Goal: Task Accomplishment & Management: Use online tool/utility

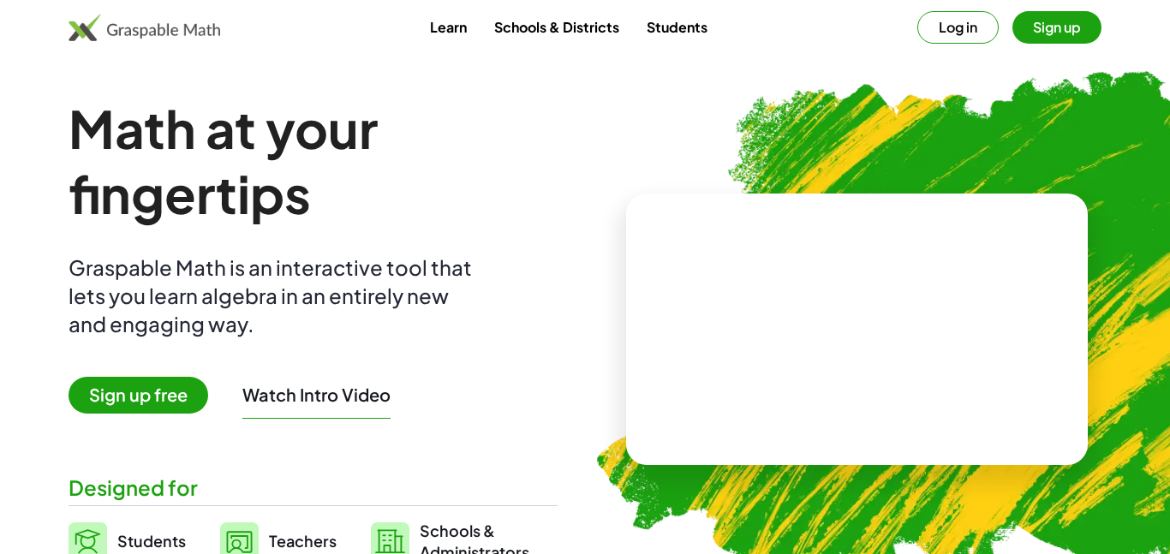
click at [935, 21] on button "Log in" at bounding box center [957, 27] width 81 height 33
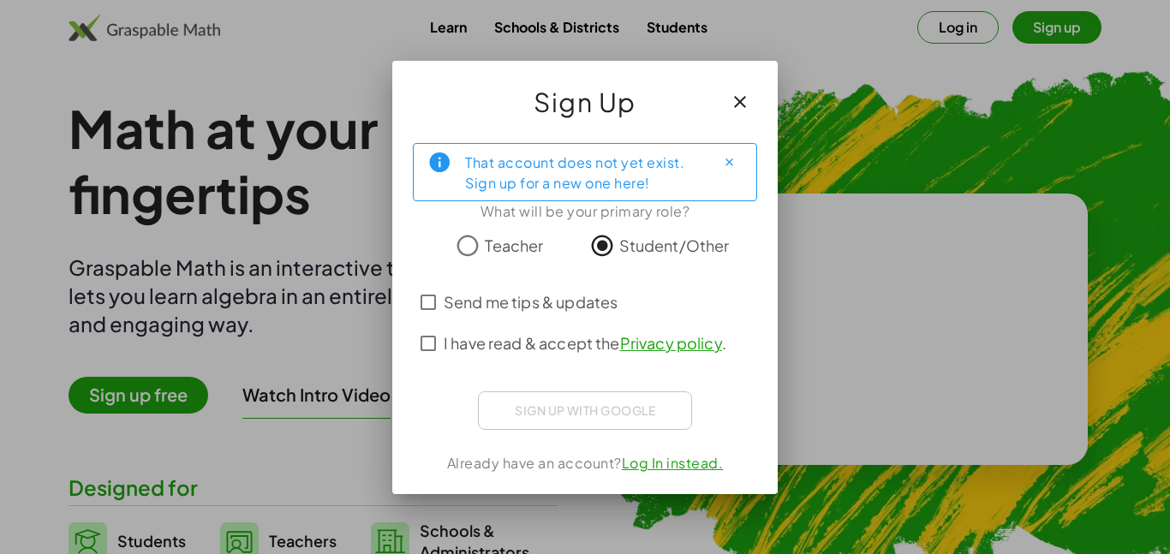
click at [587, 313] on span "Send me tips & updates" at bounding box center [531, 301] width 174 height 23
click at [578, 339] on span "I have read & accept the Privacy policy ." at bounding box center [585, 342] width 283 height 23
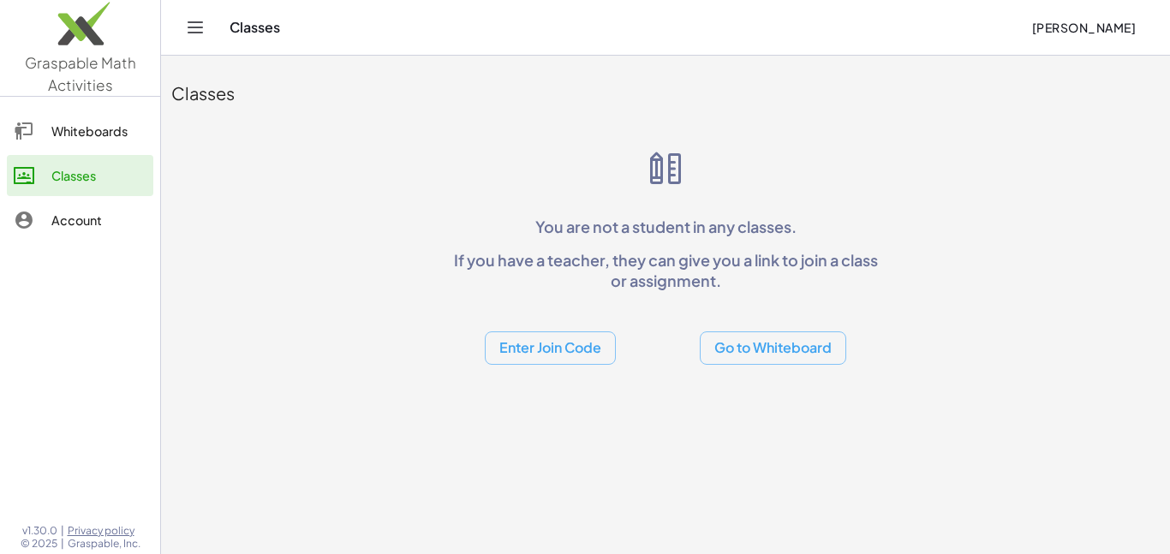
click at [537, 339] on button "Enter Join Code" at bounding box center [550, 347] width 131 height 33
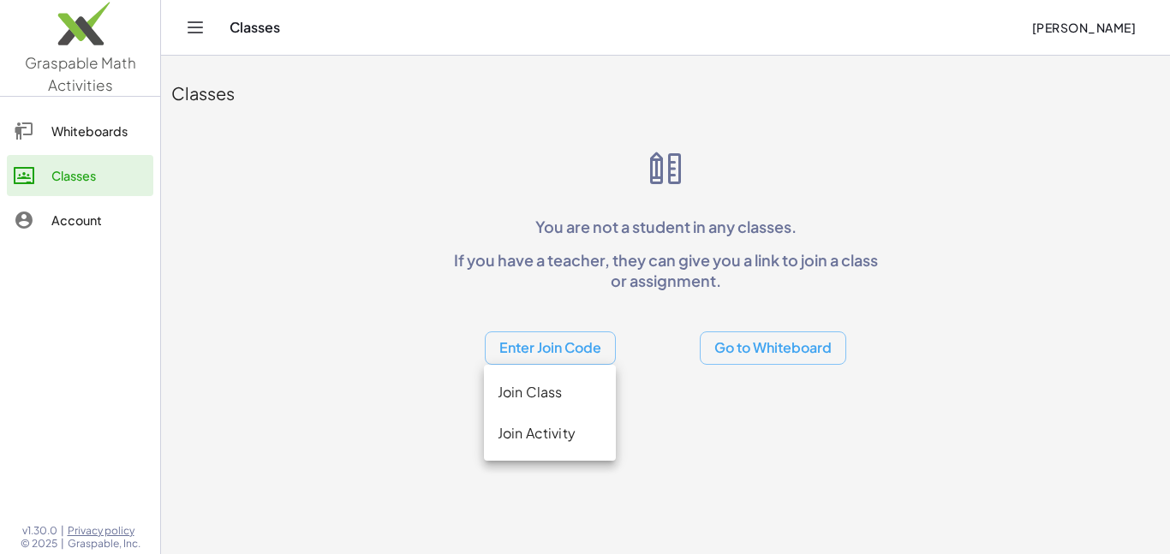
click at [581, 402] on div "Join Class" at bounding box center [550, 392] width 104 height 21
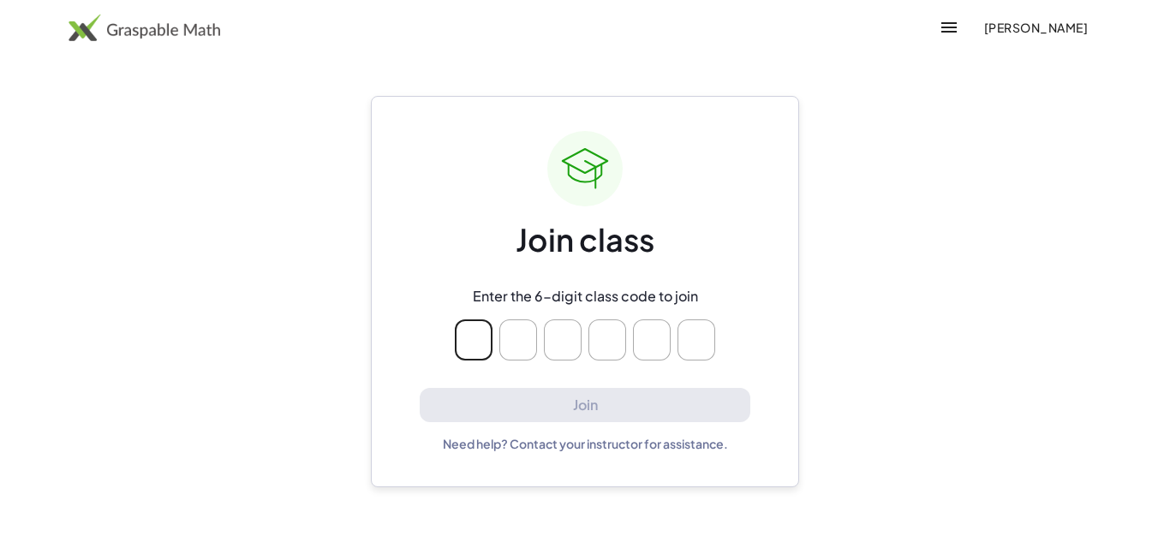
click at [952, 18] on icon "button" at bounding box center [949, 27] width 21 height 21
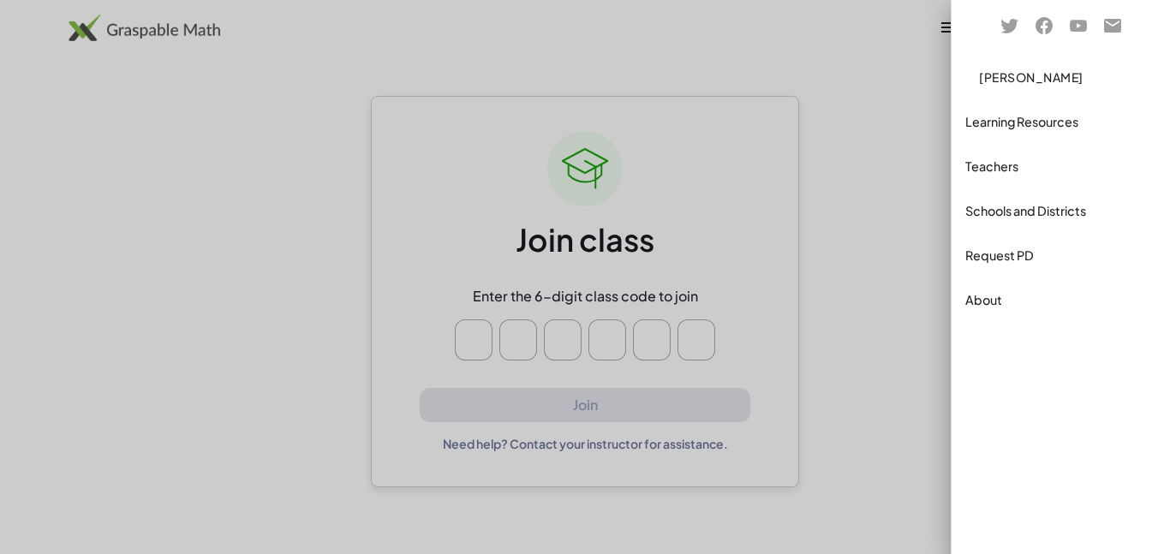
click at [991, 171] on div "Teachers" at bounding box center [1060, 166] width 191 height 21
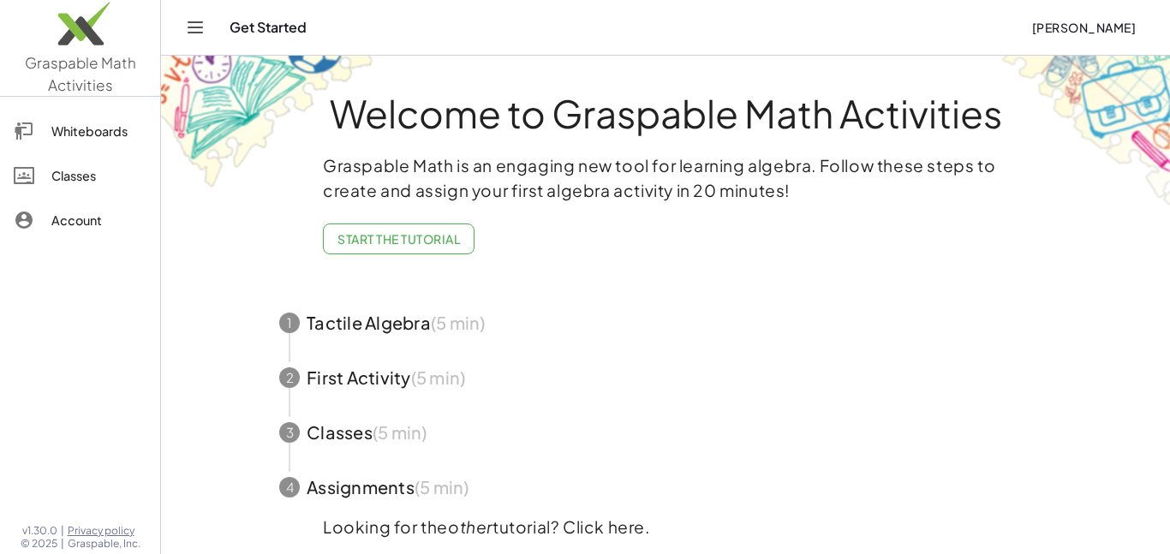
click at [60, 178] on div "Classes" at bounding box center [98, 175] width 95 height 21
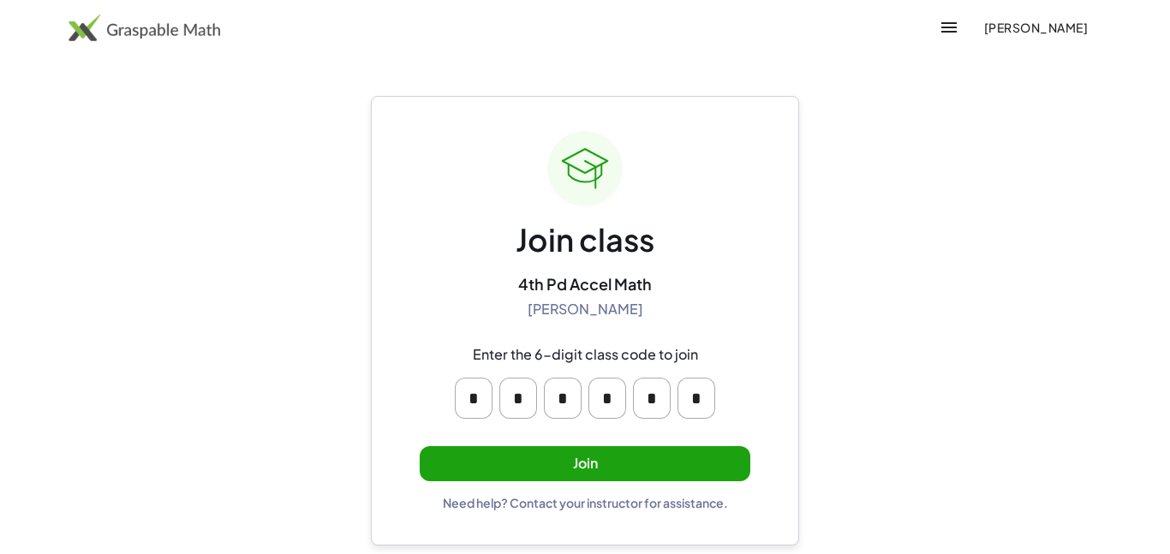
click at [603, 472] on button "Join" at bounding box center [585, 463] width 331 height 35
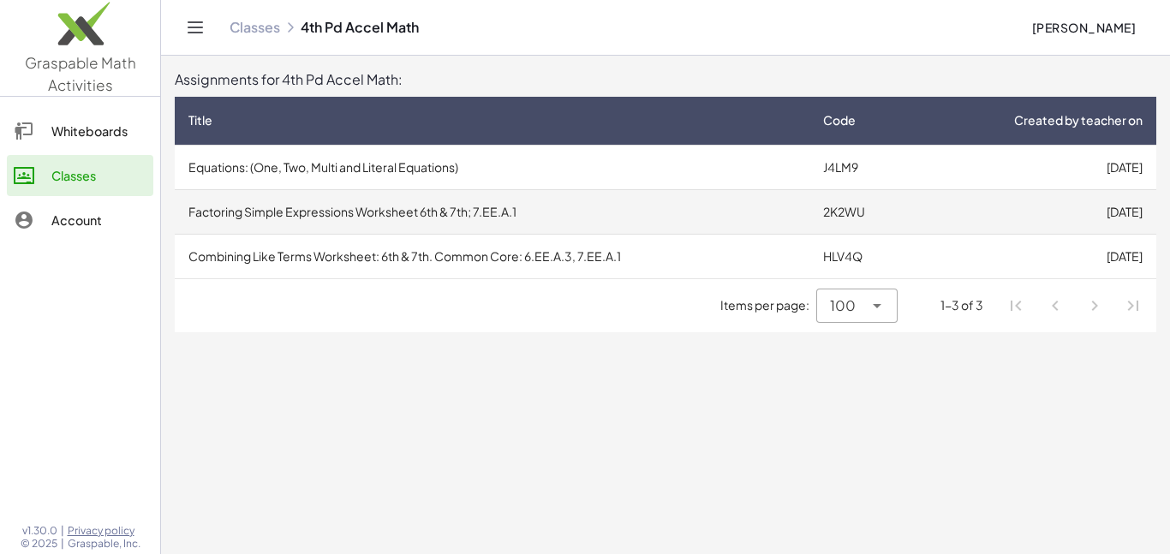
click at [345, 191] on td "Factoring Simple Expressions Worksheet 6th & 7th; 7.EE.A.1" at bounding box center [492, 211] width 635 height 45
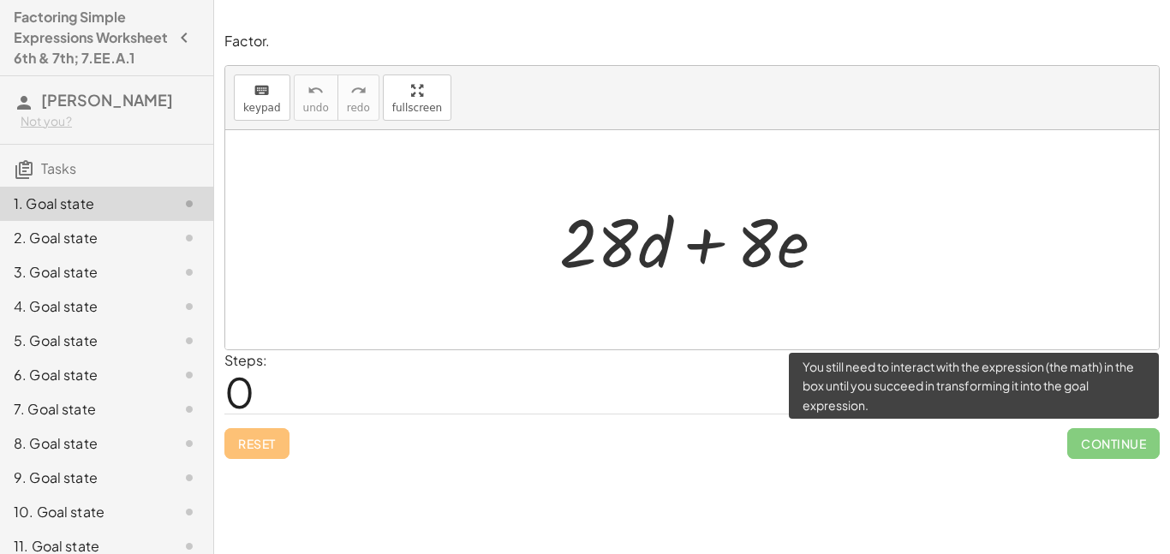
click at [1084, 443] on span "Continue" at bounding box center [1113, 443] width 92 height 31
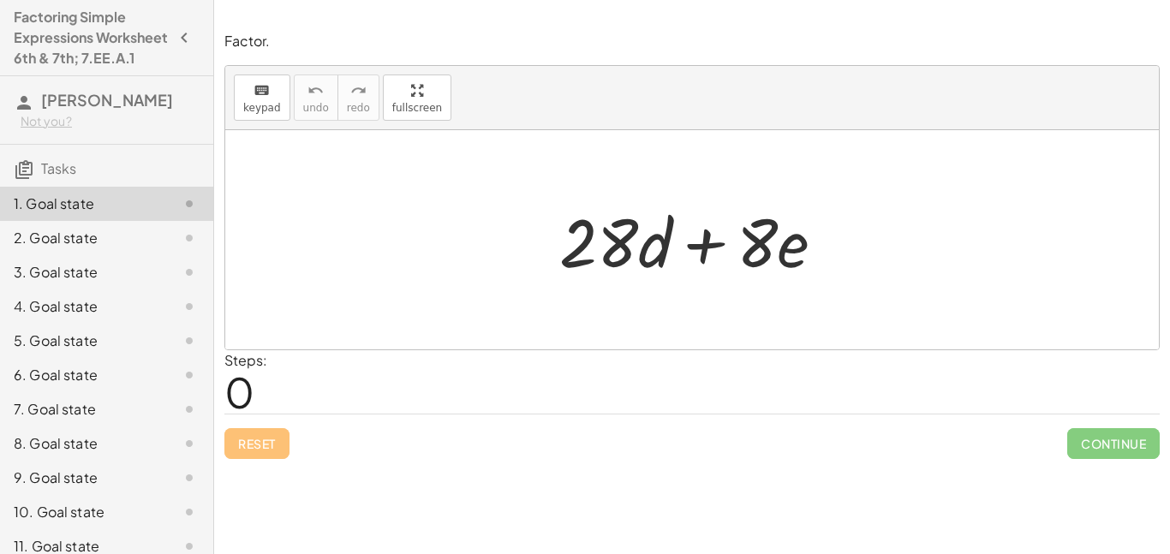
click at [90, 181] on h3 "Tasks" at bounding box center [106, 163] width 213 height 36
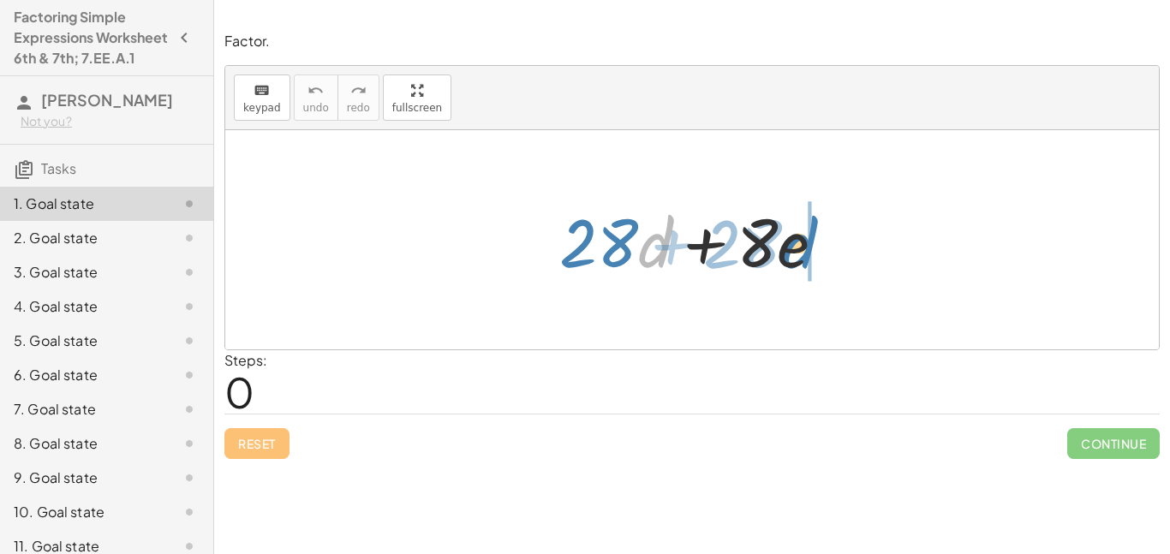
drag, startPoint x: 653, startPoint y: 241, endPoint x: 797, endPoint y: 241, distance: 144.7
click at [797, 241] on div at bounding box center [699, 240] width 296 height 88
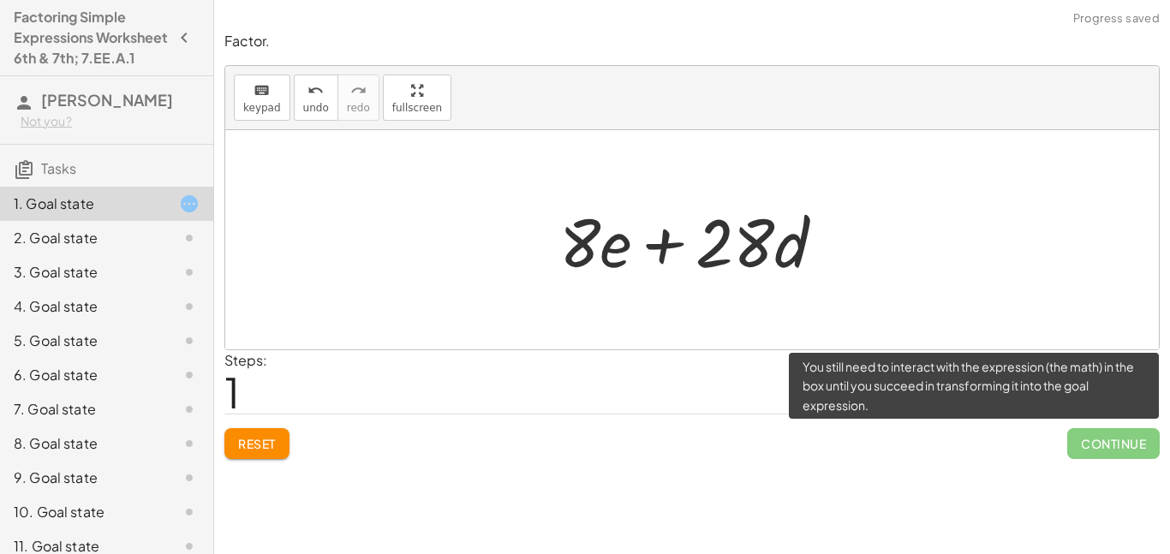
click at [1112, 438] on span "Continue" at bounding box center [1113, 443] width 92 height 31
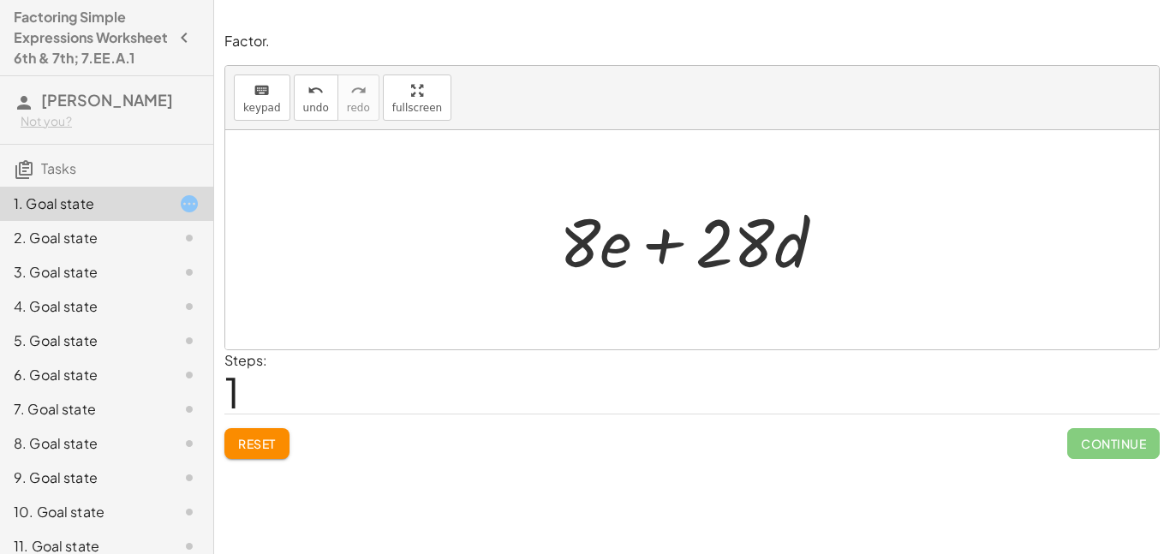
click at [240, 457] on button "Reset" at bounding box center [256, 443] width 65 height 31
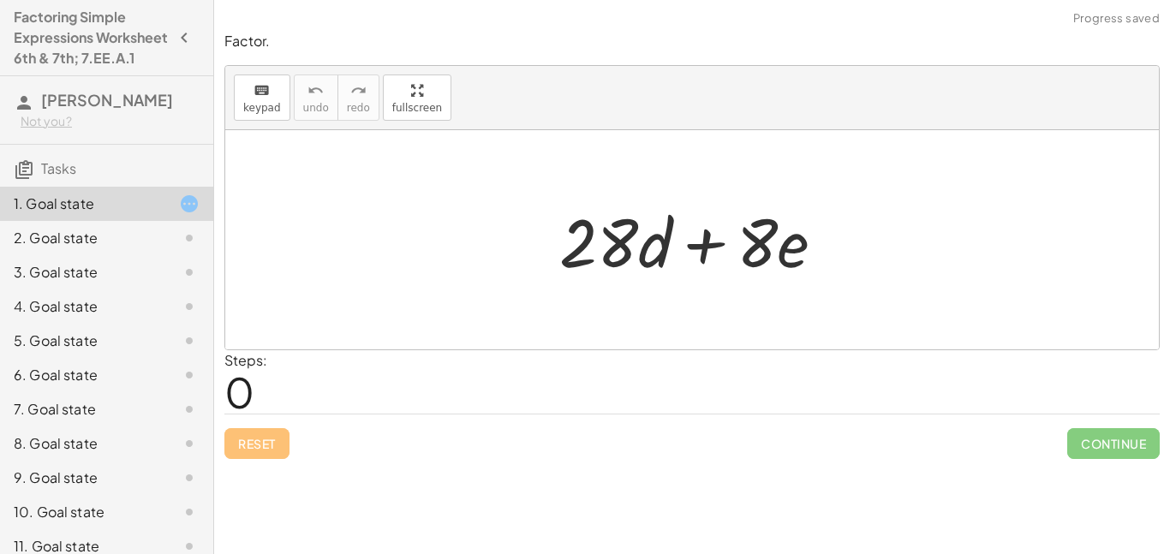
click at [185, 42] on icon "button" at bounding box center [184, 37] width 21 height 21
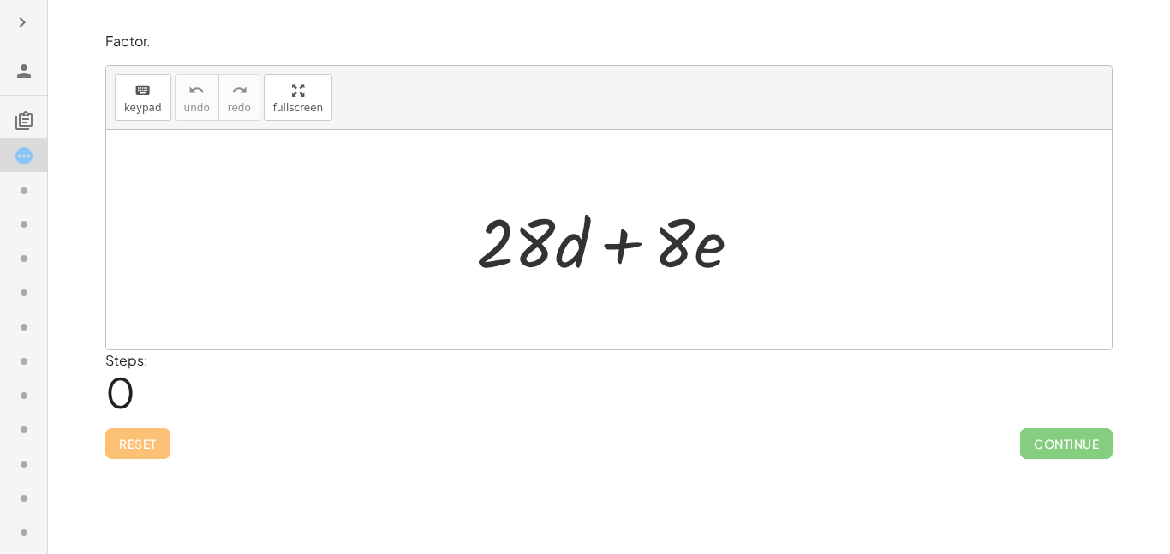
click at [15, 13] on icon "button" at bounding box center [22, 22] width 21 height 21
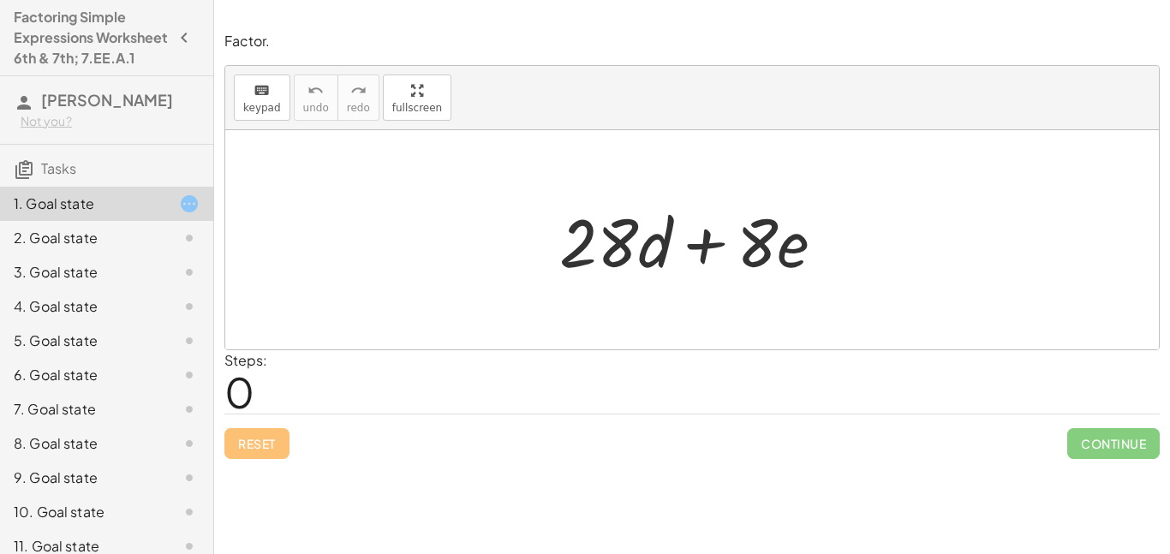
click at [72, 131] on h3 "Aiden Thomas Not you?" at bounding box center [106, 110] width 213 height 68
click at [74, 110] on span "[PERSON_NAME]" at bounding box center [107, 100] width 132 height 20
click at [95, 214] on div "1. Goal state" at bounding box center [83, 204] width 138 height 21
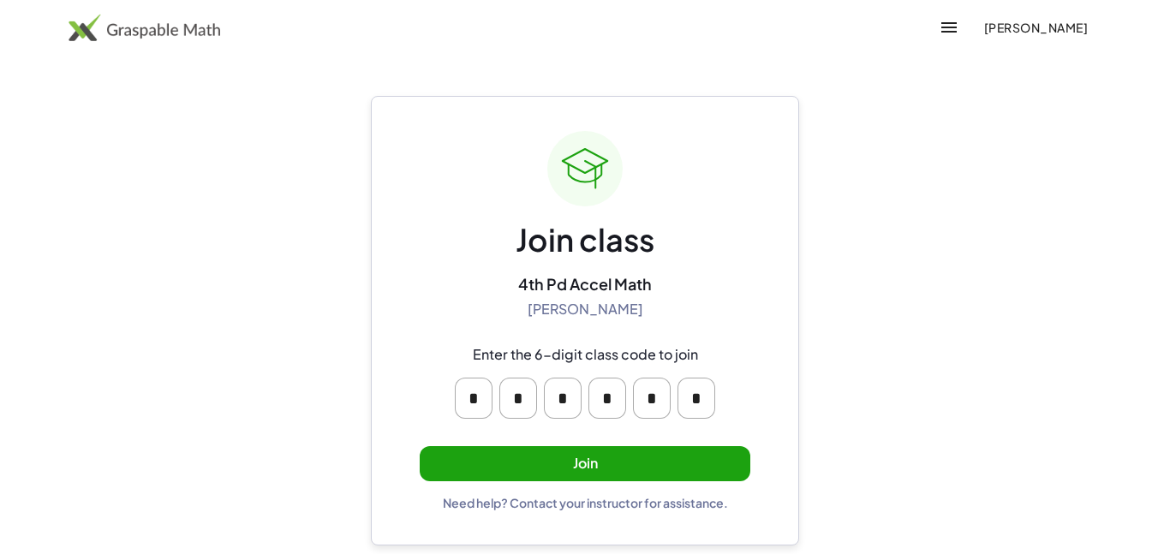
click at [665, 469] on button "Join" at bounding box center [585, 463] width 331 height 35
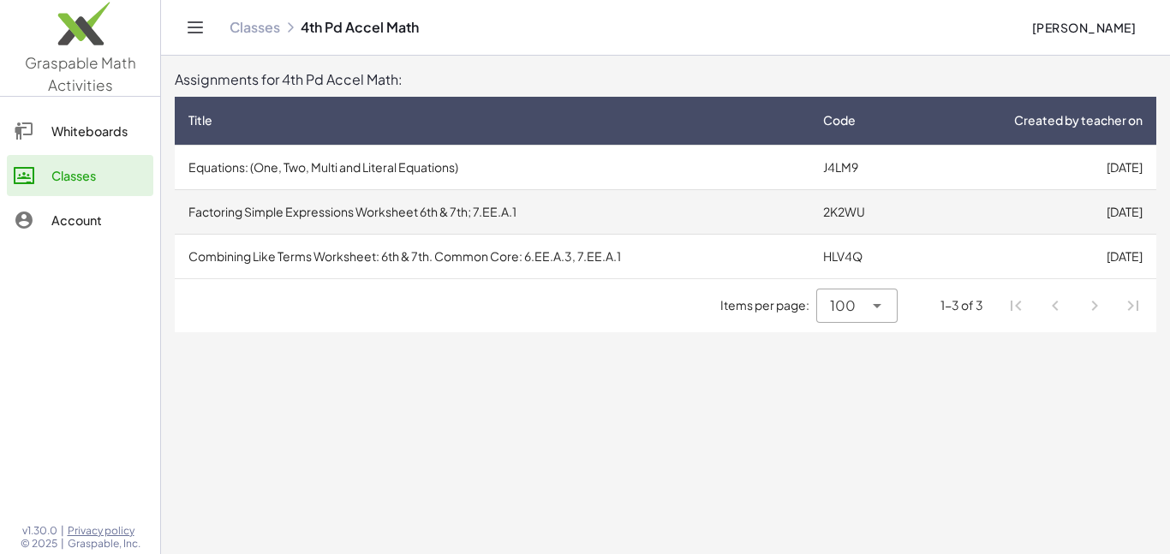
click at [723, 216] on td "Factoring Simple Expressions Worksheet 6th & 7th; 7.EE.A.1" at bounding box center [492, 211] width 635 height 45
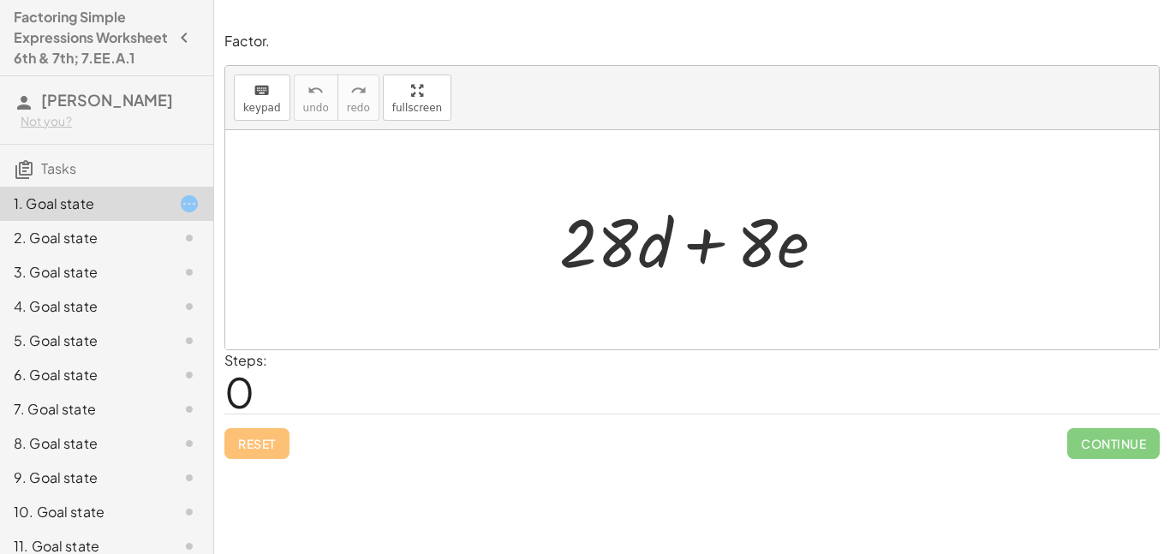
click at [179, 214] on icon at bounding box center [189, 204] width 21 height 21
click at [256, 89] on icon "keyboard" at bounding box center [261, 90] width 16 height 21
click at [743, 259] on div at bounding box center [756, 242] width 41 height 80
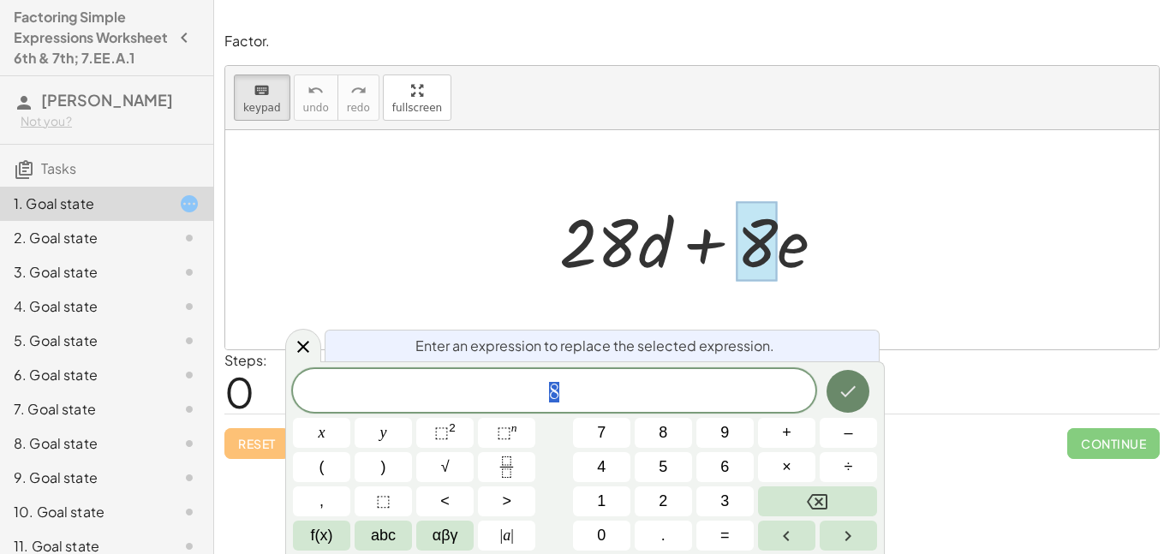
click at [866, 396] on button "Done" at bounding box center [847, 391] width 43 height 43
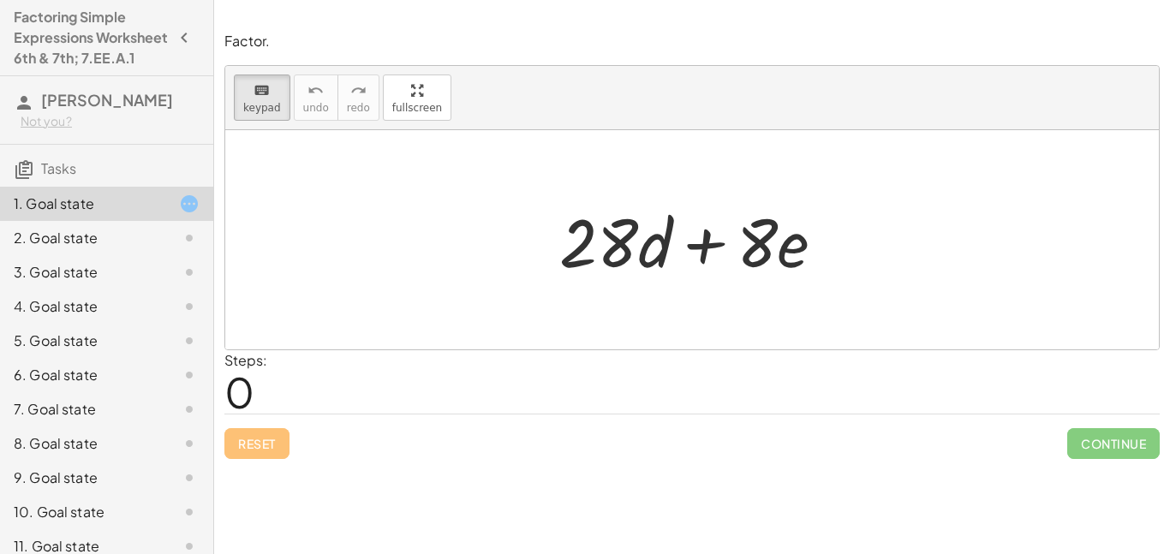
drag, startPoint x: 710, startPoint y: 241, endPoint x: 657, endPoint y: 264, distance: 57.9
click at [657, 264] on div at bounding box center [699, 240] width 296 height 88
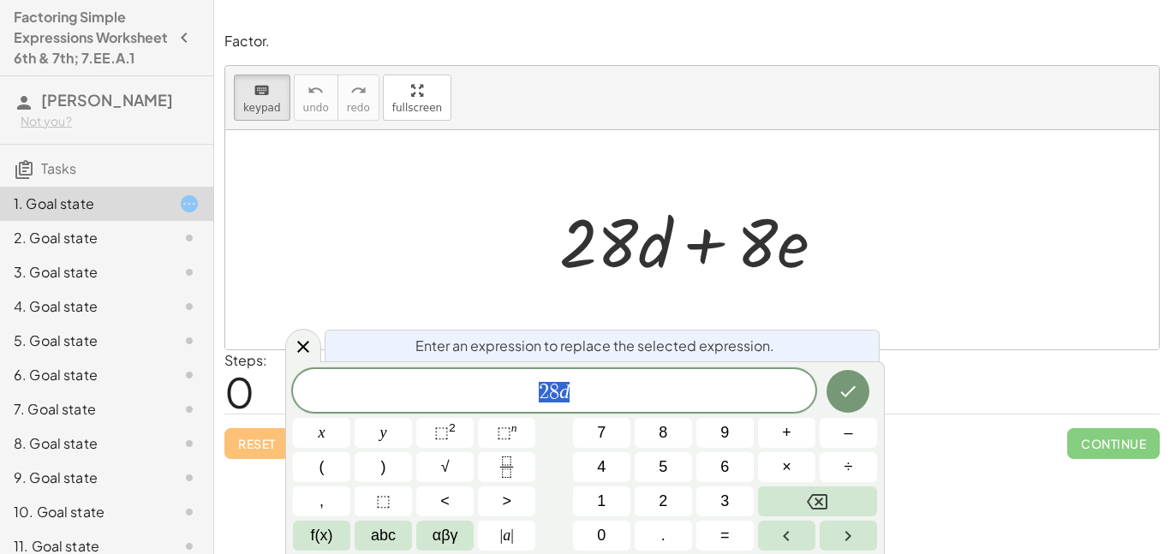
scroll to position [2, 0]
click at [533, 312] on div at bounding box center [691, 239] width 933 height 219
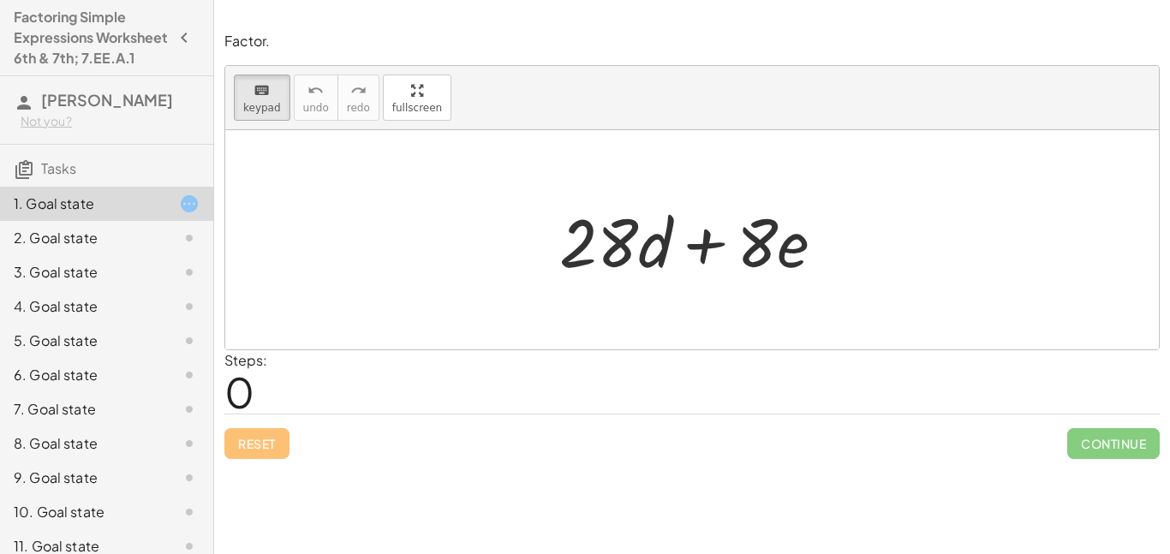
click at [0, 0] on div "Factor. keyboard keypad undo undo redo redo fullscreen + · 28 · d + · 8 · e × S…" at bounding box center [0, 0] width 0 height 0
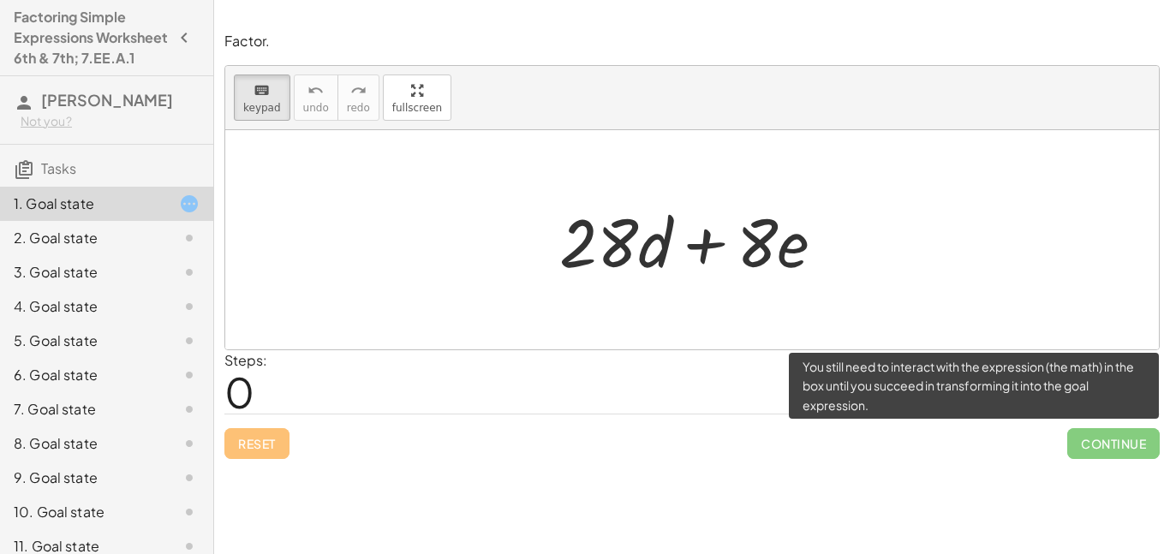
click at [1094, 452] on span "Continue" at bounding box center [1113, 443] width 92 height 31
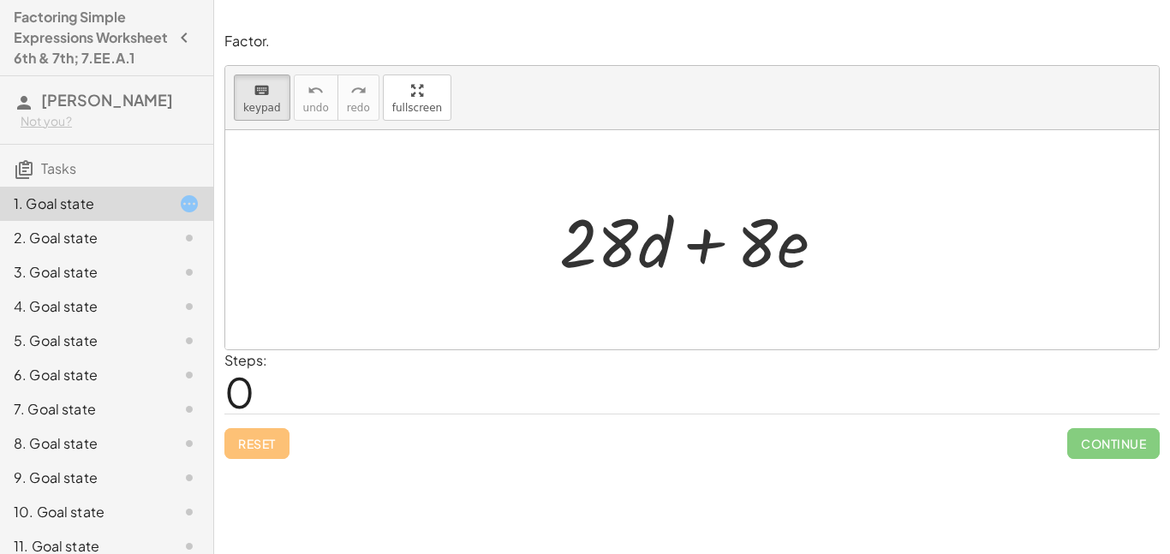
click at [688, 471] on div "Factor. keyboard keypad undo undo redo redo fullscreen + · 28 · d + · 8 · e × S…" at bounding box center [692, 277] width 956 height 554
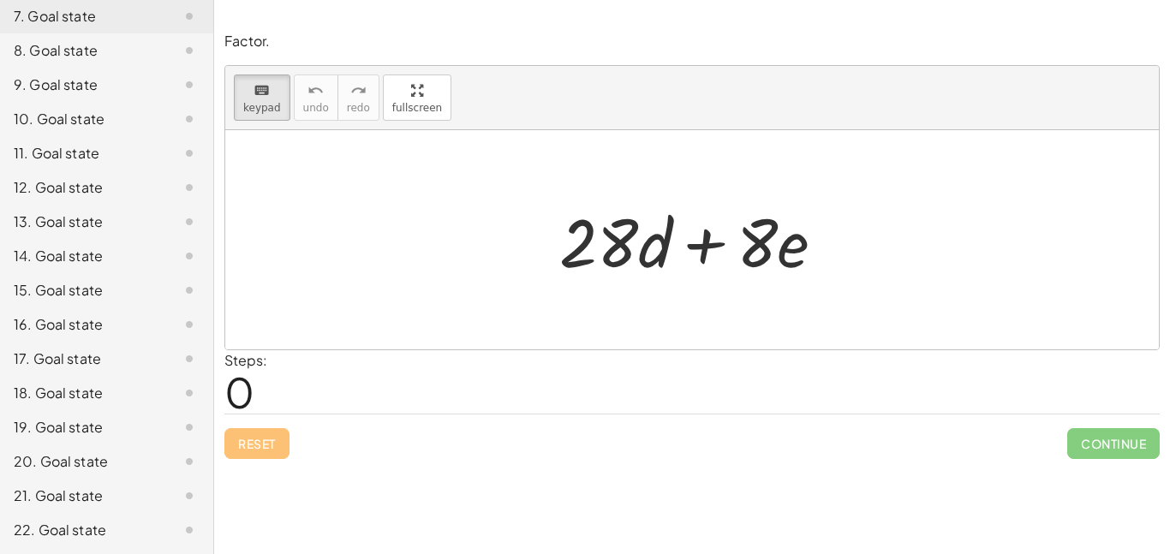
scroll to position [0, 0]
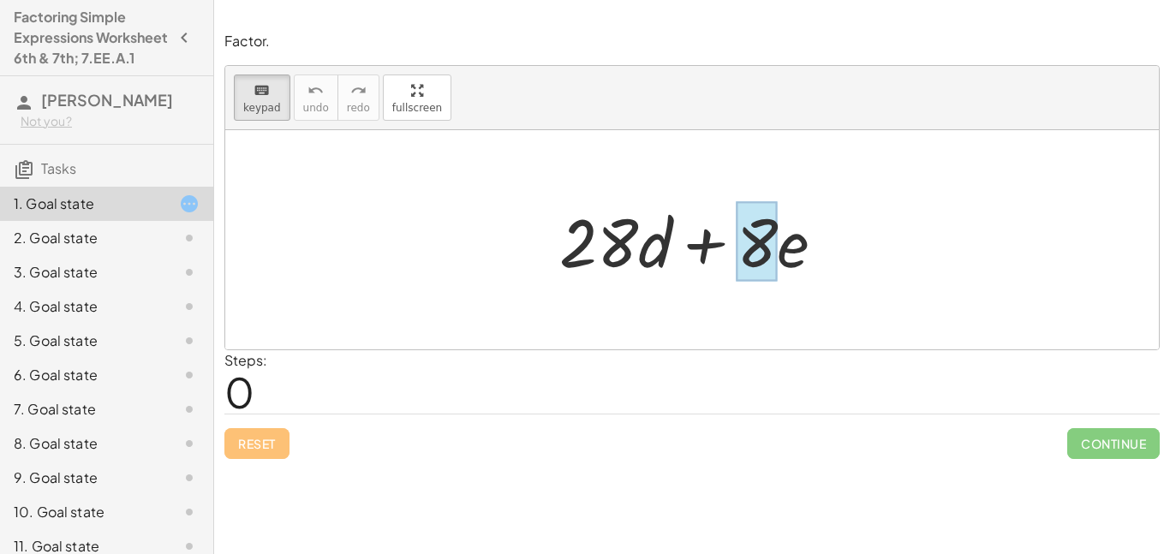
drag, startPoint x: 784, startPoint y: 259, endPoint x: 733, endPoint y: 263, distance: 51.6
click at [654, 352] on div "Steps: 0" at bounding box center [691, 381] width 935 height 63
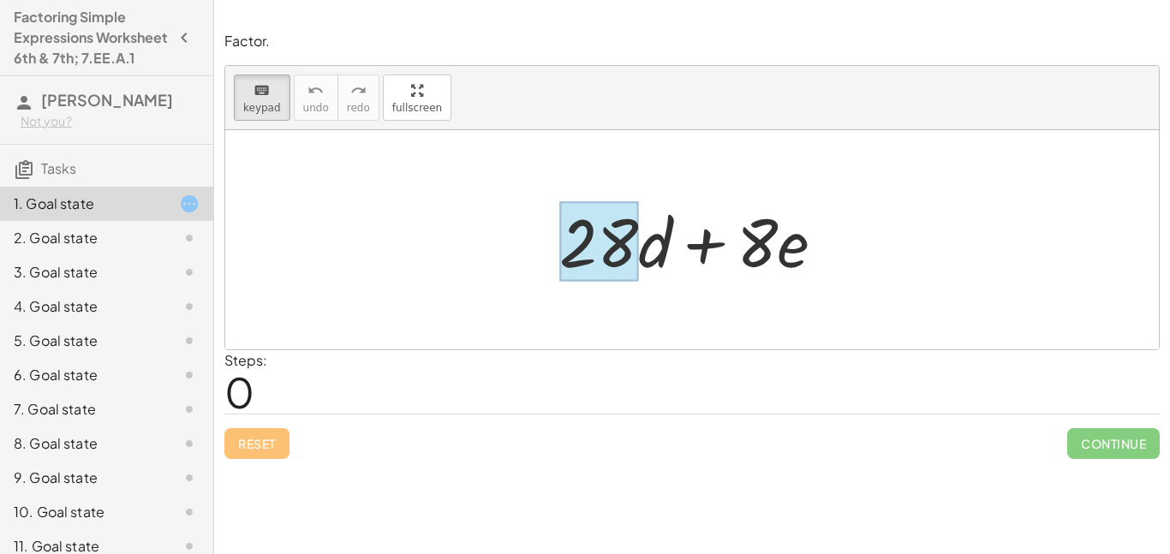
click at [587, 271] on div at bounding box center [598, 242] width 79 height 80
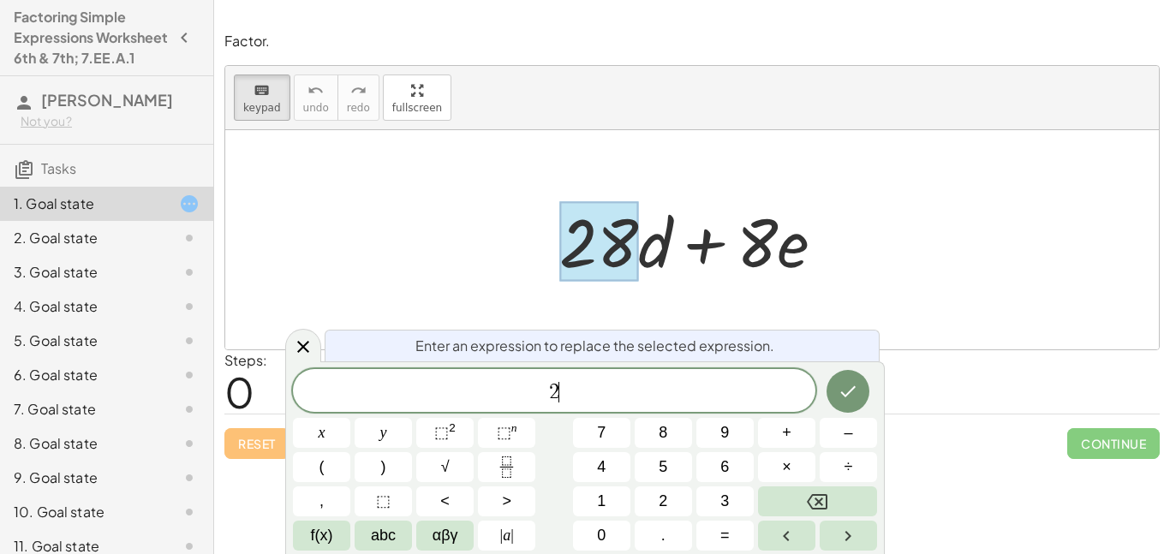
scroll to position [3, 0]
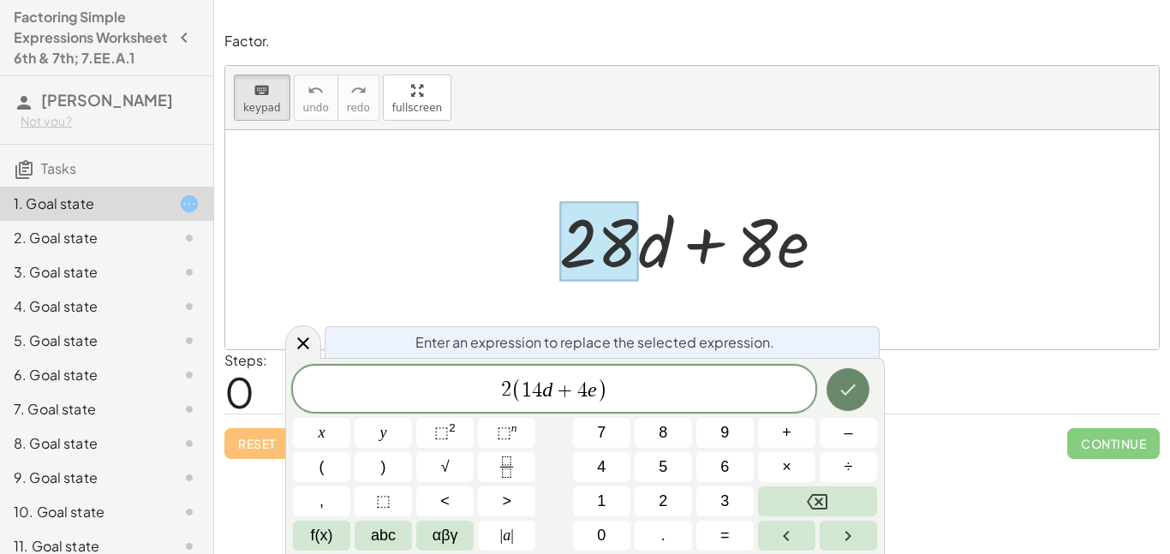
click at [845, 397] on icon "Done" at bounding box center [848, 389] width 21 height 21
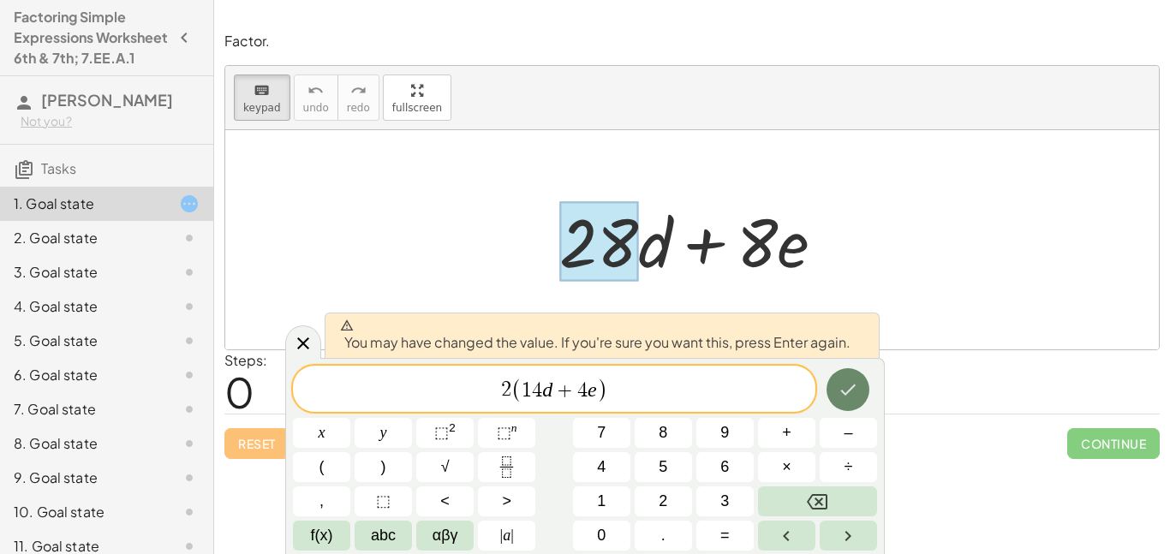
click at [843, 392] on icon "Done" at bounding box center [848, 389] width 21 height 21
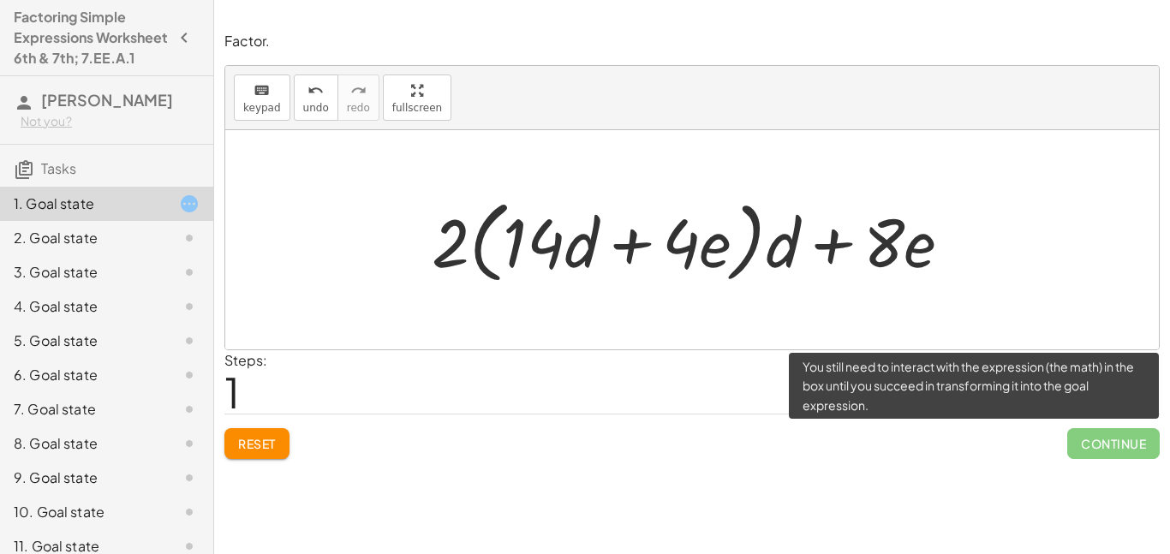
click at [1120, 443] on span "Continue" at bounding box center [1113, 443] width 92 height 31
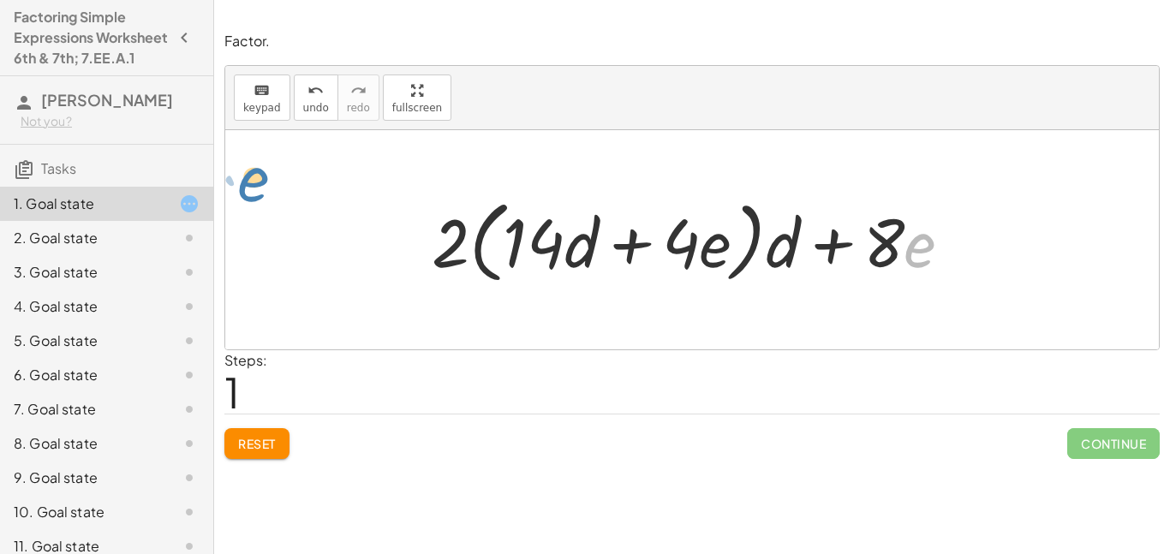
drag, startPoint x: 945, startPoint y: 269, endPoint x: 289, endPoint y: 206, distance: 658.9
click at [289, 206] on div "+ · 28 · d + · 8 · e · e + · 8 + · · d + · 8 · e 2 · ( + · 14 · d + · 4 · e )" at bounding box center [691, 239] width 933 height 219
click at [931, 255] on div at bounding box center [698, 240] width 551 height 98
click at [922, 256] on div at bounding box center [698, 240] width 551 height 98
click at [873, 246] on div at bounding box center [698, 240] width 551 height 98
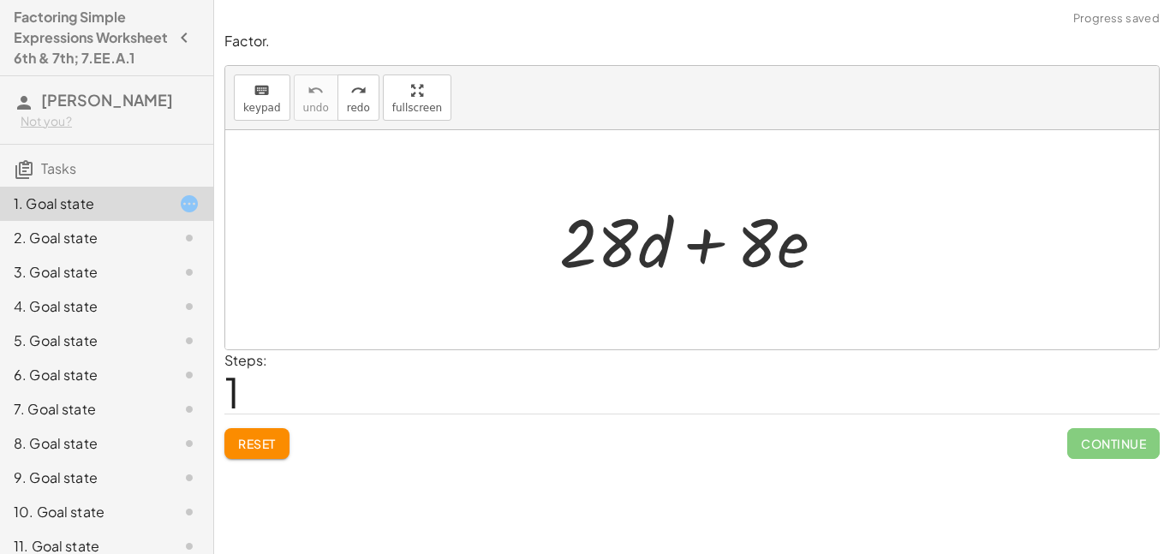
click at [643, 242] on div at bounding box center [699, 240] width 296 height 88
click at [641, 258] on div at bounding box center [699, 240] width 296 height 88
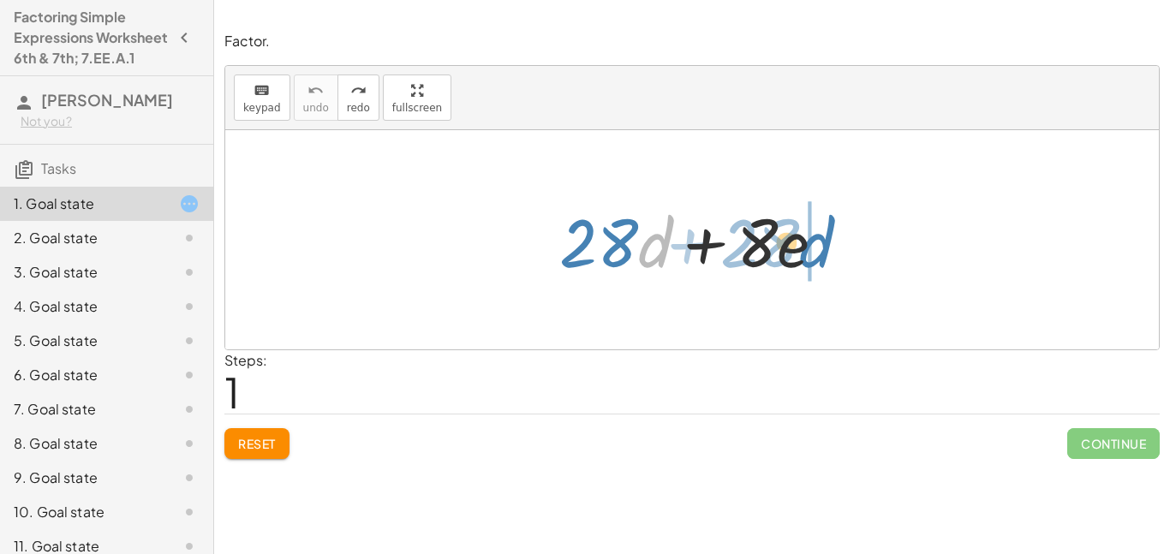
drag, startPoint x: 641, startPoint y: 258, endPoint x: 818, endPoint y: 258, distance: 177.3
click at [818, 258] on div at bounding box center [699, 240] width 296 height 88
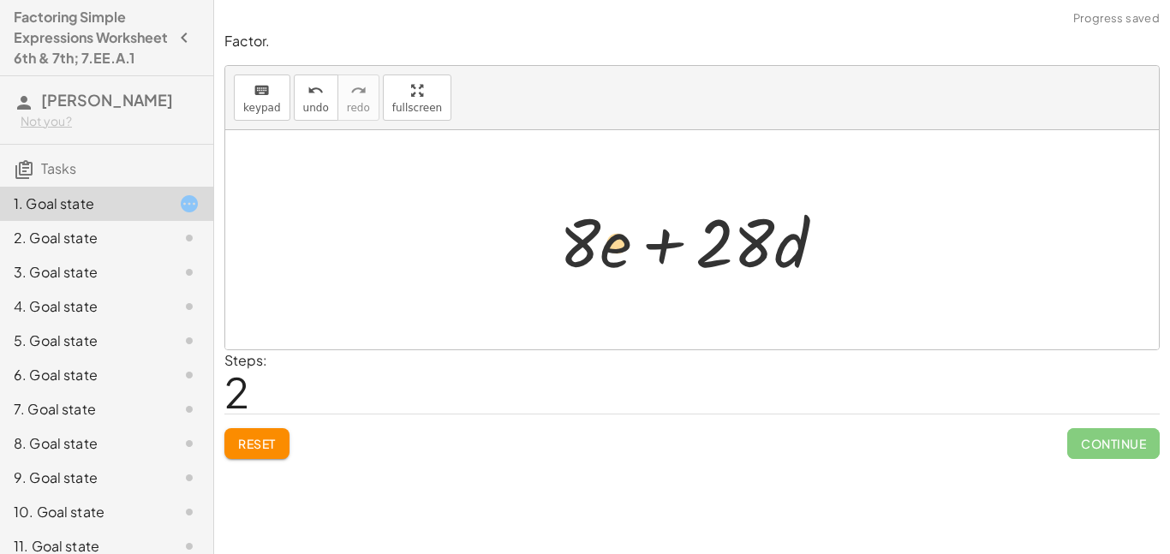
drag, startPoint x: 795, startPoint y: 252, endPoint x: 622, endPoint y: 252, distance: 173.0
click at [622, 252] on div at bounding box center [699, 240] width 296 height 88
drag, startPoint x: 782, startPoint y: 262, endPoint x: 689, endPoint y: 262, distance: 93.3
click at [689, 262] on div at bounding box center [699, 240] width 296 height 88
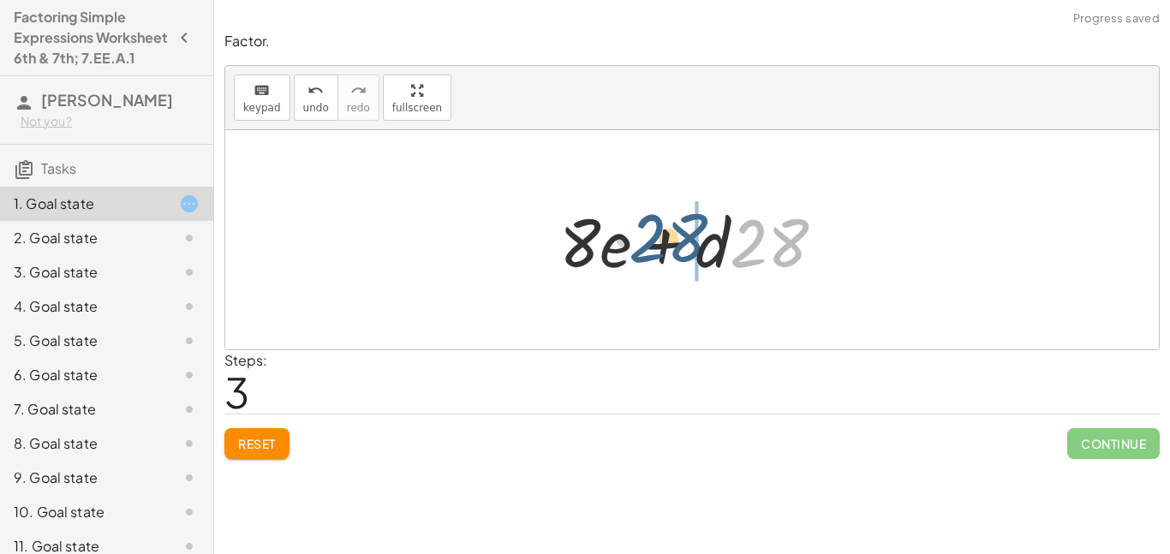
drag, startPoint x: 775, startPoint y: 250, endPoint x: 591, endPoint y: 390, distance: 231.6
click at [0, 0] on div "Factor. keyboard keypad undo undo redo redo fullscreen + · 28 · d + · 8 · e + ·…" at bounding box center [0, 0] width 0 height 0
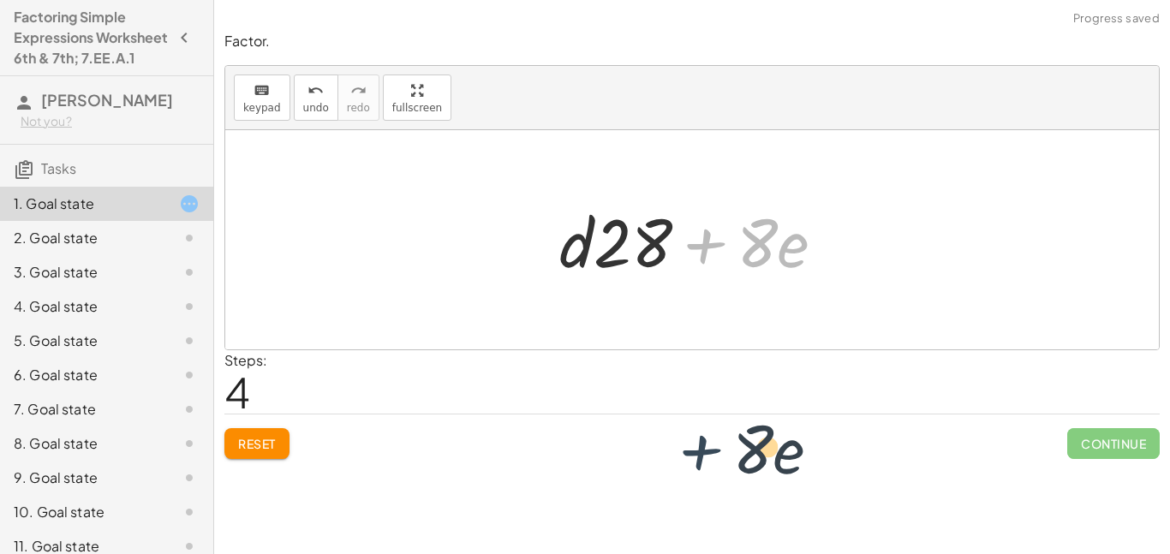
drag, startPoint x: 703, startPoint y: 252, endPoint x: 697, endPoint y: 450, distance: 198.8
click at [0, 0] on div "Factor. keyboard keypad undo undo redo redo fullscreen + · 28 · d + · 8 · e + ·…" at bounding box center [0, 0] width 0 height 0
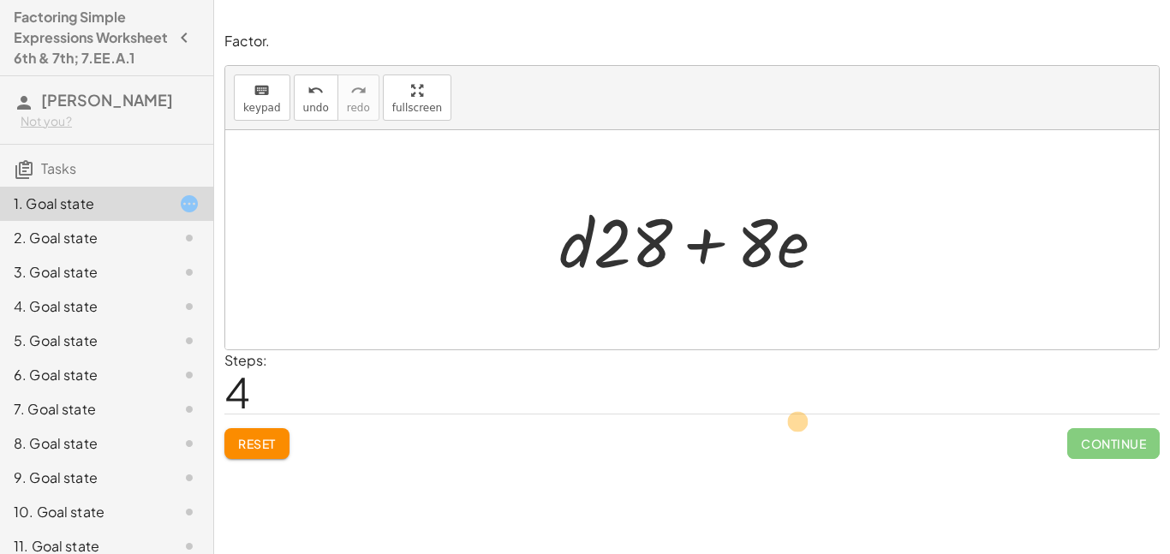
drag, startPoint x: 748, startPoint y: 233, endPoint x: 774, endPoint y: 369, distance: 138.7
click at [0, 0] on div "Factor. keyboard keypad undo undo redo redo fullscreen + · 28 · d + · 8 · e + ·…" at bounding box center [0, 0] width 0 height 0
drag, startPoint x: 760, startPoint y: 254, endPoint x: 516, endPoint y: 456, distance: 315.7
click at [0, 0] on div "Factor. keyboard keypad undo undo redo redo fullscreen + · 28 · d + · 8 · e + ·…" at bounding box center [0, 0] width 0 height 0
click at [274, 450] on span "Reset" at bounding box center [257, 443] width 38 height 15
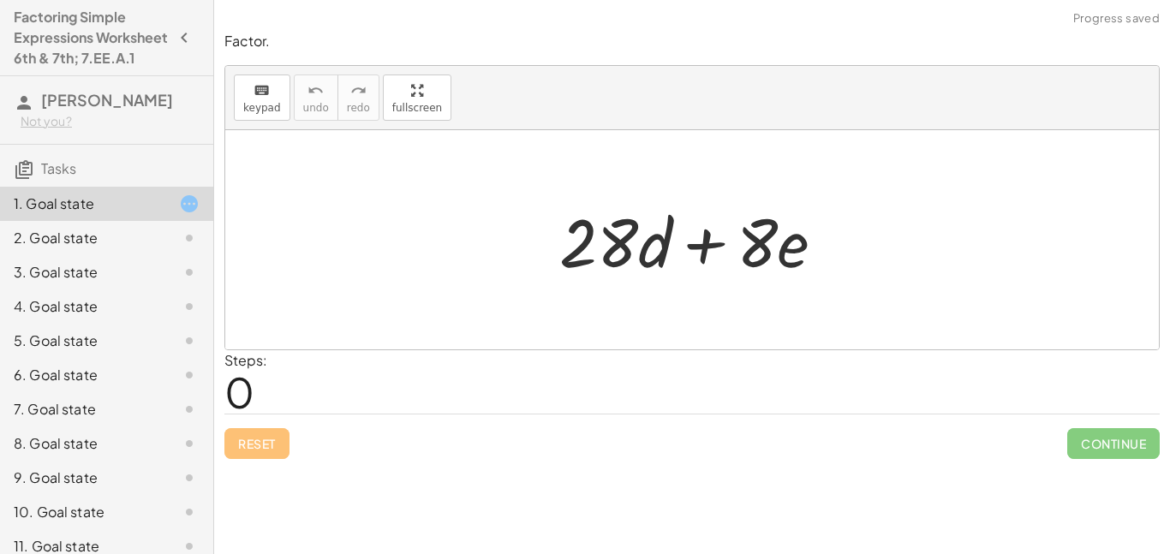
click at [619, 247] on div at bounding box center [699, 240] width 296 height 88
click at [713, 247] on div at bounding box center [699, 240] width 296 height 88
click at [749, 252] on div at bounding box center [699, 240] width 296 height 88
click at [807, 252] on div at bounding box center [699, 240] width 296 height 88
click at [554, 247] on div at bounding box center [699, 240] width 296 height 88
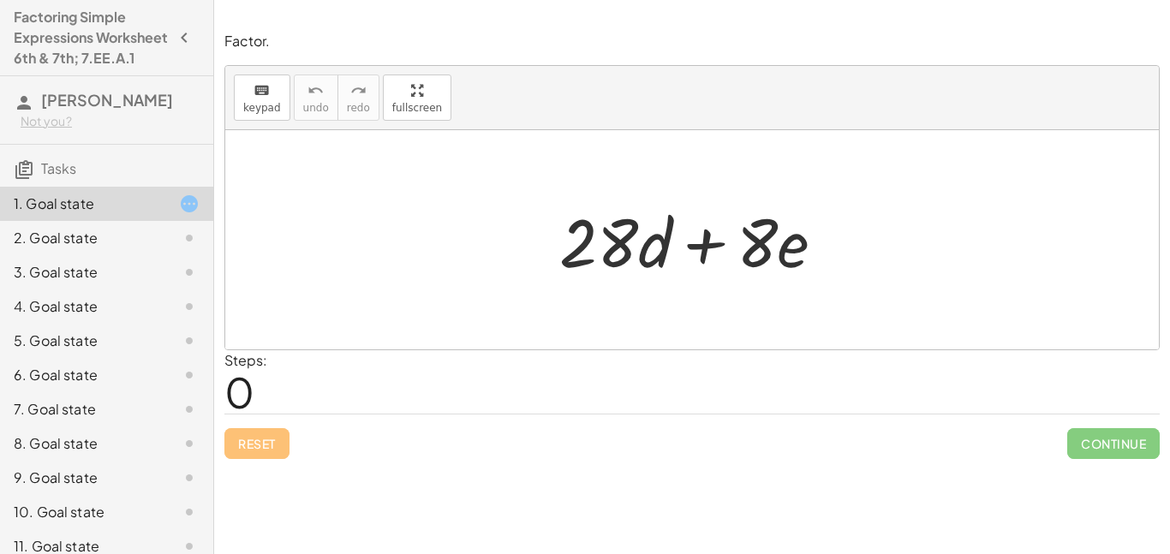
click at [672, 253] on div at bounding box center [699, 240] width 296 height 88
click at [585, 239] on div at bounding box center [699, 240] width 296 height 88
drag, startPoint x: 585, startPoint y: 239, endPoint x: 571, endPoint y: 243, distance: 14.4
click at [571, 243] on div at bounding box center [699, 240] width 296 height 88
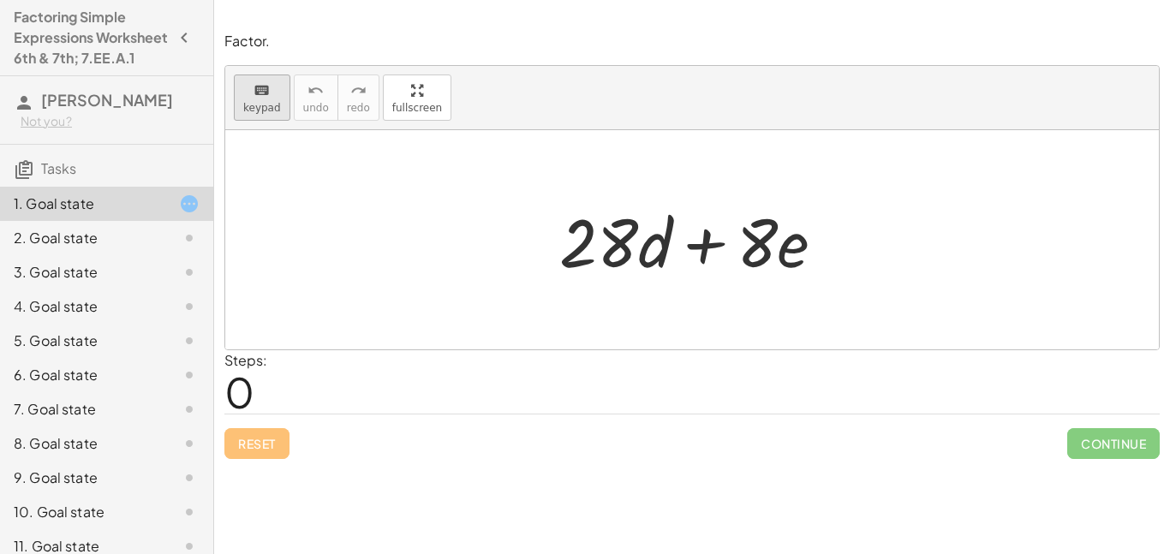
click at [263, 105] on span "keypad" at bounding box center [262, 108] width 38 height 12
click at [586, 277] on div at bounding box center [598, 242] width 79 height 80
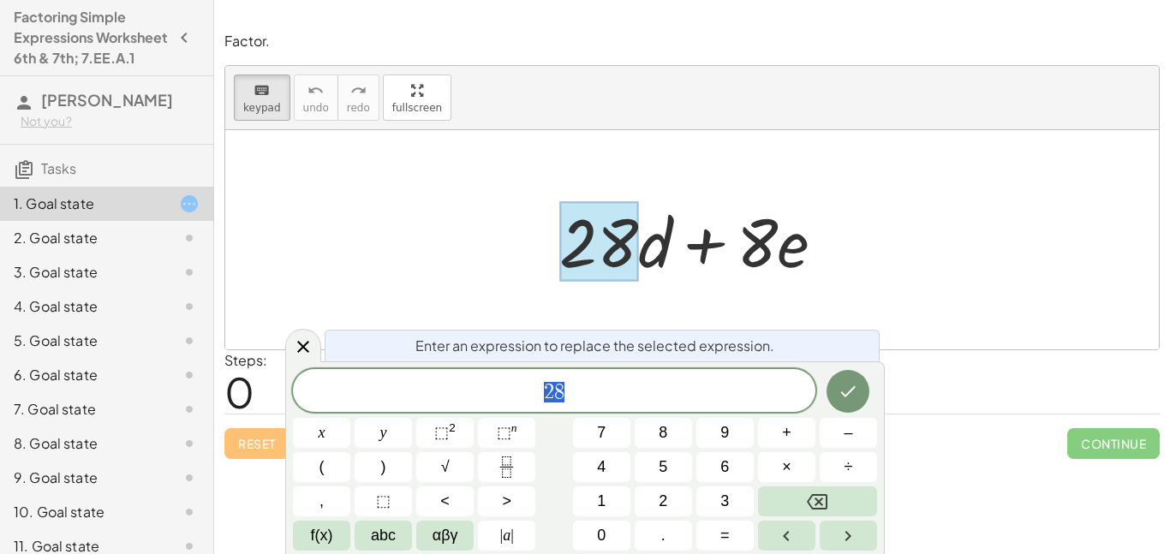
click at [647, 243] on div at bounding box center [699, 240] width 296 height 88
drag, startPoint x: 513, startPoint y: 179, endPoint x: 1070, endPoint y: 298, distance: 569.2
click at [1070, 298] on div at bounding box center [691, 239] width 933 height 219
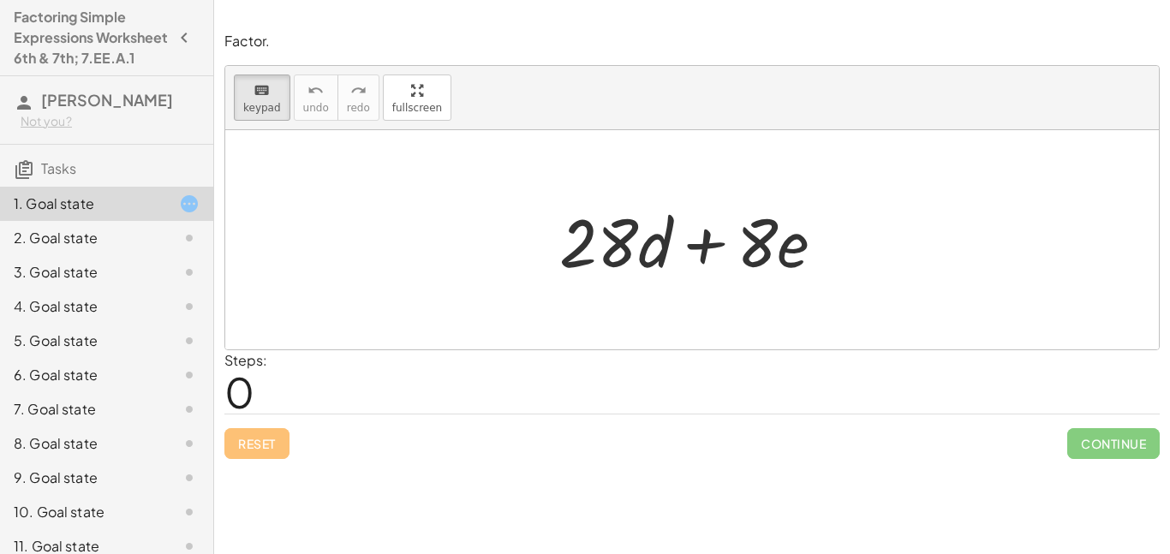
drag, startPoint x: 539, startPoint y: 183, endPoint x: 816, endPoint y: 238, distance: 282.8
click at [816, 238] on div "+ · 28 · d + · 8 · e" at bounding box center [691, 239] width 933 height 219
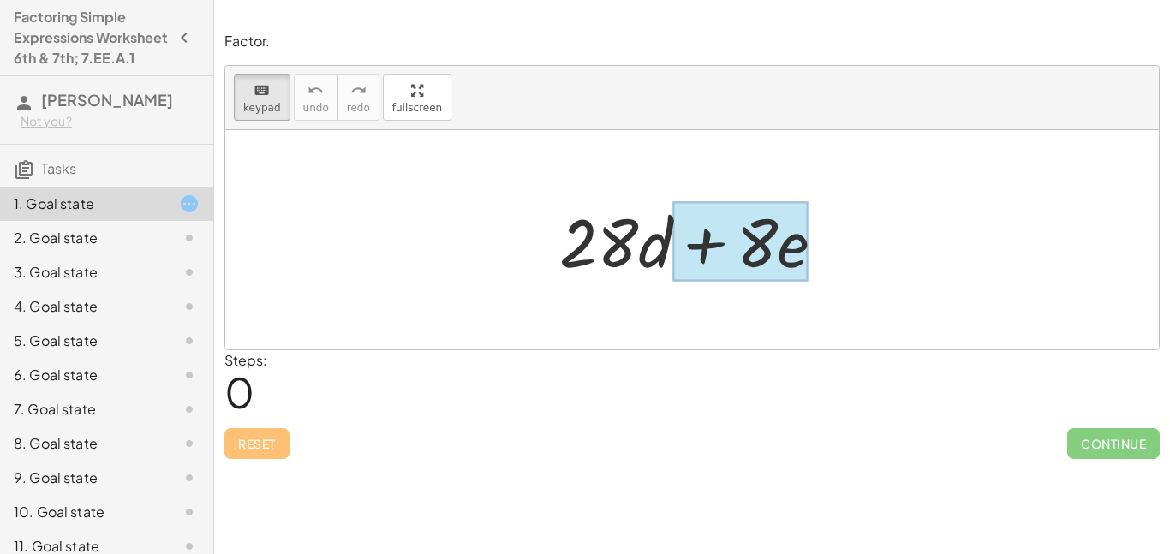
click at [799, 241] on div at bounding box center [740, 242] width 136 height 80
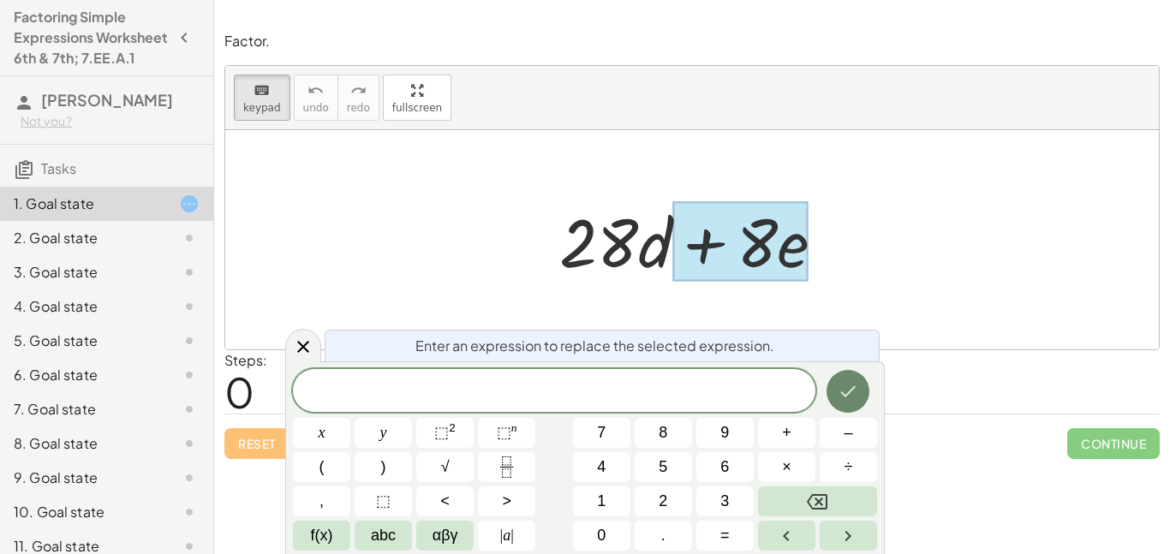
click at [859, 396] on button "Done" at bounding box center [847, 391] width 43 height 43
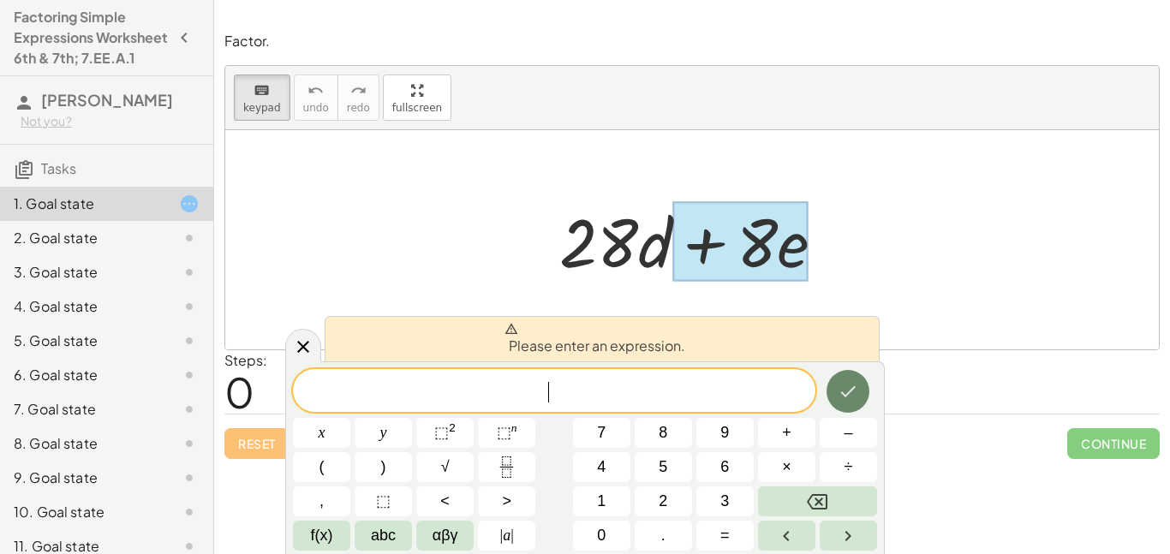
click at [859, 396] on button "Done" at bounding box center [847, 391] width 43 height 43
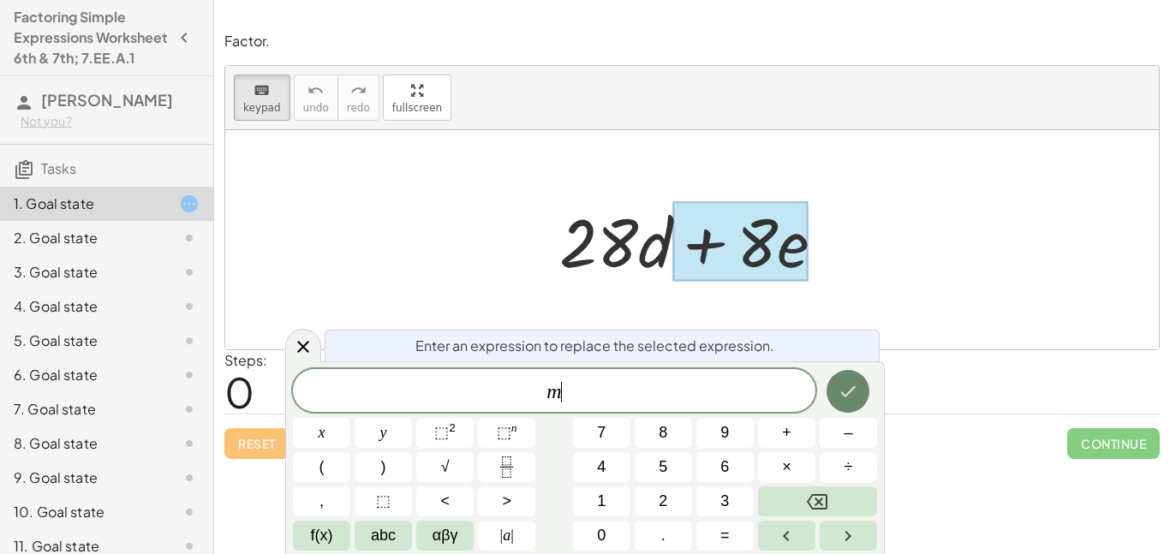
scroll to position [5, 0]
click at [859, 396] on button "Done" at bounding box center [847, 391] width 43 height 43
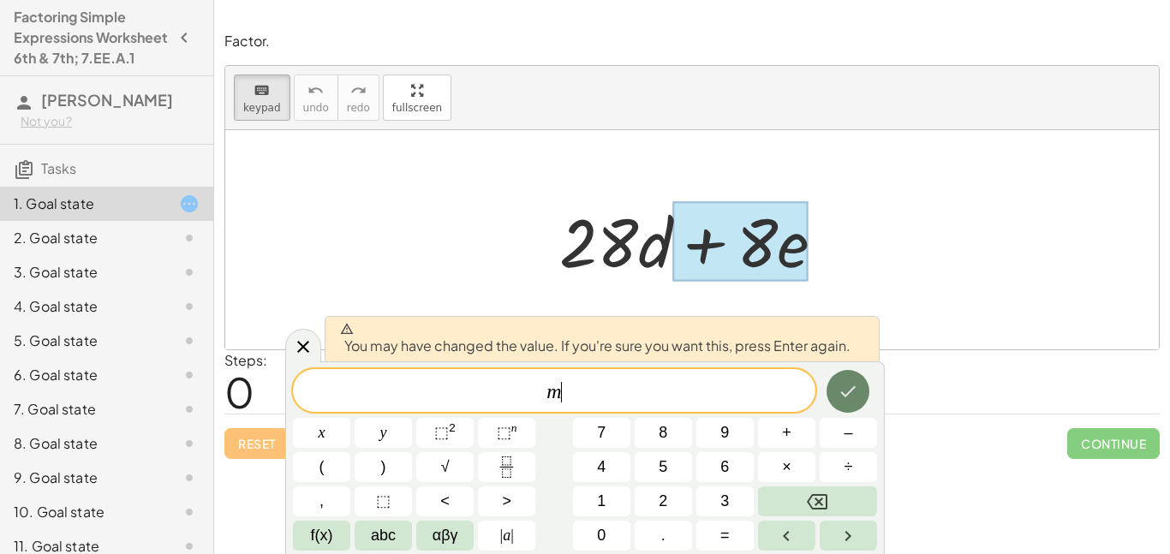
click at [859, 396] on button "Done" at bounding box center [847, 391] width 43 height 43
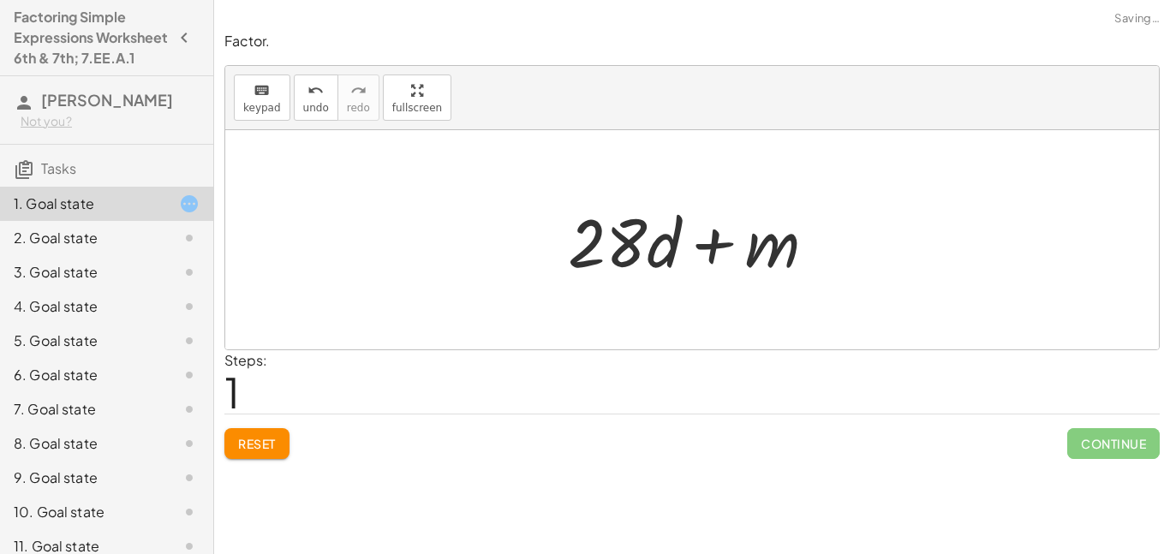
click at [859, 396] on div "Steps: 1" at bounding box center [691, 381] width 935 height 63
drag, startPoint x: 867, startPoint y: 287, endPoint x: 452, endPoint y: 200, distance: 423.6
click at [452, 200] on div at bounding box center [691, 239] width 933 height 219
click at [599, 222] on div at bounding box center [698, 240] width 278 height 88
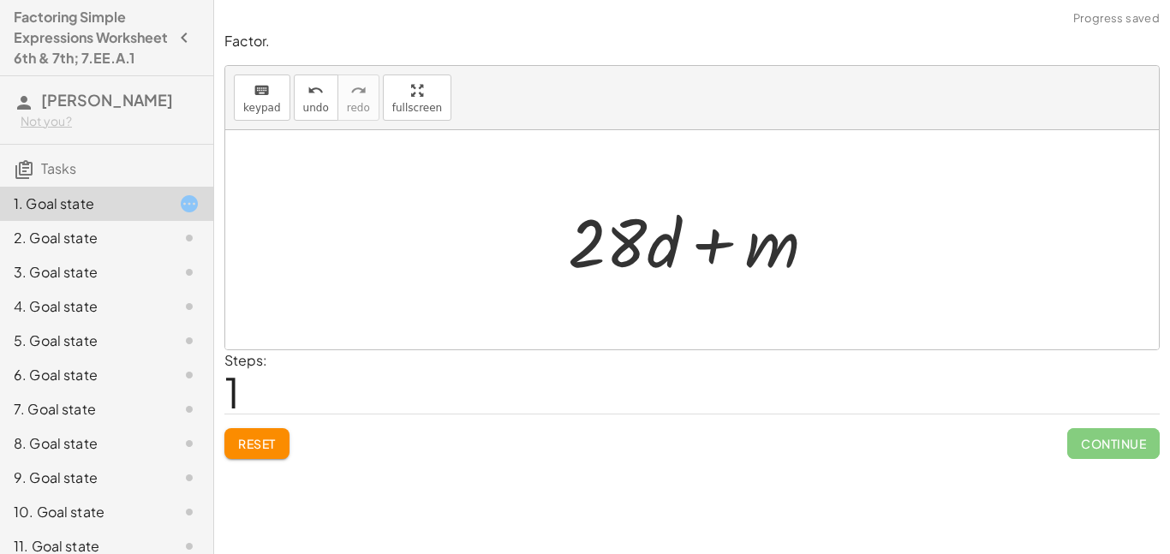
click at [262, 437] on span "Reset" at bounding box center [257, 443] width 38 height 15
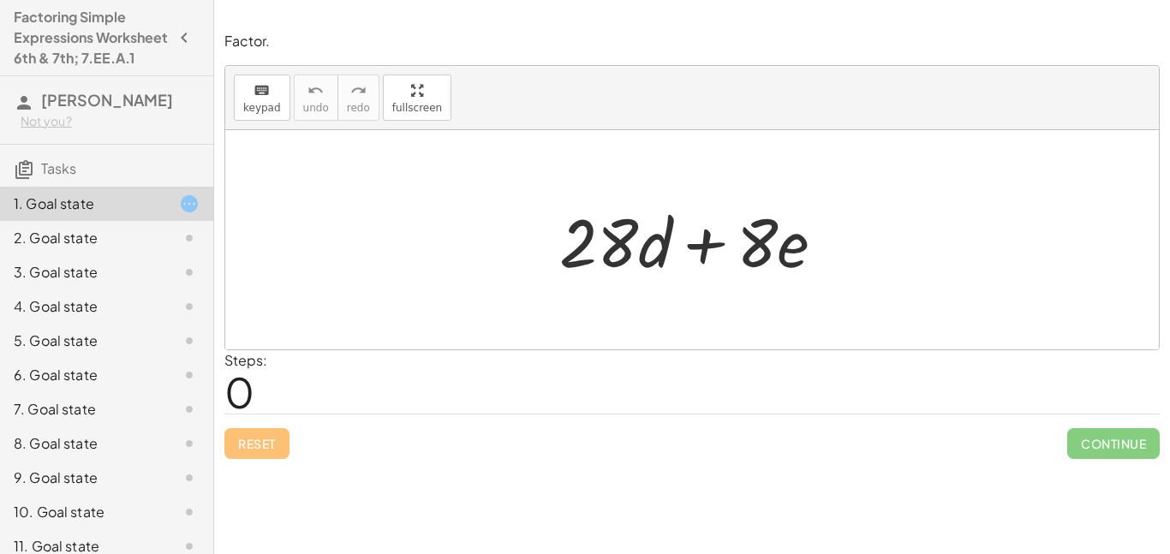
click at [235, 432] on div "Reset Continue" at bounding box center [691, 436] width 935 height 45
drag, startPoint x: 788, startPoint y: 245, endPoint x: 621, endPoint y: 253, distance: 167.2
click at [621, 253] on div at bounding box center [699, 240] width 296 height 88
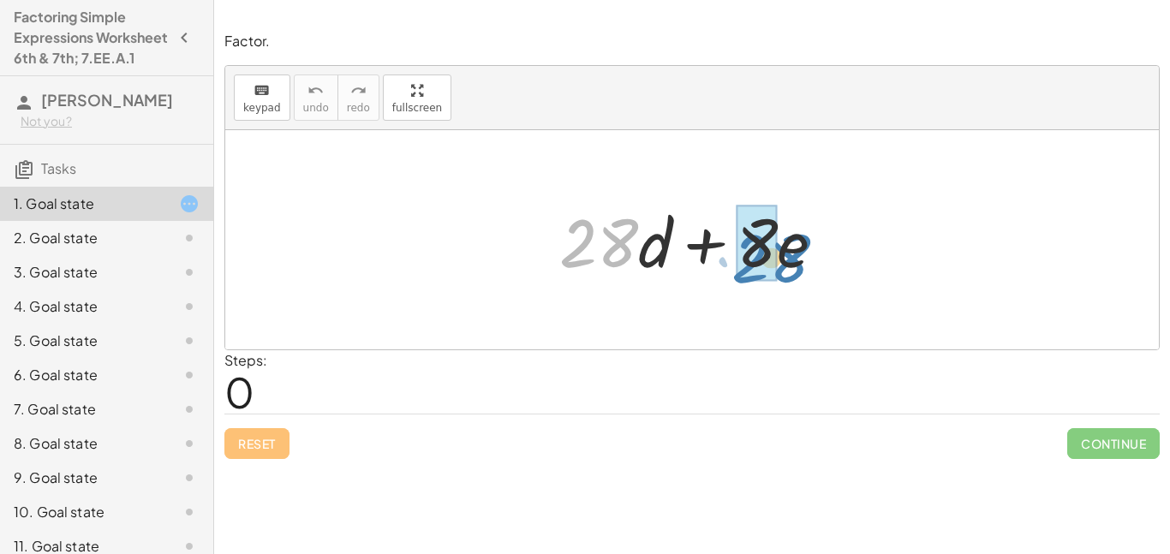
drag, startPoint x: 588, startPoint y: 254, endPoint x: 755, endPoint y: 267, distance: 167.5
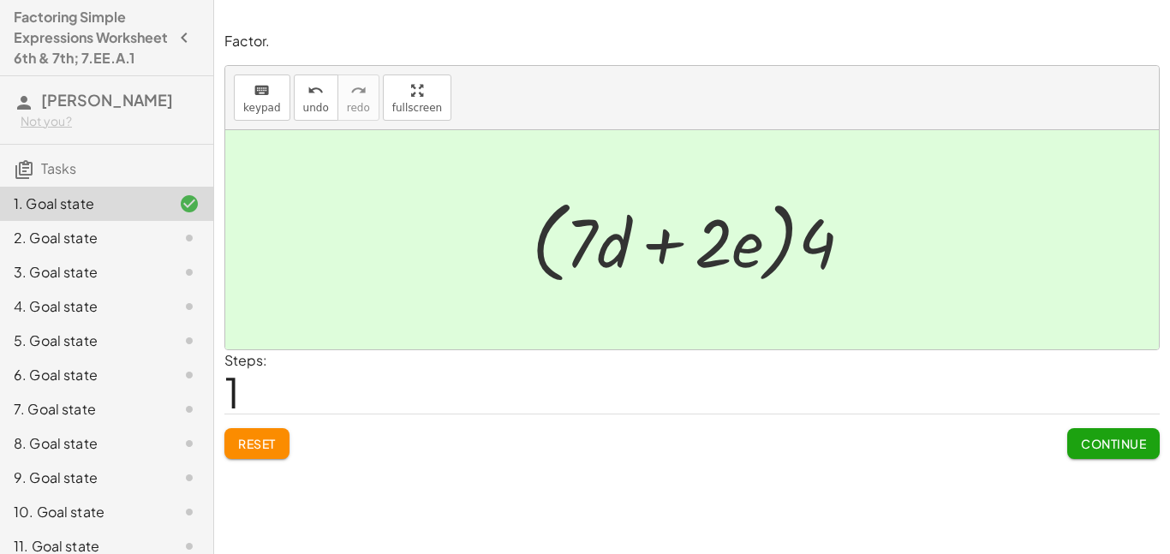
click at [1125, 443] on span "Continue" at bounding box center [1113, 443] width 65 height 15
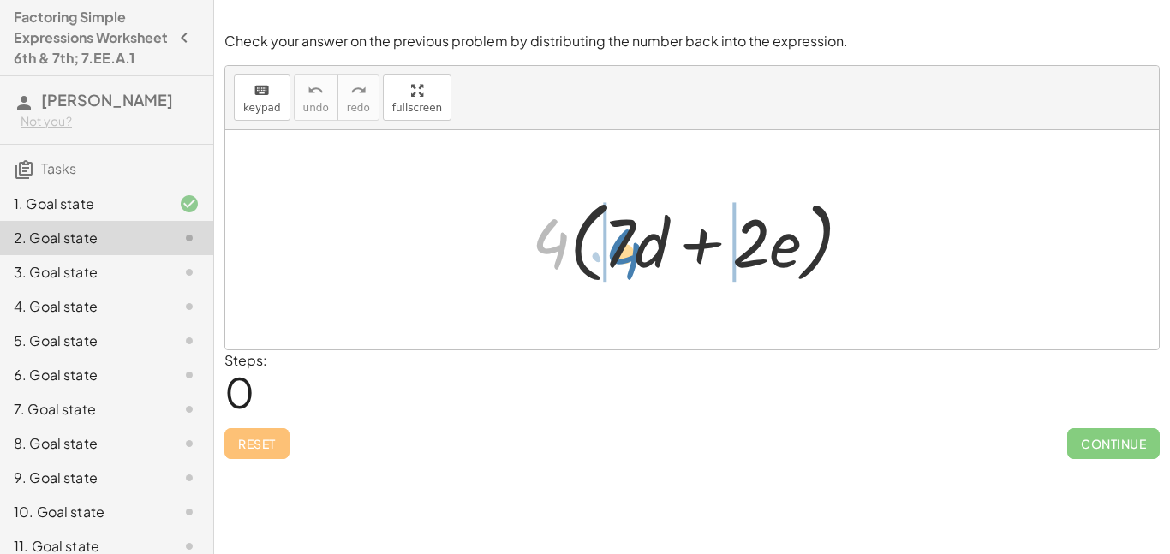
drag, startPoint x: 557, startPoint y: 245, endPoint x: 632, endPoint y: 254, distance: 75.1
click at [632, 254] on div at bounding box center [698, 240] width 351 height 98
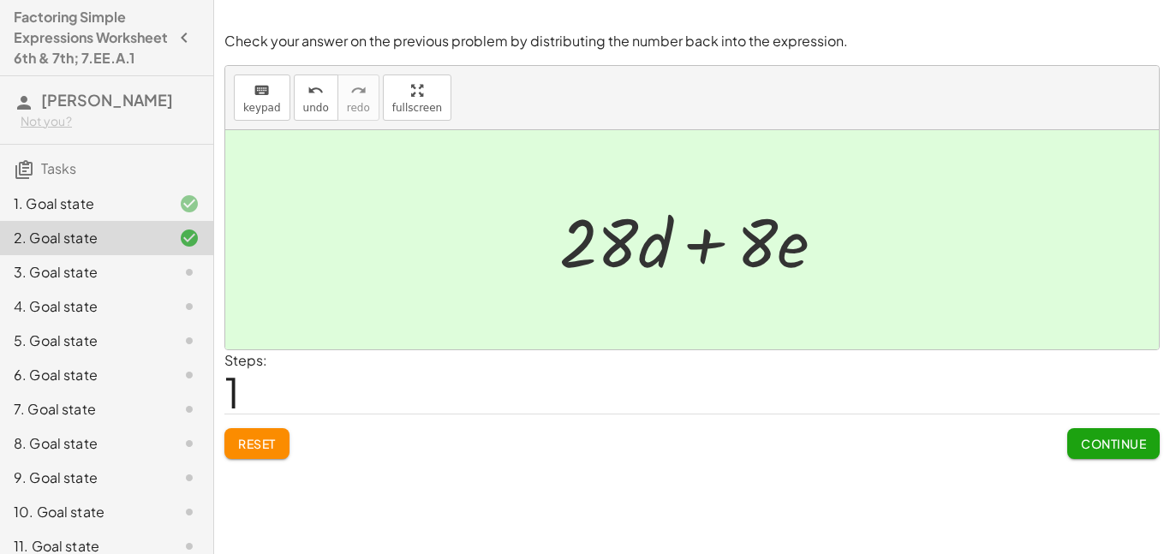
click at [1082, 444] on span "Continue" at bounding box center [1113, 443] width 65 height 15
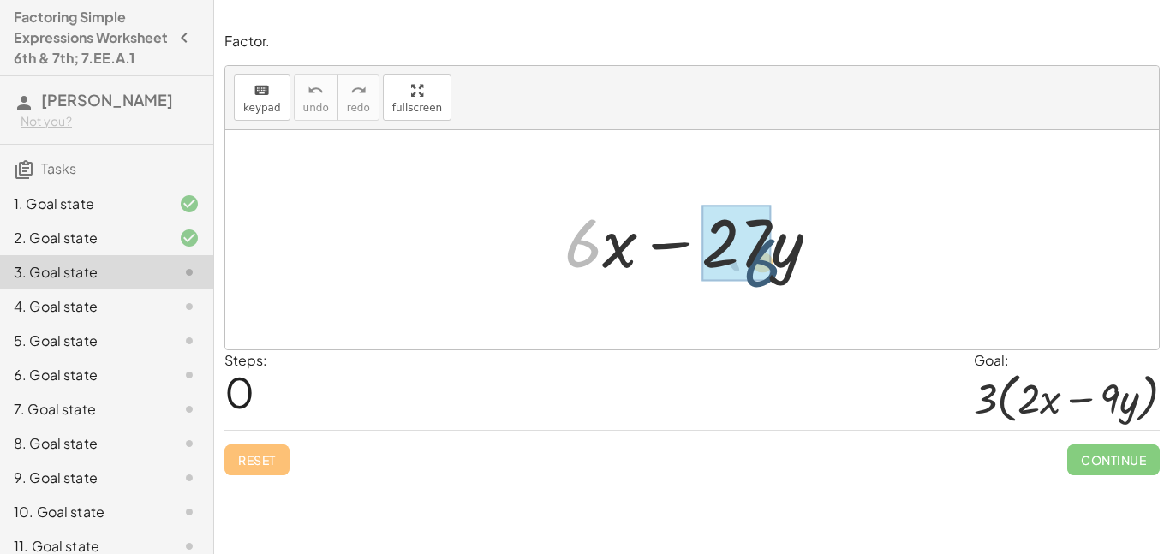
drag, startPoint x: 563, startPoint y: 244, endPoint x: 745, endPoint y: 261, distance: 182.4
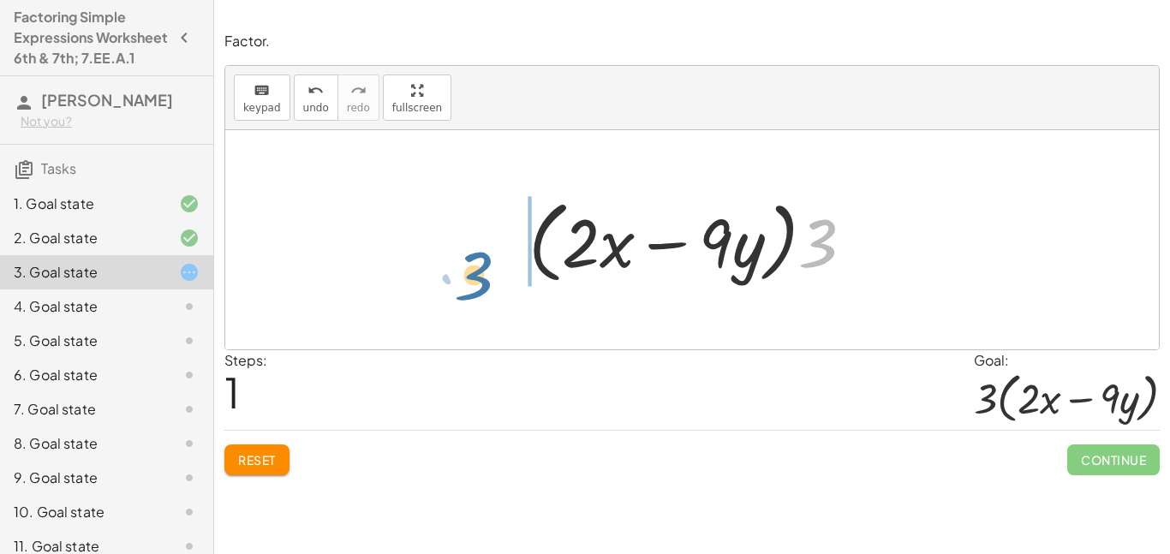
drag, startPoint x: 812, startPoint y: 259, endPoint x: 474, endPoint y: 280, distance: 338.9
click at [474, 280] on div "+ · 6 · x − · 27 · y + · 3 · 2 · x − · 3 · 9 · y · 3 + · · x − · y 3 · 2 · 9 · …" at bounding box center [691, 239] width 933 height 219
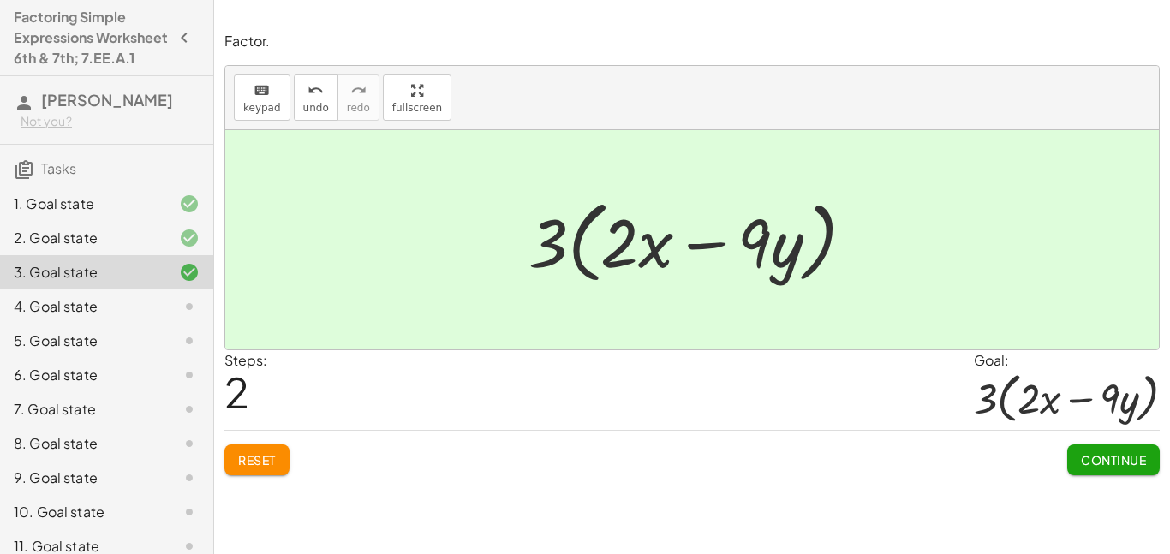
click at [1088, 471] on button "Continue" at bounding box center [1113, 459] width 92 height 31
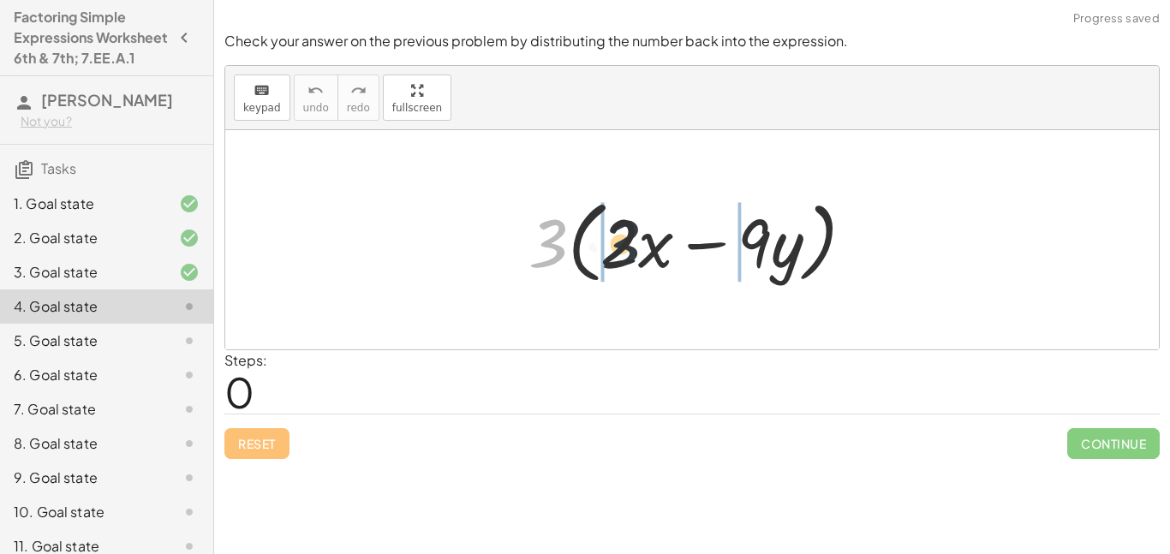
drag, startPoint x: 547, startPoint y: 244, endPoint x: 622, endPoint y: 244, distance: 74.5
click at [622, 244] on div at bounding box center [698, 240] width 356 height 98
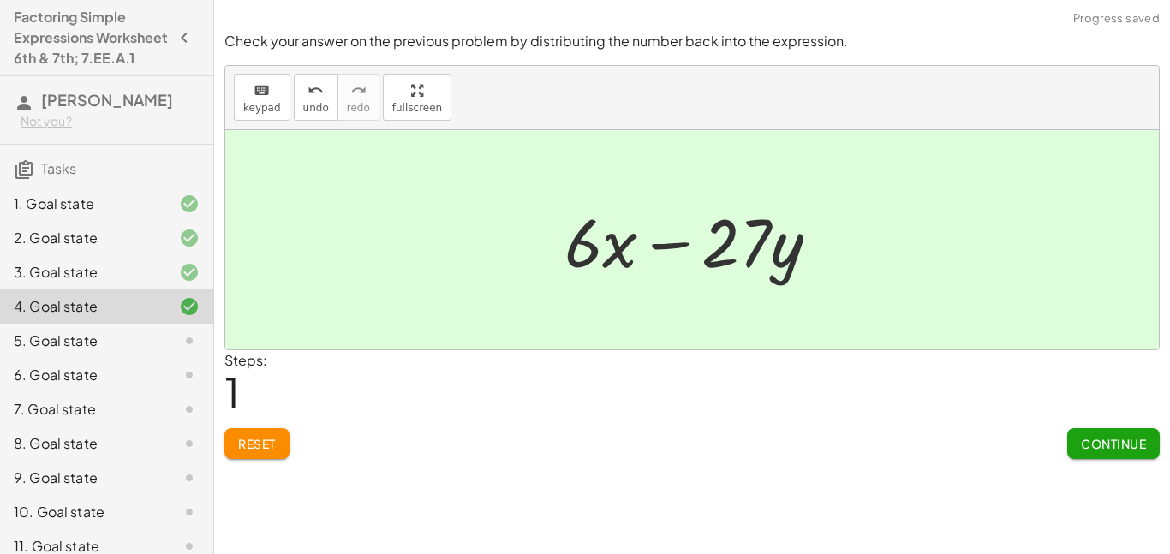
click at [1092, 449] on span "Continue" at bounding box center [1113, 443] width 65 height 15
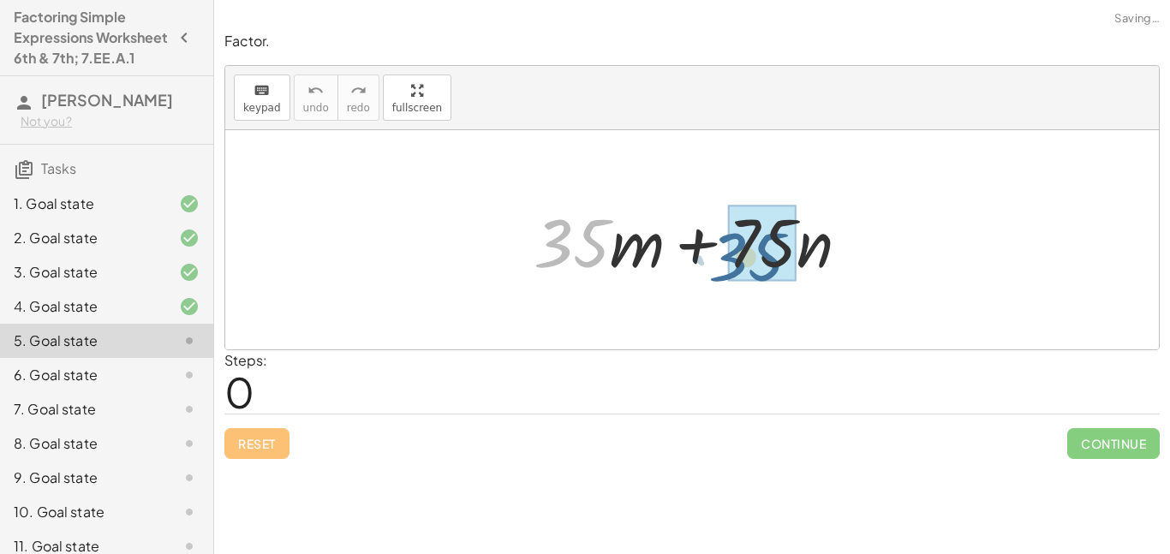
drag, startPoint x: 556, startPoint y: 230, endPoint x: 730, endPoint y: 243, distance: 175.2
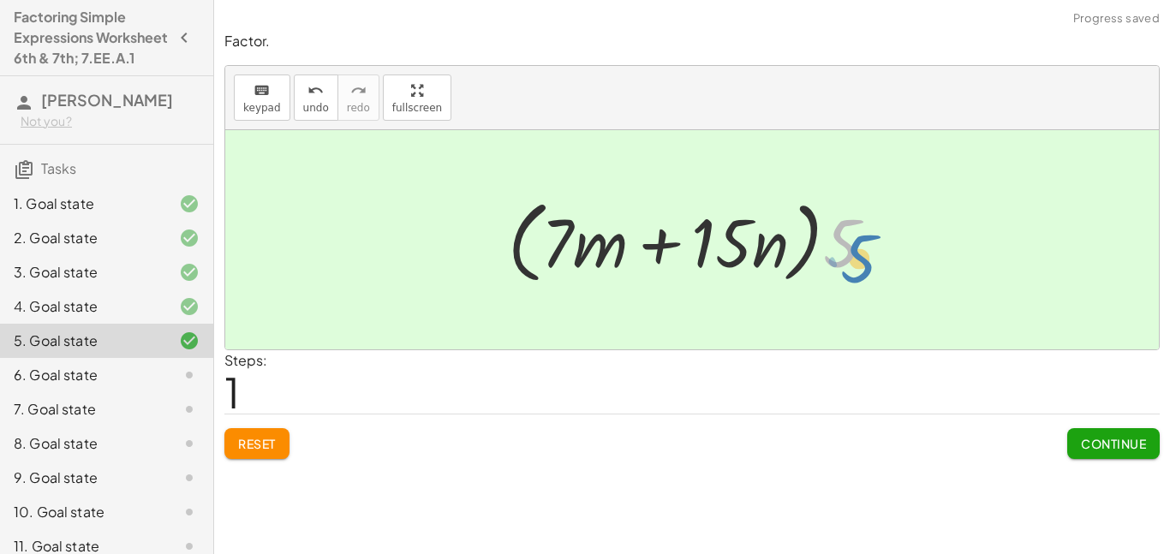
drag, startPoint x: 848, startPoint y: 250, endPoint x: 864, endPoint y: 265, distance: 21.8
click at [864, 265] on div at bounding box center [698, 240] width 399 height 98
click at [1108, 436] on span "Continue" at bounding box center [1113, 443] width 65 height 15
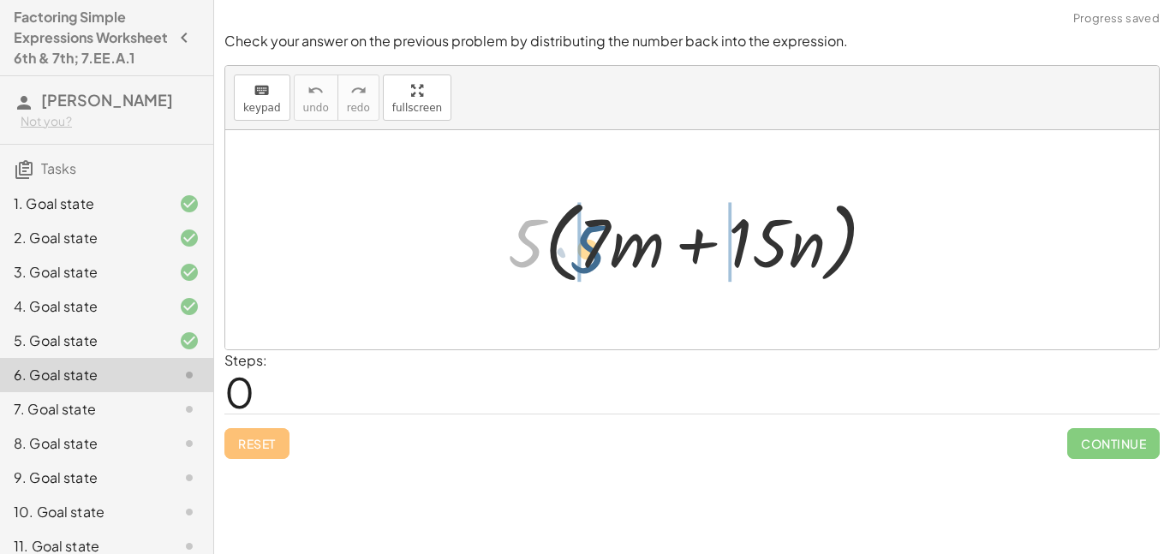
drag, startPoint x: 526, startPoint y: 246, endPoint x: 592, endPoint y: 252, distance: 66.2
click at [592, 252] on div at bounding box center [698, 240] width 399 height 98
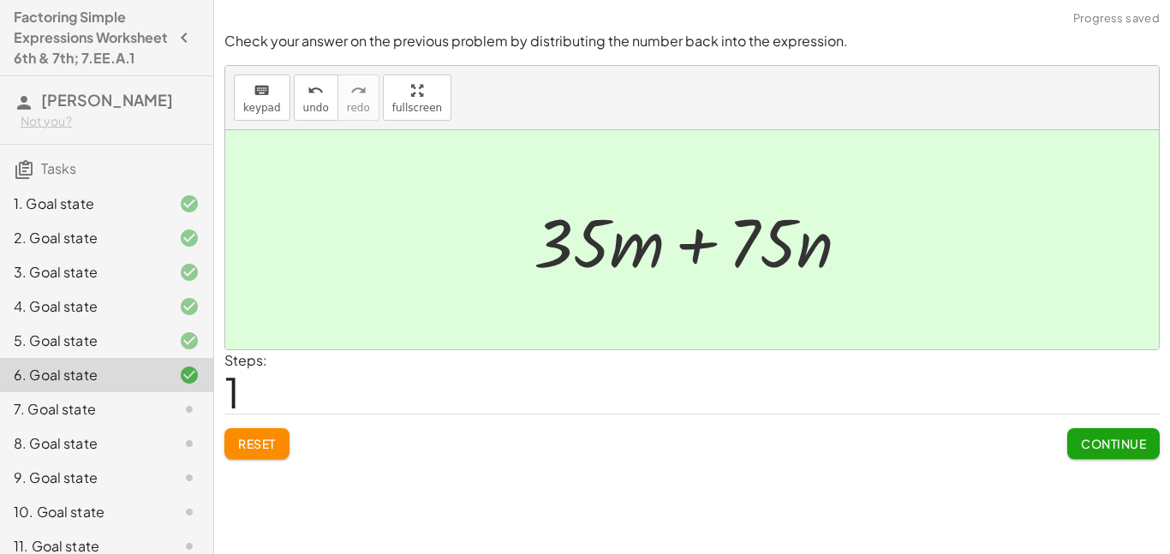
click at [1098, 446] on span "Continue" at bounding box center [1113, 443] width 65 height 15
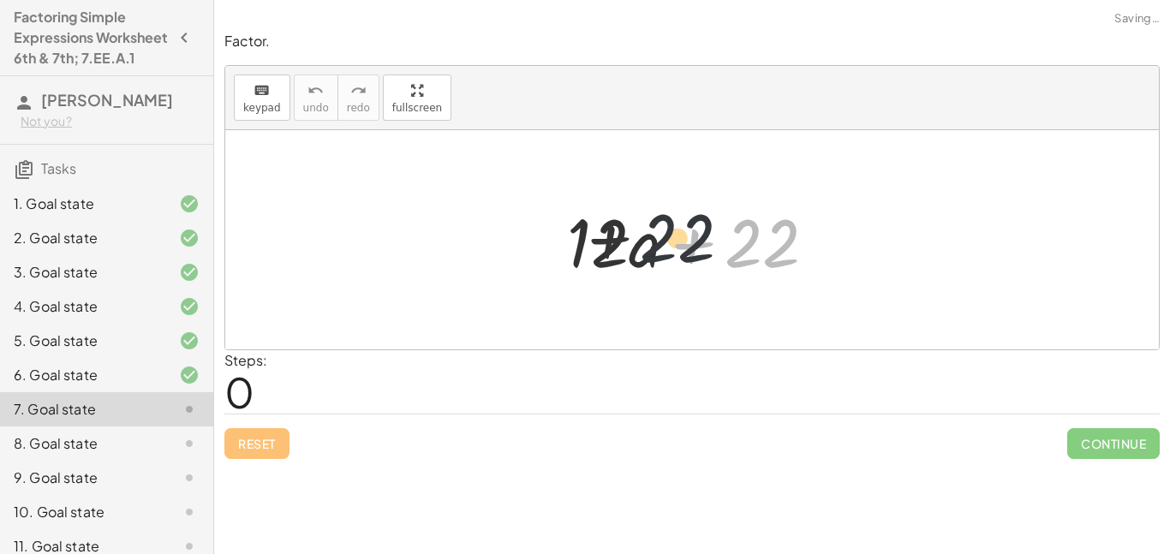
drag, startPoint x: 760, startPoint y: 247, endPoint x: 633, endPoint y: 241, distance: 126.9
click at [633, 241] on div at bounding box center [698, 240] width 280 height 88
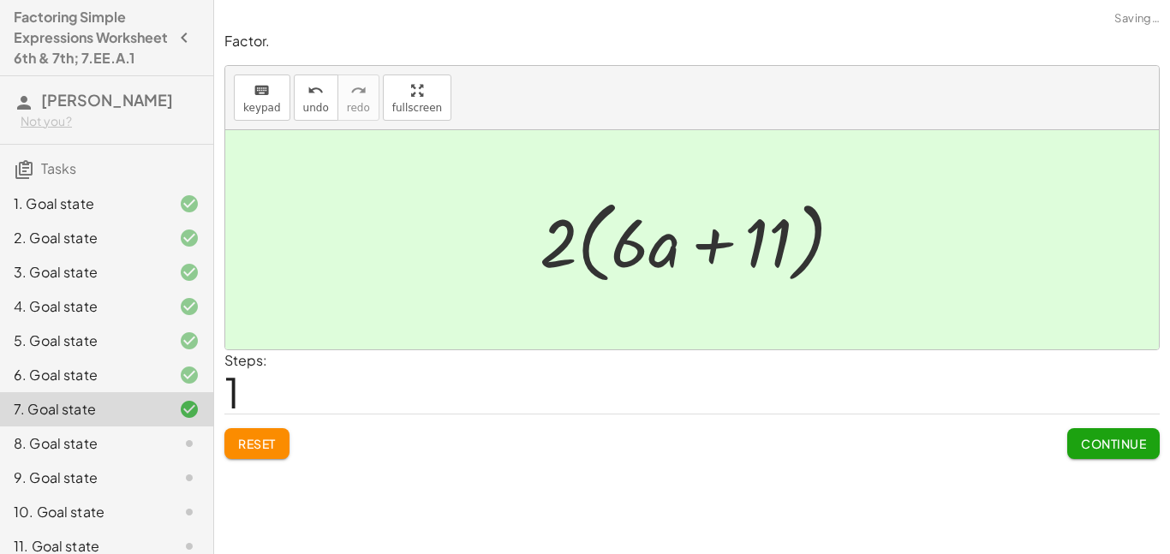
click at [1119, 441] on span "Continue" at bounding box center [1113, 443] width 65 height 15
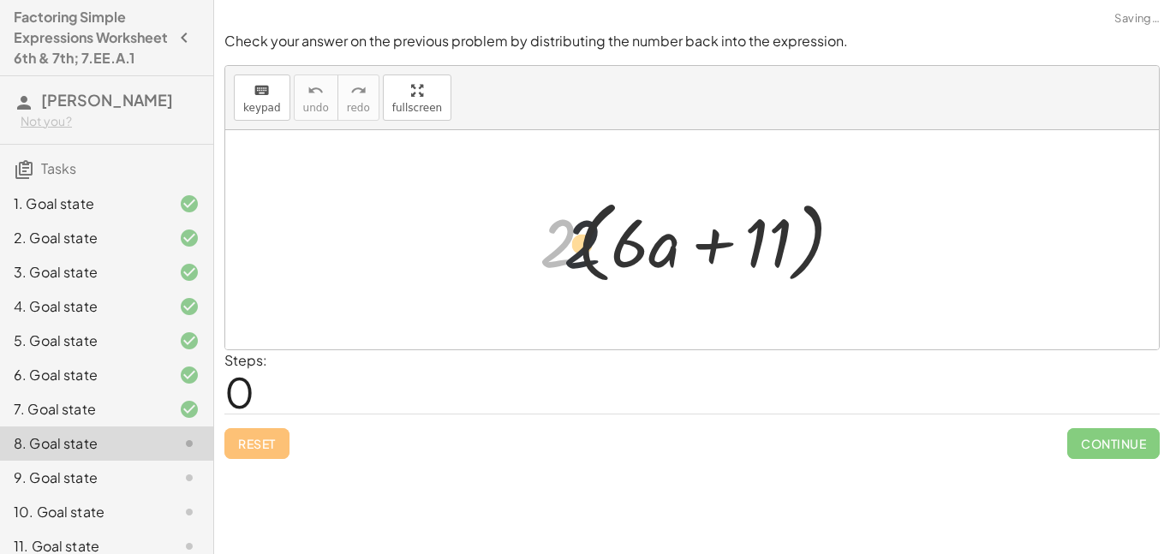
drag, startPoint x: 567, startPoint y: 250, endPoint x: 597, endPoint y: 251, distance: 30.0
click at [597, 251] on div at bounding box center [698, 240] width 334 height 98
drag, startPoint x: 556, startPoint y: 238, endPoint x: 689, endPoint y: 245, distance: 132.9
click at [689, 245] on div at bounding box center [698, 240] width 334 height 98
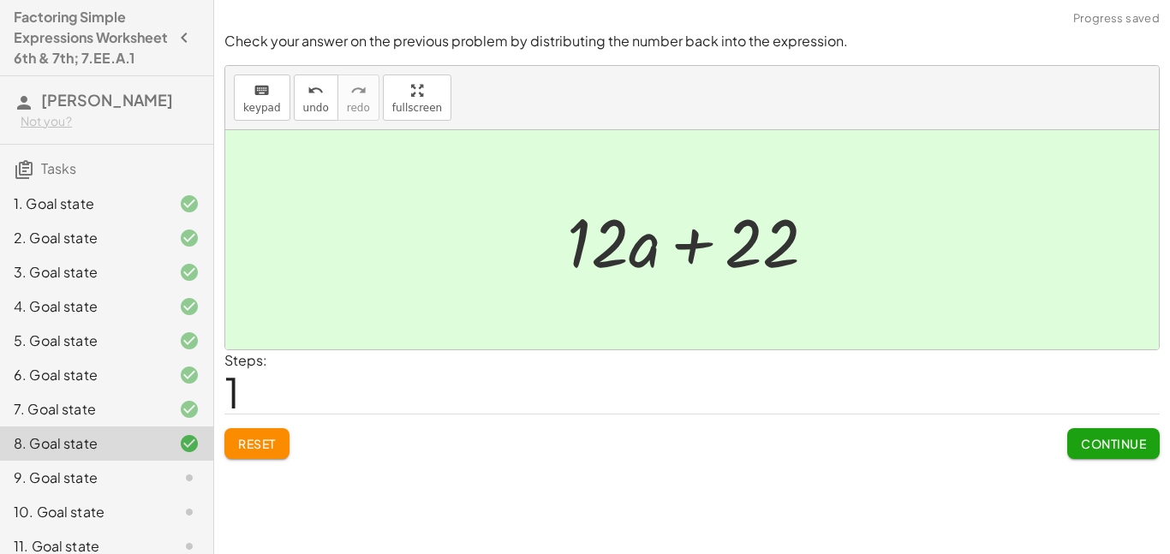
click at [1085, 441] on span "Continue" at bounding box center [1113, 443] width 65 height 15
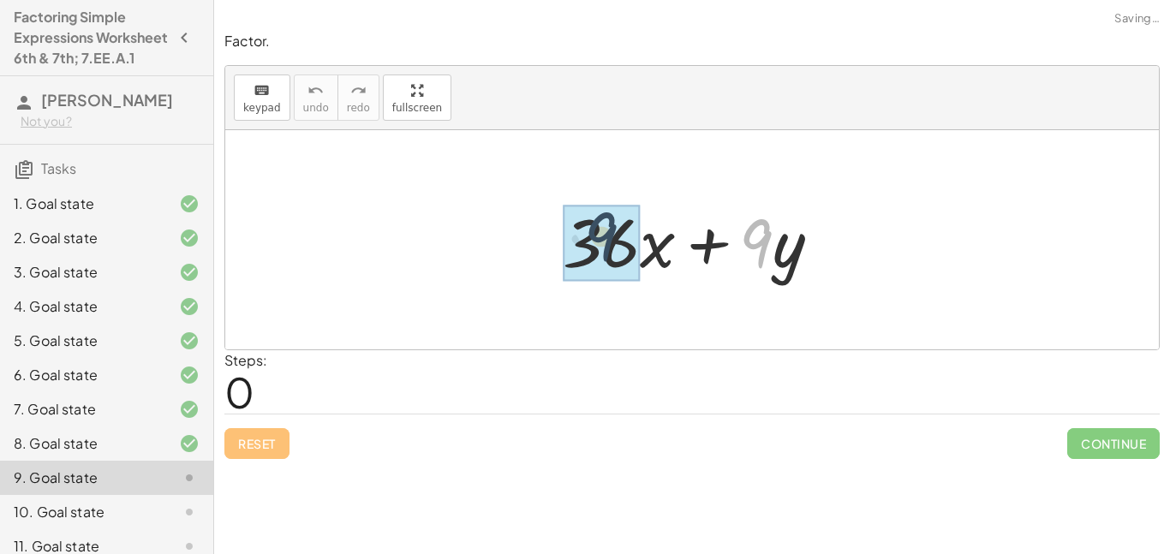
drag, startPoint x: 756, startPoint y: 259, endPoint x: 593, endPoint y: 253, distance: 163.7
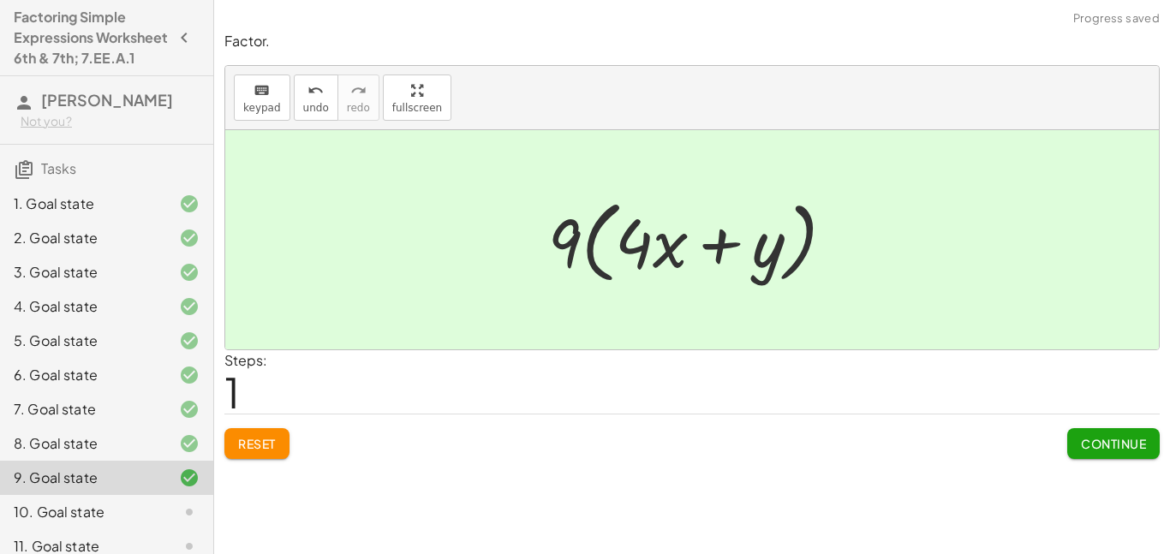
click at [1143, 443] on span "Continue" at bounding box center [1113, 443] width 65 height 15
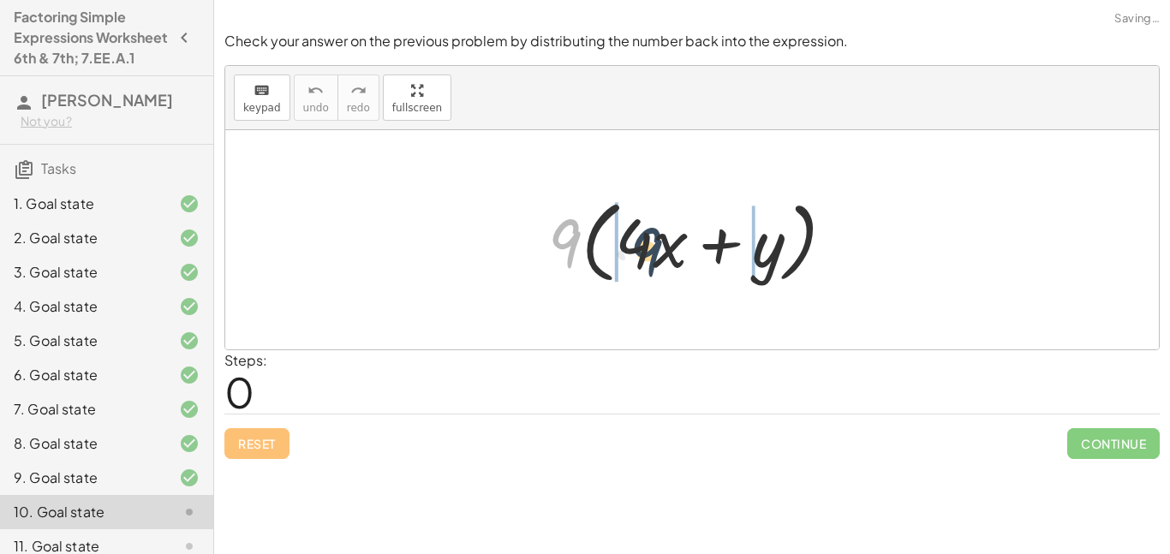
drag, startPoint x: 569, startPoint y: 249, endPoint x: 651, endPoint y: 257, distance: 82.6
click at [651, 257] on div at bounding box center [699, 240] width 318 height 98
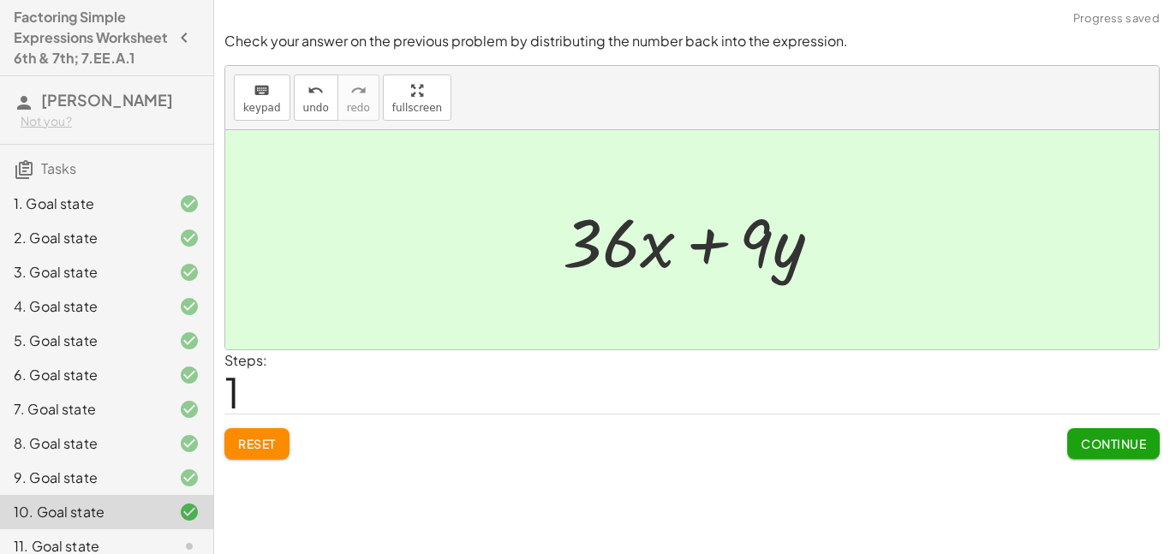
click at [1113, 444] on span "Continue" at bounding box center [1113, 443] width 65 height 15
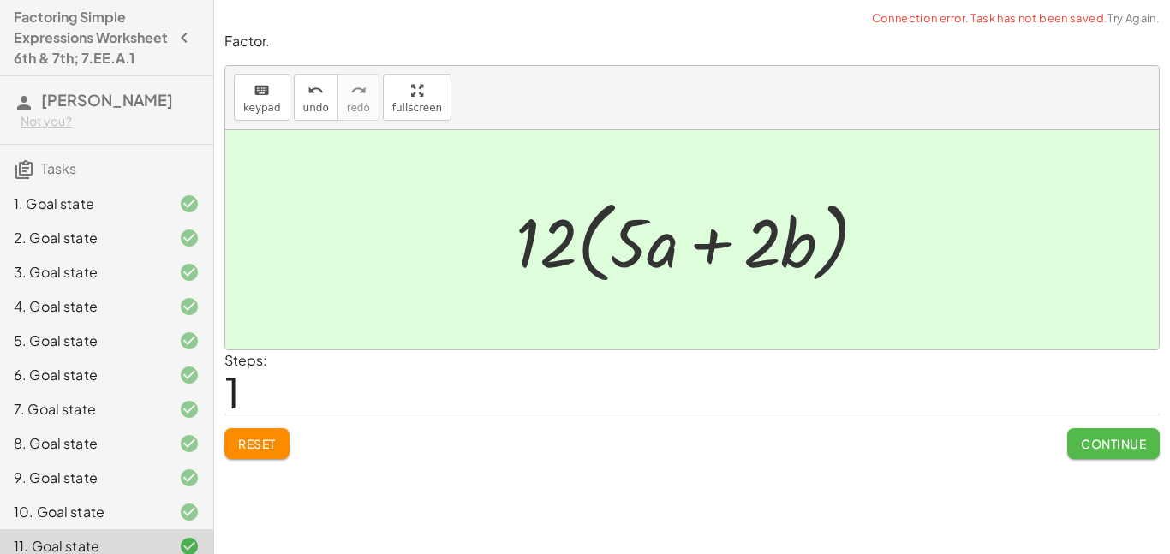
click at [1070, 455] on button "Continue" at bounding box center [1113, 443] width 92 height 31
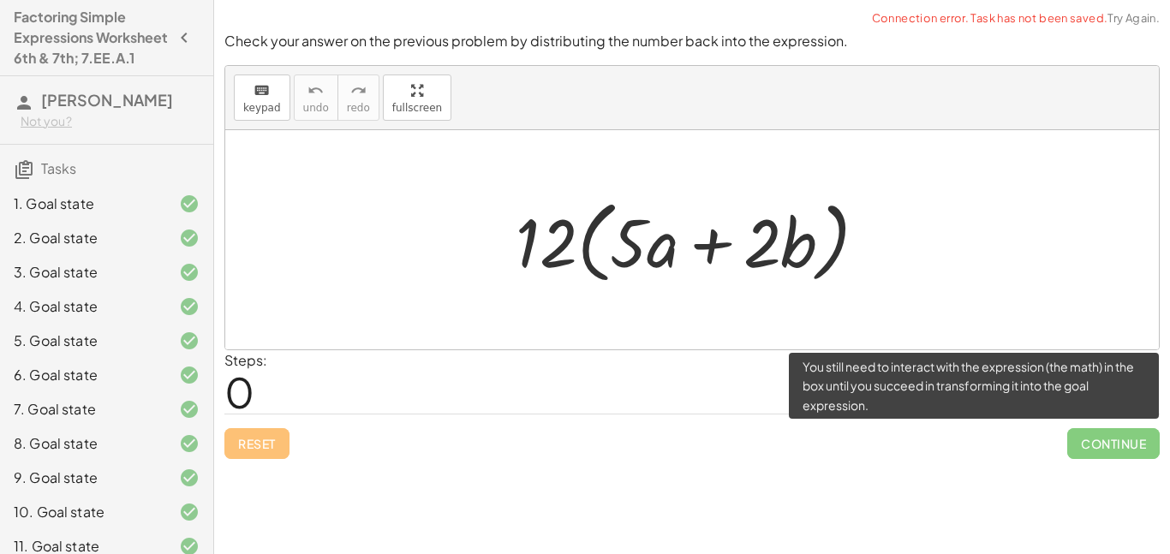
click at [1070, 455] on span "Continue" at bounding box center [1113, 443] width 92 height 31
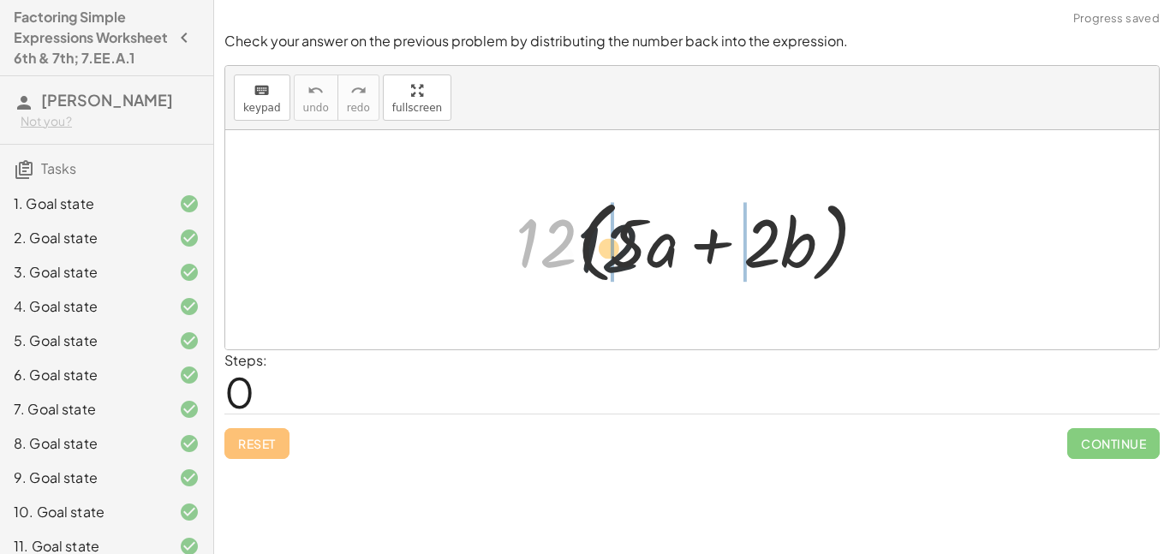
drag, startPoint x: 556, startPoint y: 241, endPoint x: 666, endPoint y: 250, distance: 110.8
click at [666, 250] on div at bounding box center [698, 240] width 383 height 98
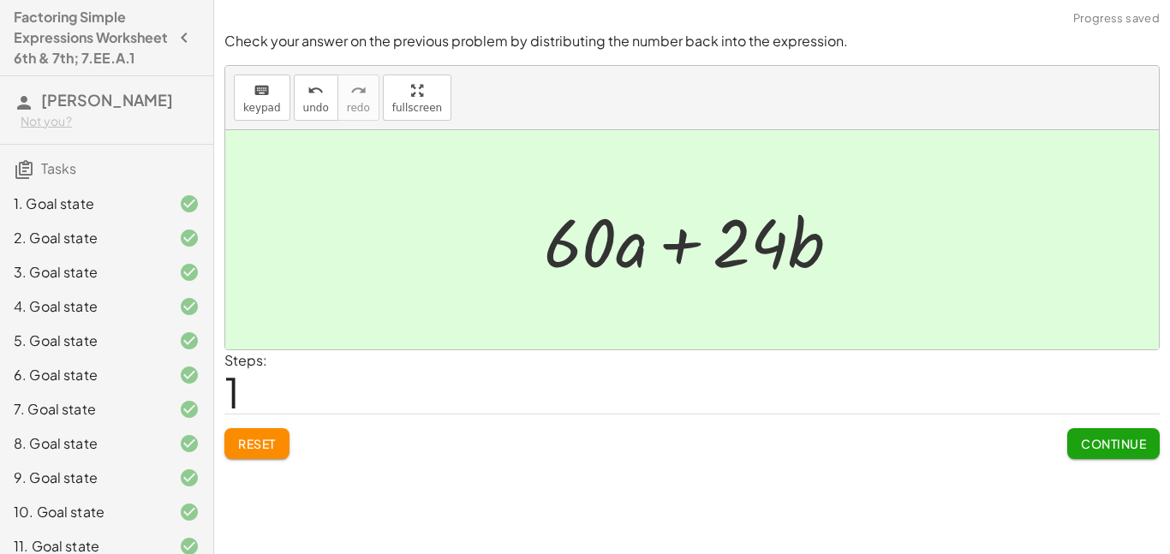
click at [1070, 431] on button "Continue" at bounding box center [1113, 443] width 92 height 31
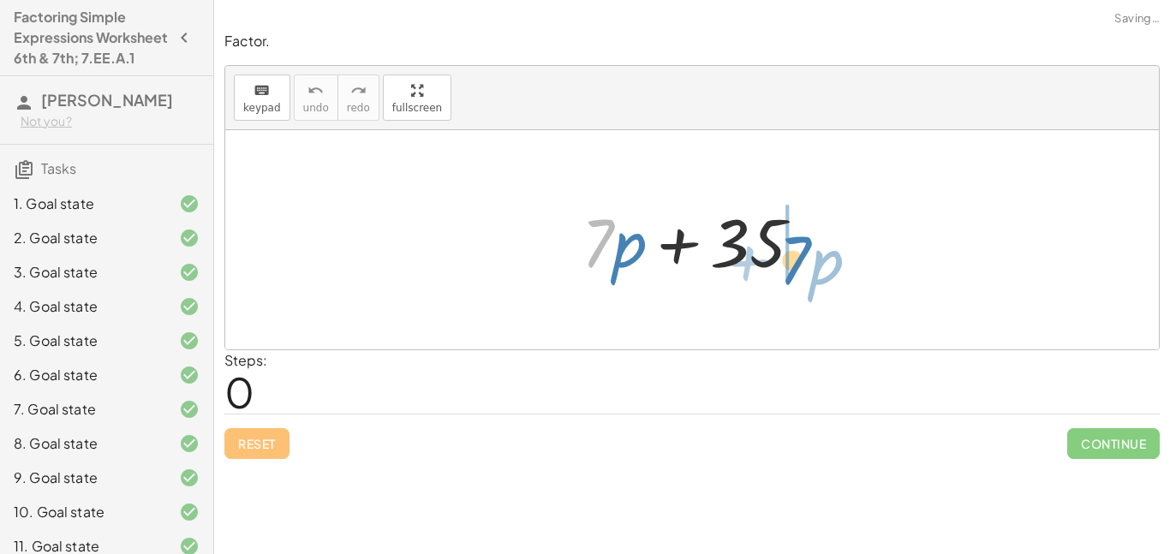
drag, startPoint x: 603, startPoint y: 218, endPoint x: 798, endPoint y: 233, distance: 195.9
click at [798, 233] on div at bounding box center [698, 240] width 251 height 88
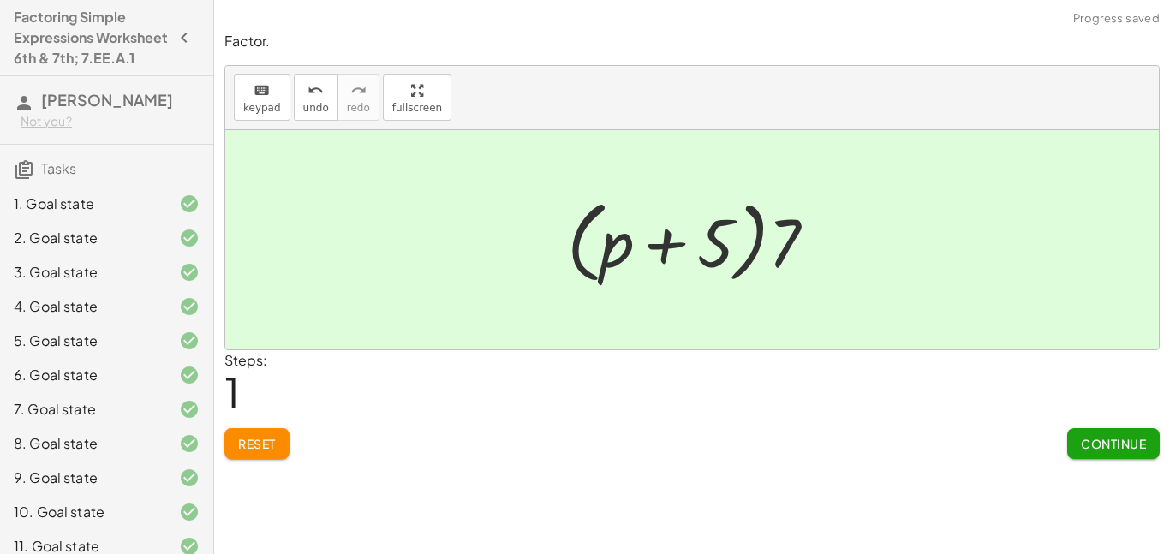
click at [1077, 432] on button "Continue" at bounding box center [1113, 443] width 92 height 31
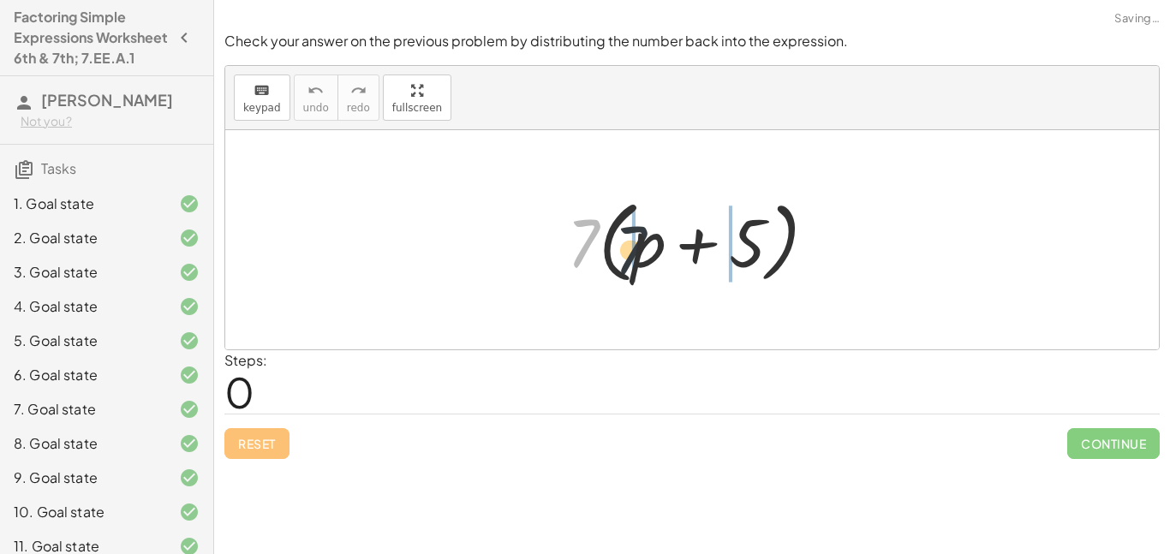
drag, startPoint x: 586, startPoint y: 256, endPoint x: 712, endPoint y: 270, distance: 126.6
click at [712, 270] on div at bounding box center [698, 240] width 280 height 98
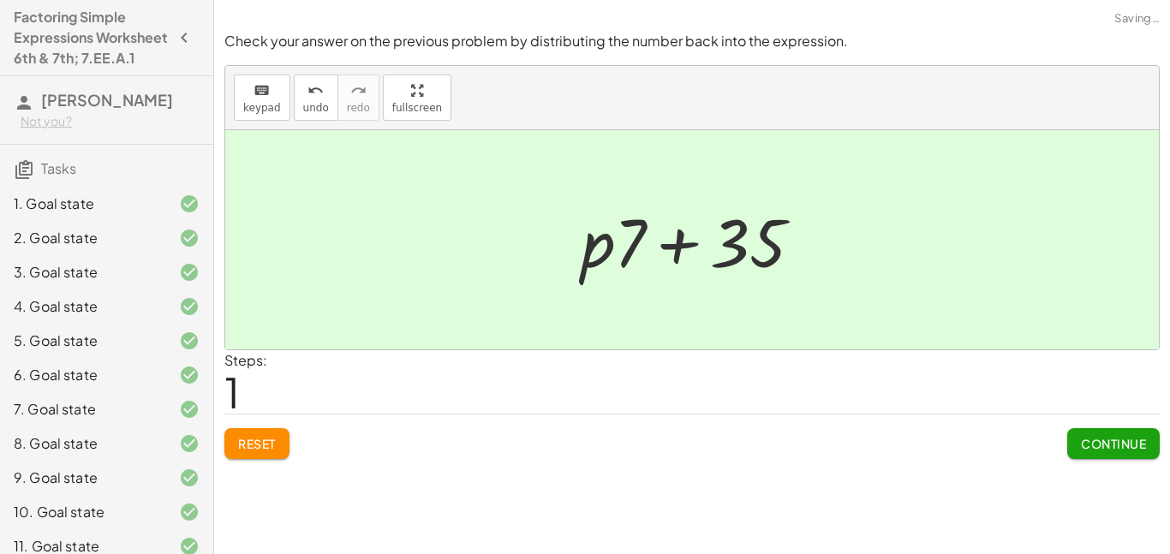
click at [1086, 439] on span "Continue" at bounding box center [1113, 443] width 65 height 15
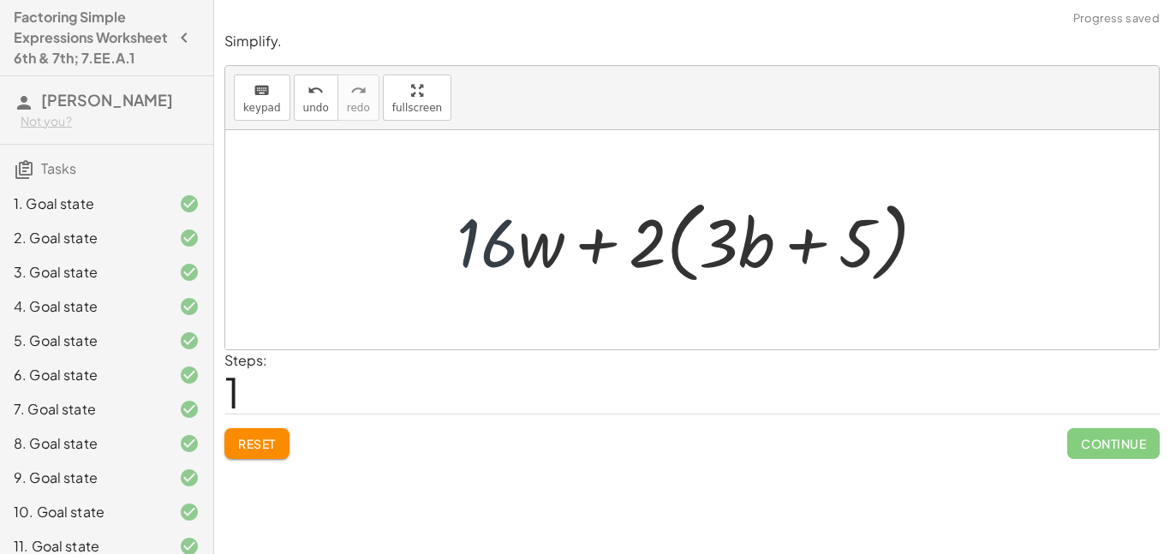
drag, startPoint x: 459, startPoint y: 235, endPoint x: 476, endPoint y: 235, distance: 17.1
click at [476, 235] on div at bounding box center [698, 240] width 500 height 98
drag, startPoint x: 480, startPoint y: 235, endPoint x: 695, endPoint y: 255, distance: 215.8
click at [695, 255] on div at bounding box center [698, 240] width 500 height 98
click at [274, 441] on span "Reset" at bounding box center [257, 443] width 38 height 15
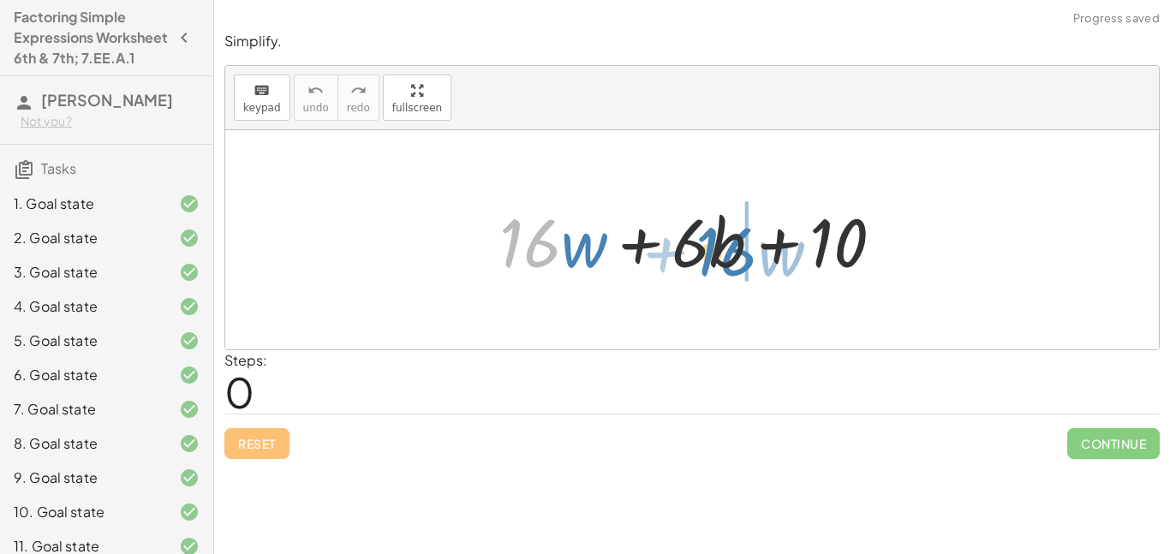
drag, startPoint x: 534, startPoint y: 250, endPoint x: 737, endPoint y: 257, distance: 203.9
click at [737, 257] on div at bounding box center [698, 240] width 415 height 88
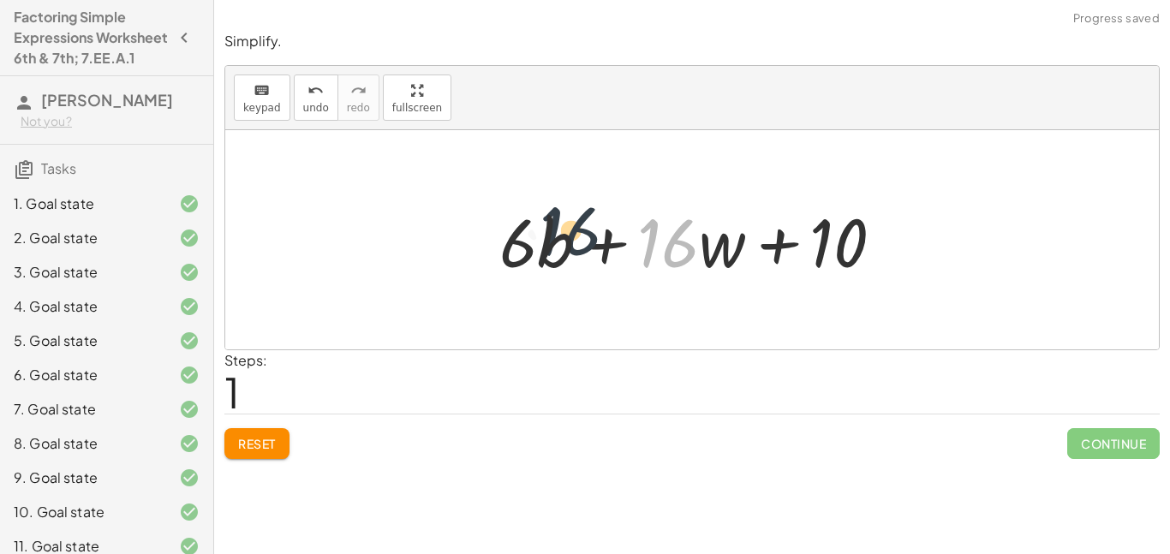
drag, startPoint x: 678, startPoint y: 249, endPoint x: 545, endPoint y: 237, distance: 134.1
click at [545, 237] on div at bounding box center [698, 240] width 415 height 88
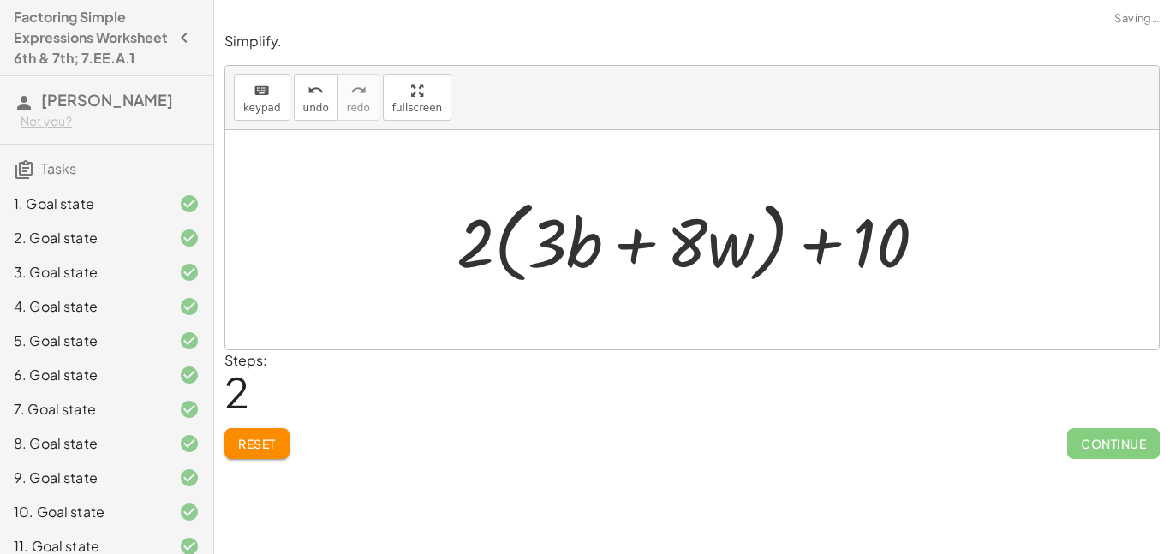
click at [264, 429] on button "Reset" at bounding box center [256, 443] width 65 height 31
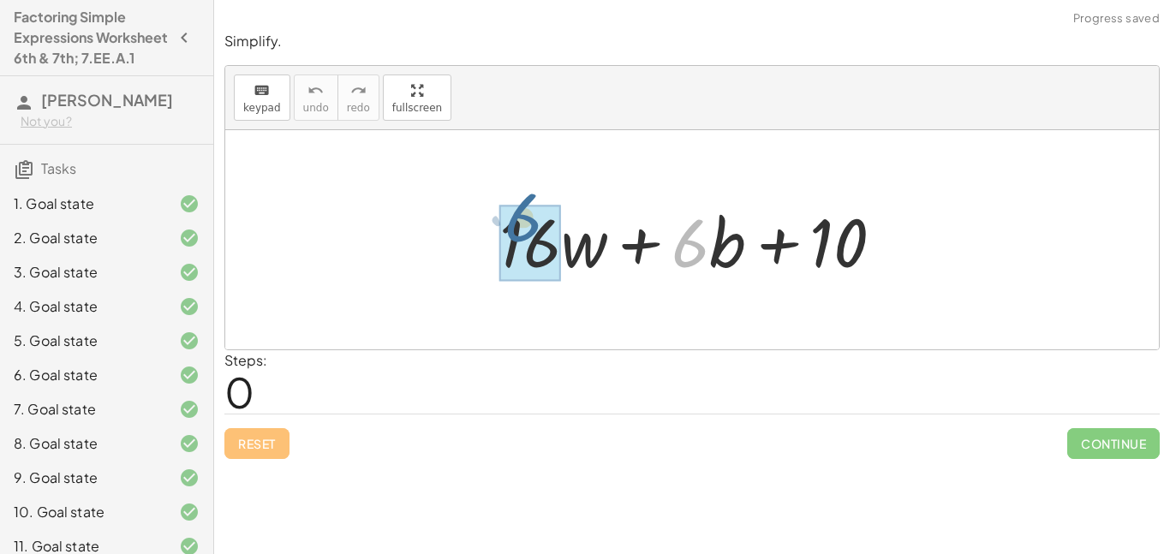
drag, startPoint x: 684, startPoint y: 252, endPoint x: 517, endPoint y: 226, distance: 169.0
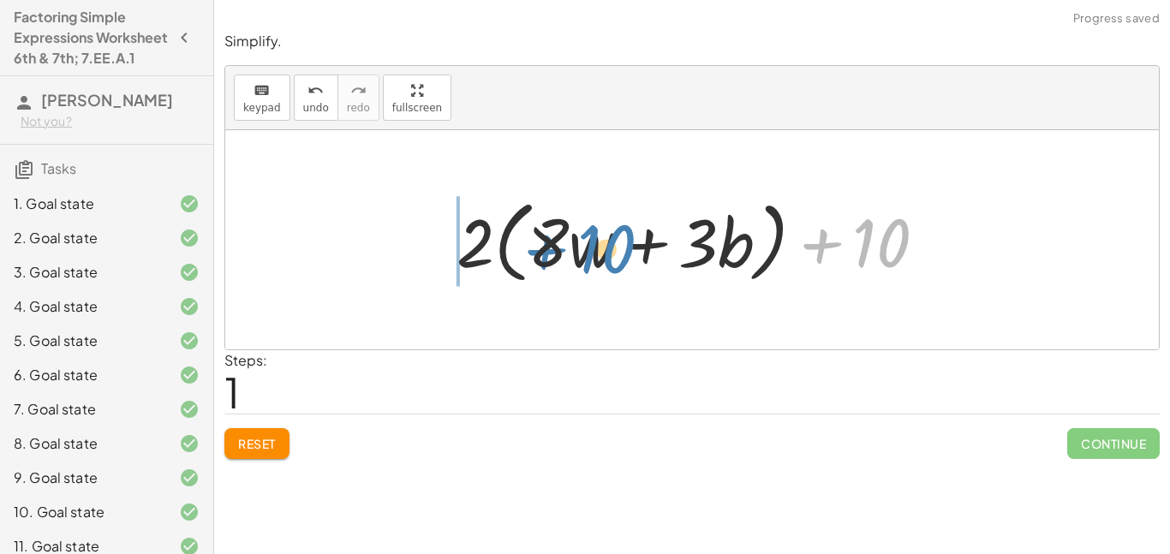
drag, startPoint x: 879, startPoint y: 243, endPoint x: 604, endPoint y: 248, distance: 274.9
click at [604, 248] on div at bounding box center [698, 240] width 501 height 98
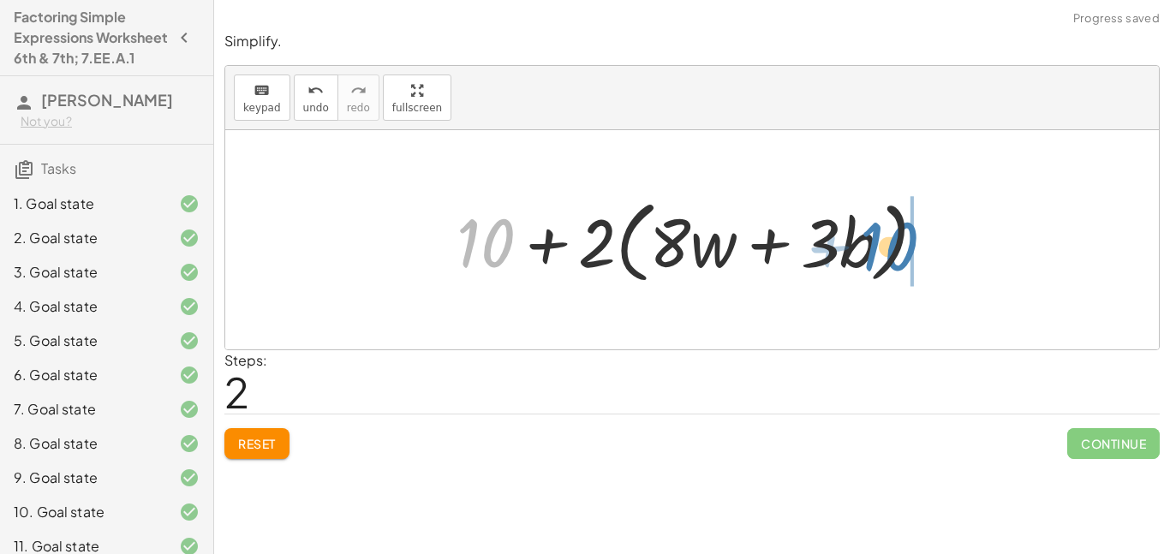
drag, startPoint x: 469, startPoint y: 241, endPoint x: 869, endPoint y: 245, distance: 399.9
click at [869, 245] on div at bounding box center [698, 240] width 501 height 98
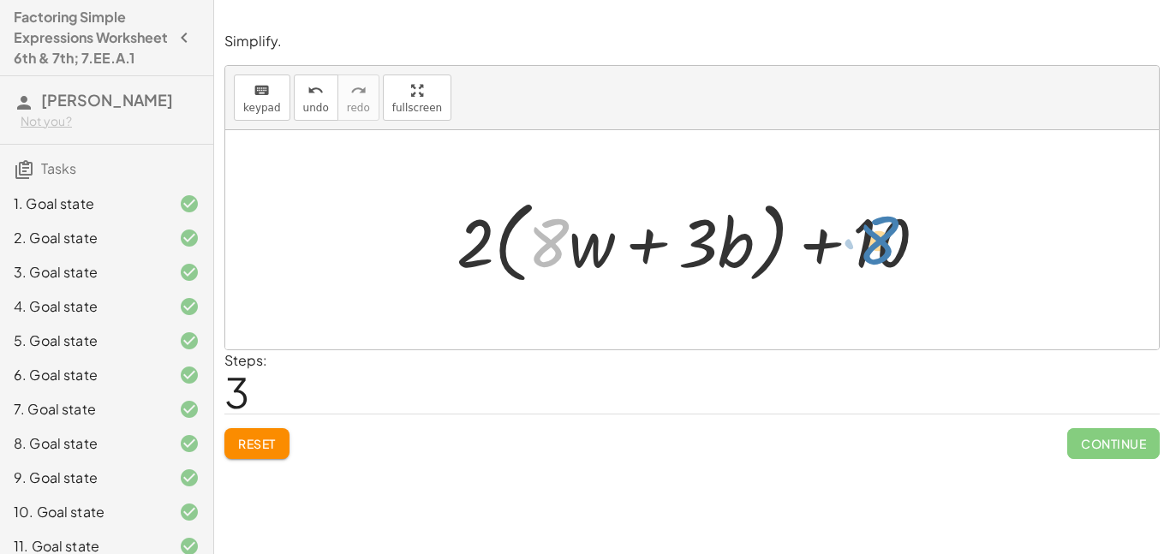
drag, startPoint x: 545, startPoint y: 247, endPoint x: 875, endPoint y: 244, distance: 329.7
click at [875, 244] on div at bounding box center [698, 240] width 501 height 98
click at [443, 261] on div "+ · 16 · w + · 6 · b + 10 + · 2 · 8 · w + · 2 · 3 · b + 10 + · 2 · ( + · 8 · w …" at bounding box center [692, 240] width 522 height 107
click at [235, 448] on button "Reset" at bounding box center [256, 443] width 65 height 31
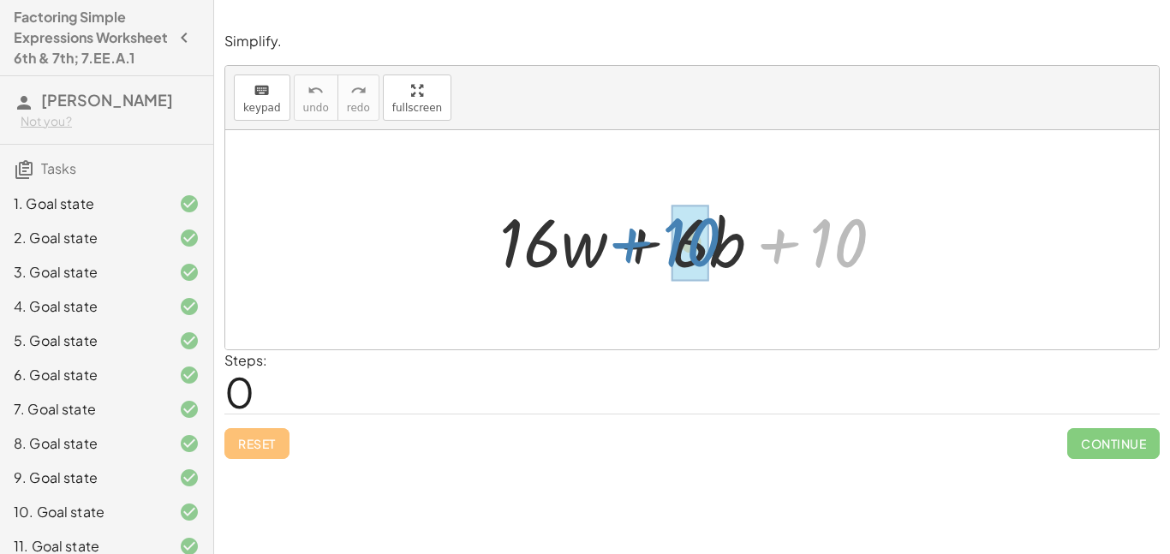
drag, startPoint x: 812, startPoint y: 244, endPoint x: 665, endPoint y: 242, distance: 147.3
click at [665, 242] on div at bounding box center [698, 240] width 415 height 88
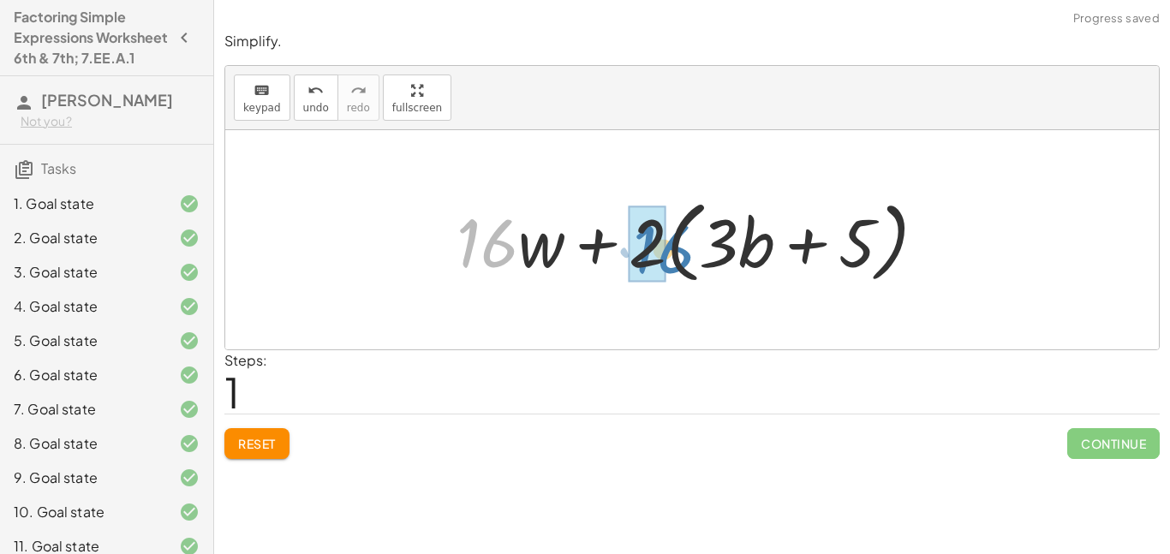
drag, startPoint x: 492, startPoint y: 243, endPoint x: 660, endPoint y: 247, distance: 167.9
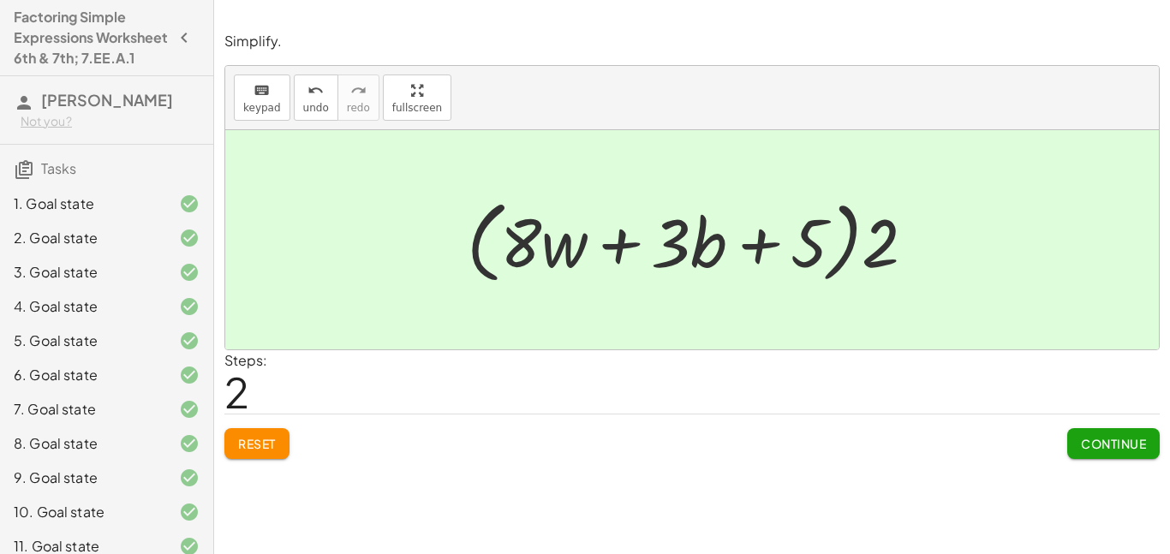
click at [1112, 443] on span "Continue" at bounding box center [1113, 443] width 65 height 15
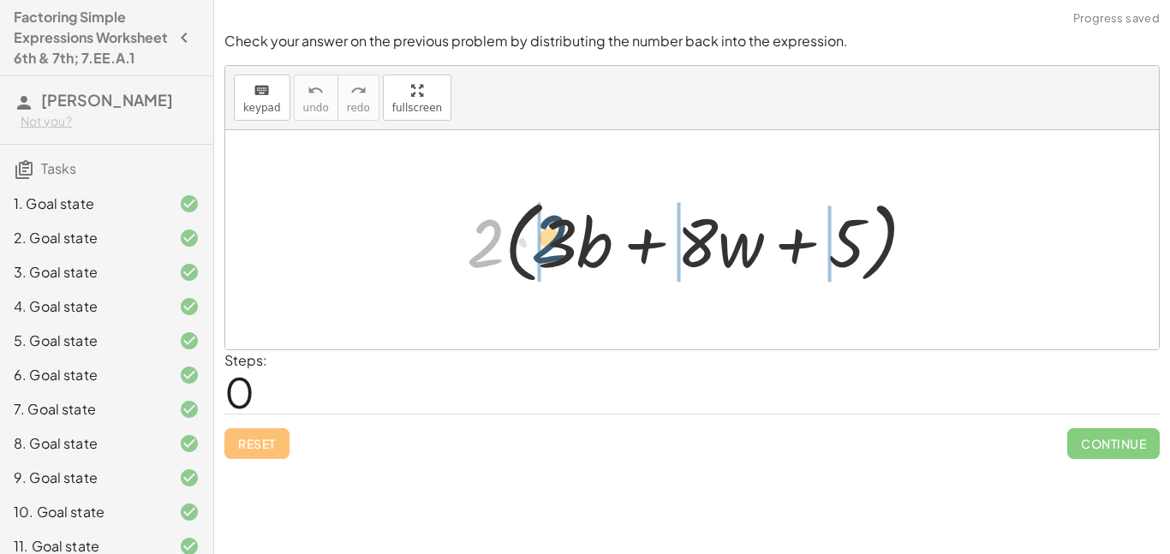
drag, startPoint x: 486, startPoint y: 253, endPoint x: 553, endPoint y: 248, distance: 67.8
click at [553, 248] on div at bounding box center [698, 240] width 480 height 98
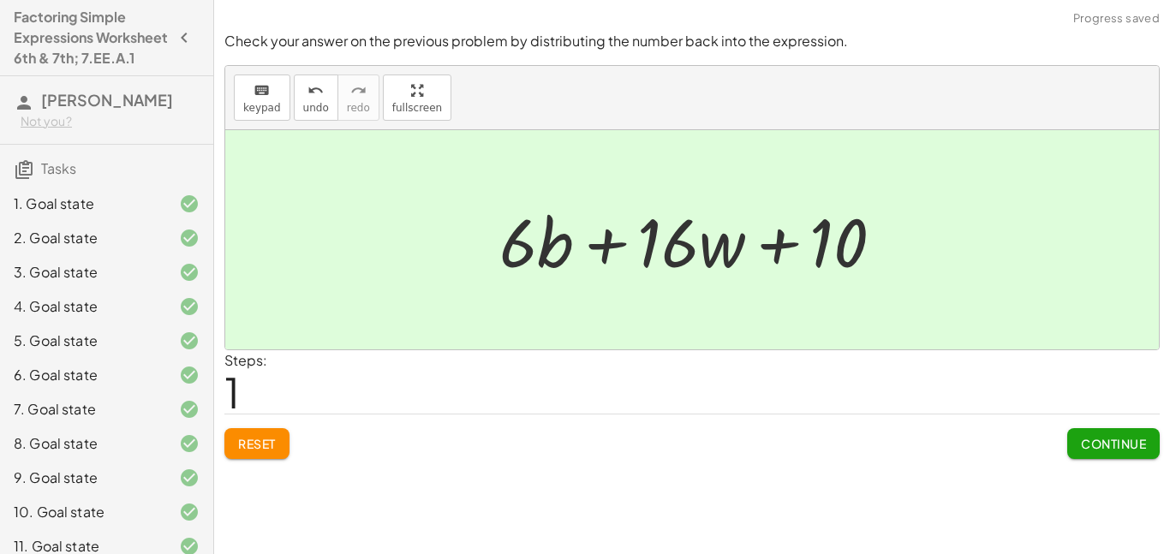
click at [1106, 438] on span "Continue" at bounding box center [1113, 443] width 65 height 15
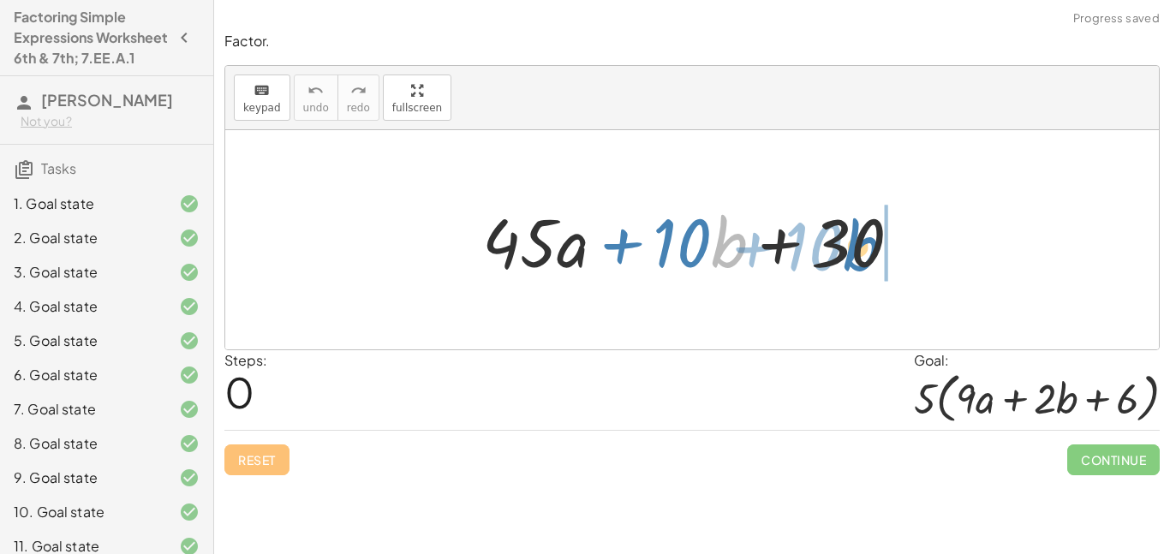
drag, startPoint x: 718, startPoint y: 247, endPoint x: 853, endPoint y: 250, distance: 134.5
click at [853, 250] on div at bounding box center [698, 240] width 449 height 88
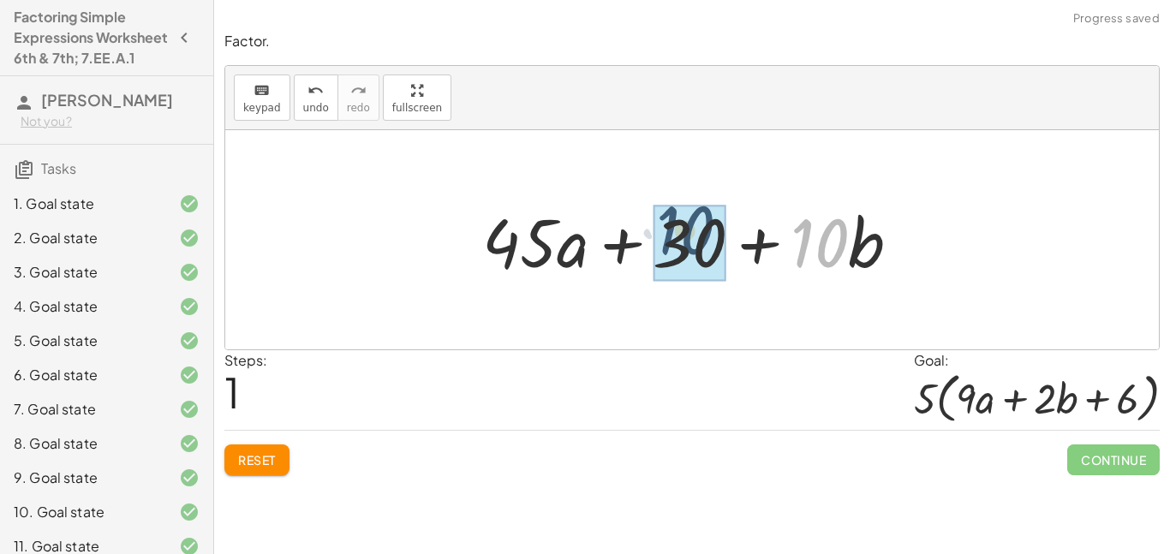
drag, startPoint x: 821, startPoint y: 249, endPoint x: 685, endPoint y: 236, distance: 136.8
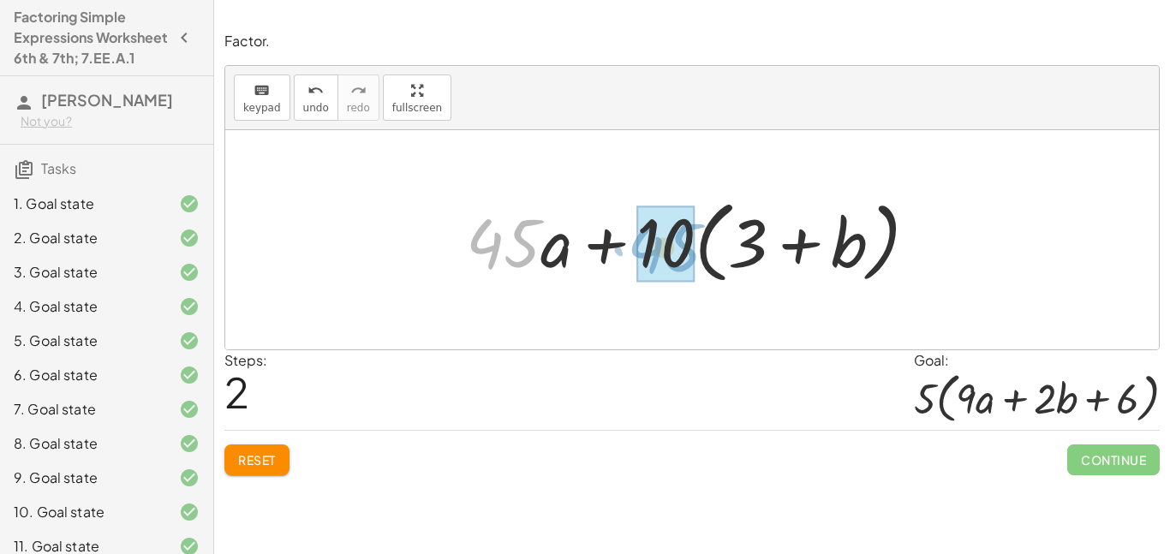
drag, startPoint x: 492, startPoint y: 245, endPoint x: 653, endPoint y: 249, distance: 161.1
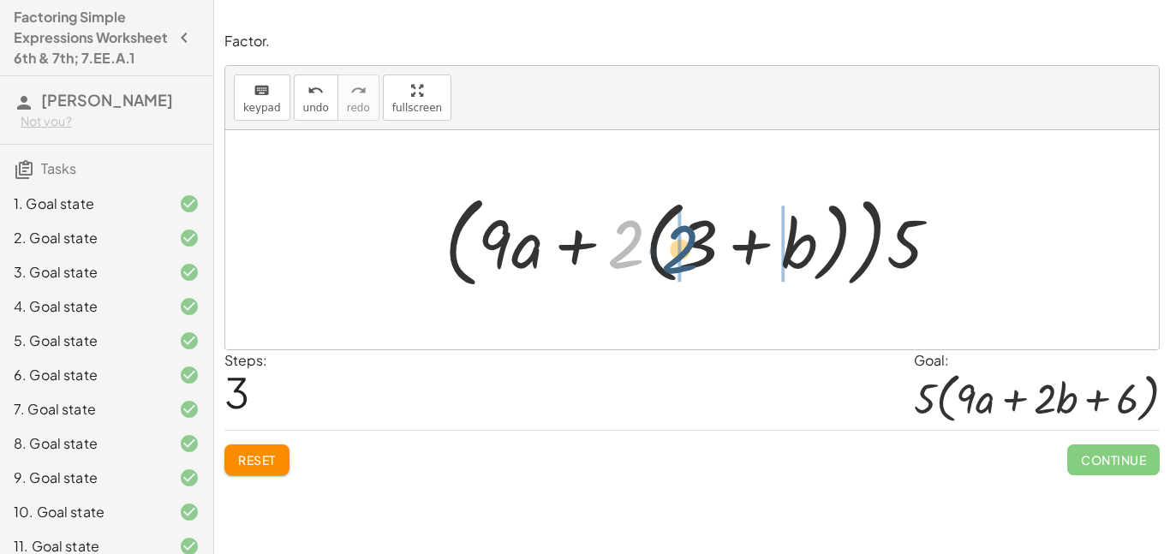
drag, startPoint x: 635, startPoint y: 225, endPoint x: 697, endPoint y: 232, distance: 62.9
click at [697, 232] on div at bounding box center [699, 240] width 526 height 109
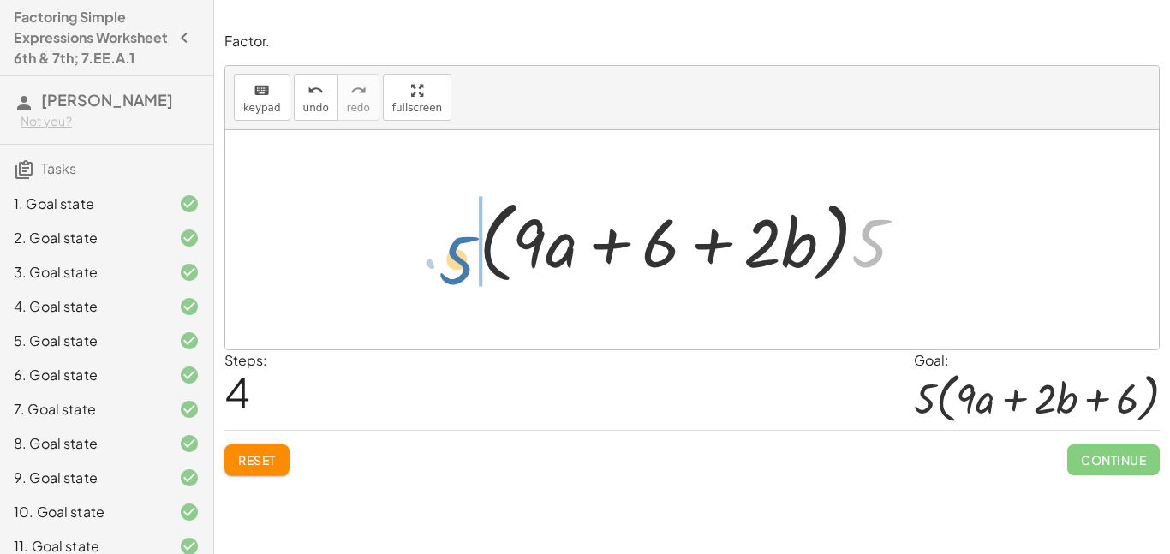
drag, startPoint x: 867, startPoint y: 244, endPoint x: 440, endPoint y: 258, distance: 427.5
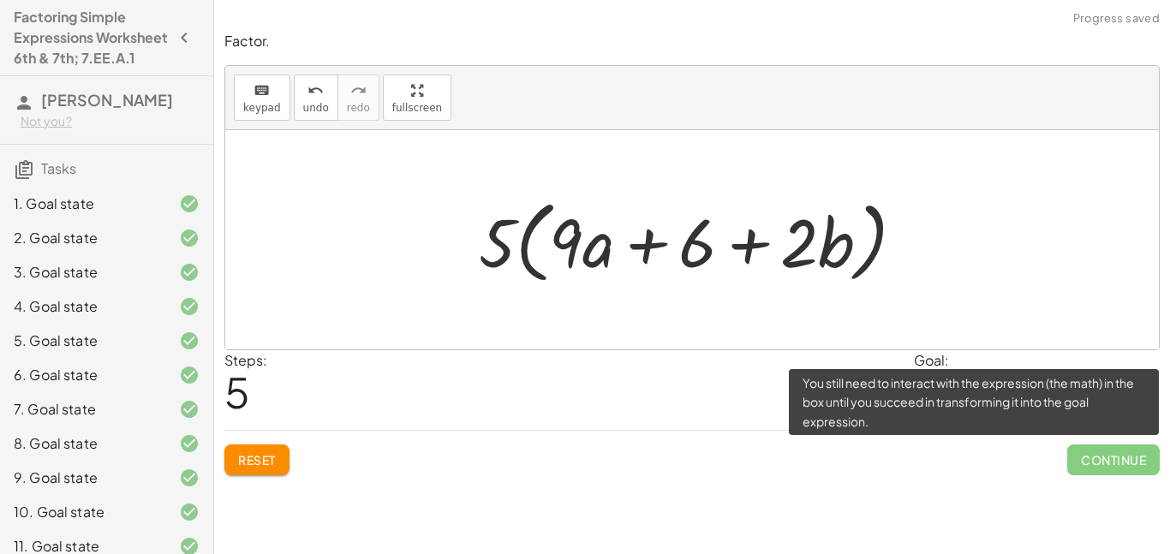
click at [1075, 469] on span "Continue" at bounding box center [1113, 459] width 92 height 31
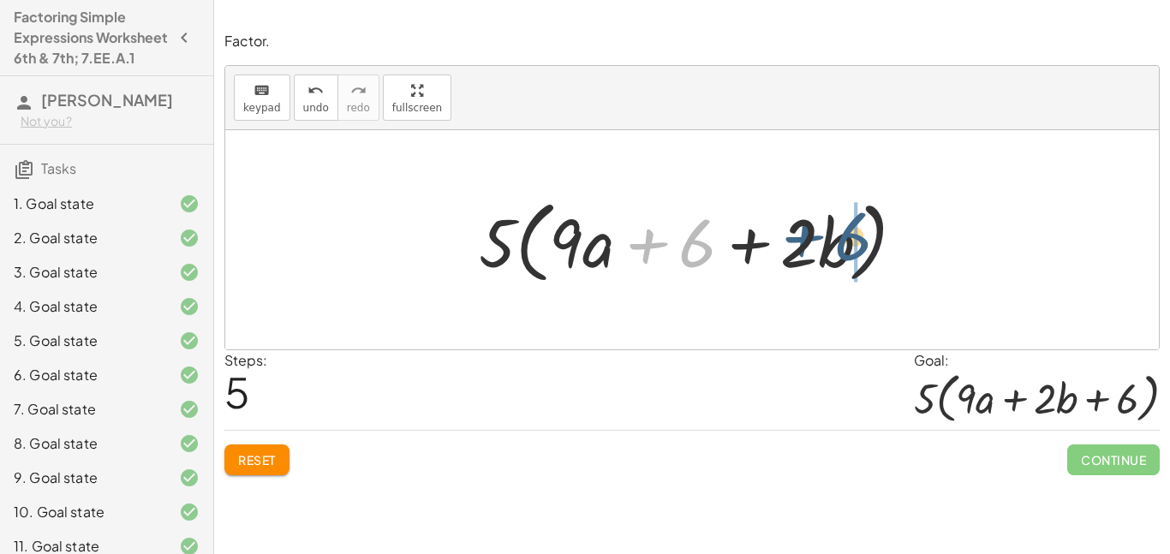
drag, startPoint x: 698, startPoint y: 247, endPoint x: 854, endPoint y: 240, distance: 156.0
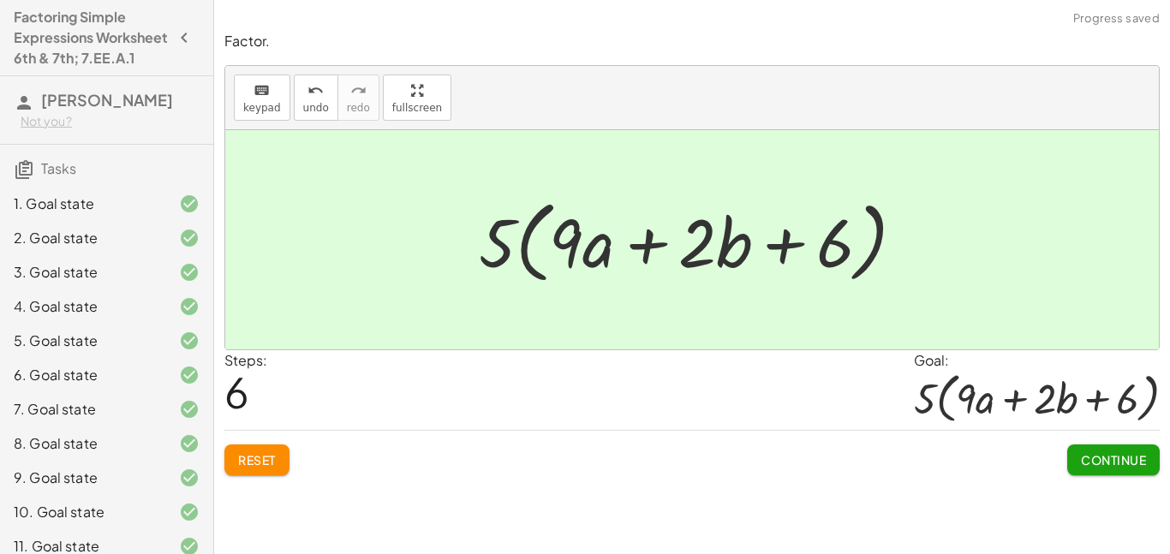
click at [1099, 468] on button "Continue" at bounding box center [1113, 459] width 92 height 31
